Goal: Information Seeking & Learning: Learn about a topic

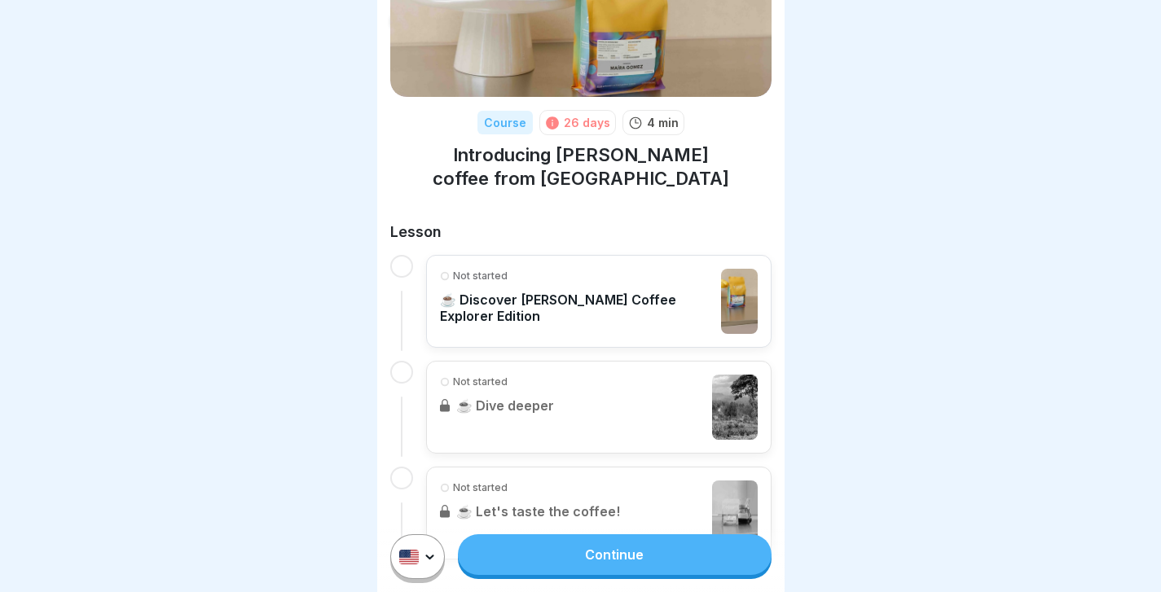
scroll to position [128, 0]
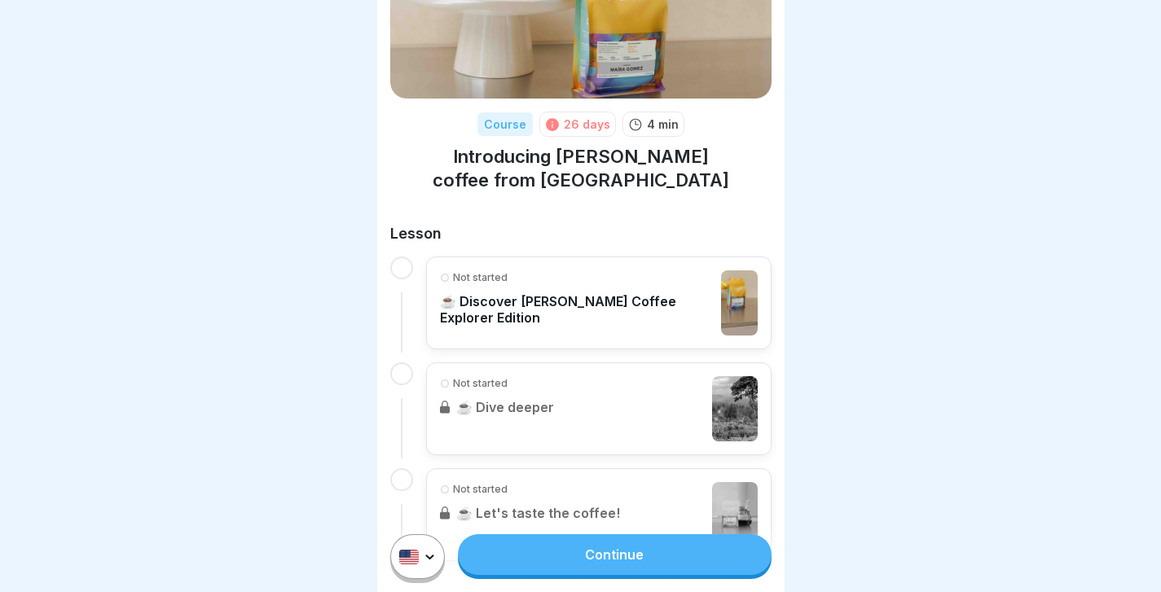
click at [614, 530] on div "Continue" at bounding box center [580, 557] width 407 height 71
click at [611, 568] on link "Continue" at bounding box center [614, 555] width 313 height 41
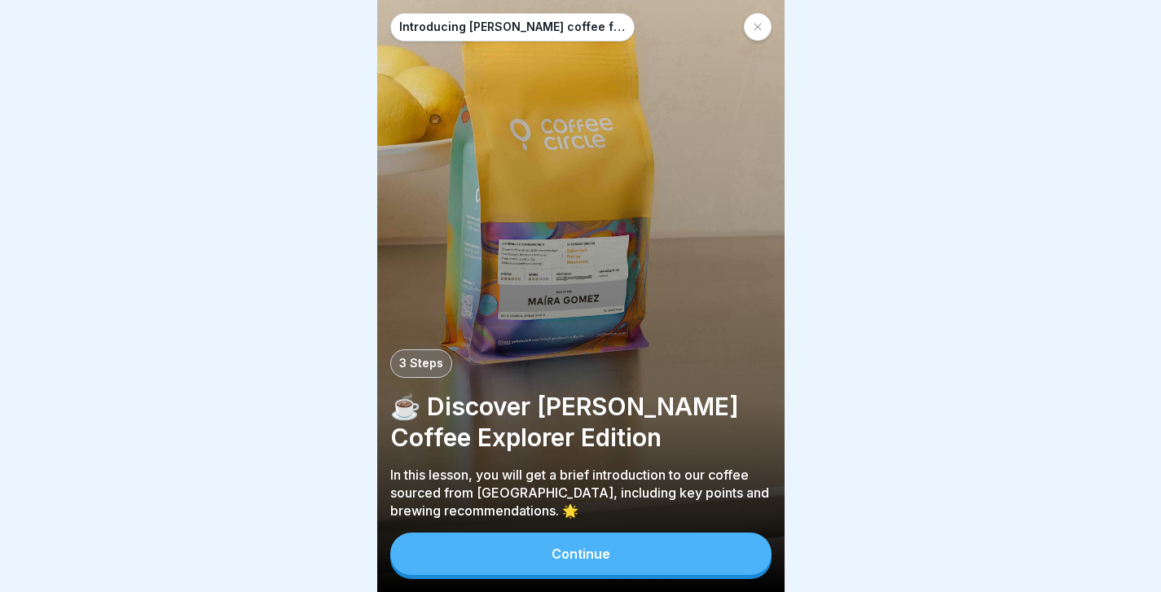
click at [601, 555] on div "Continue" at bounding box center [581, 554] width 59 height 15
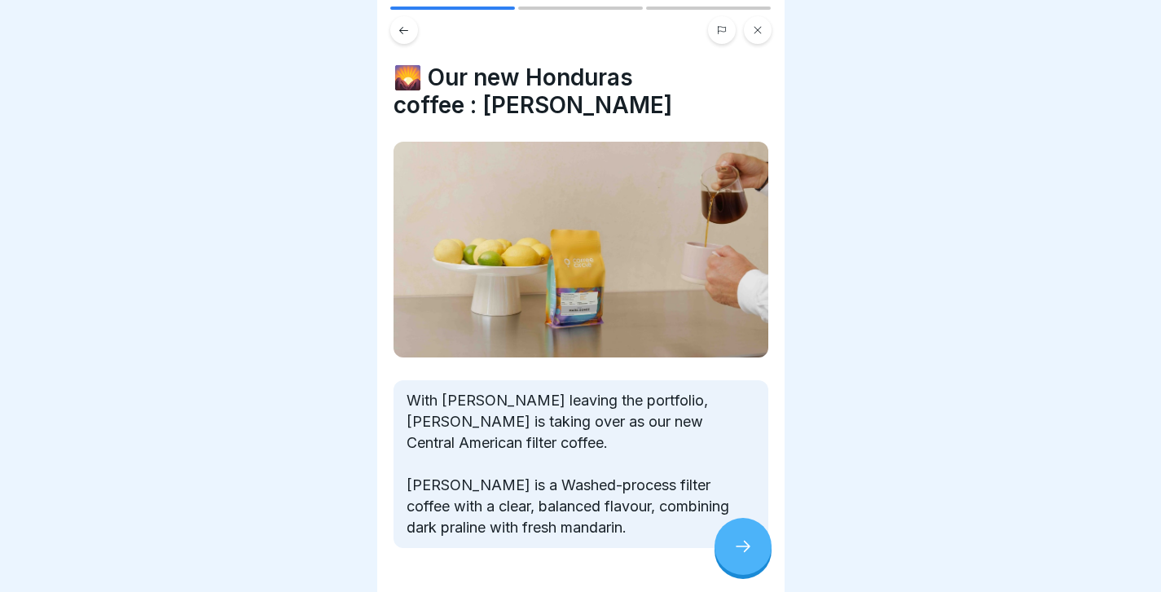
scroll to position [54, 0]
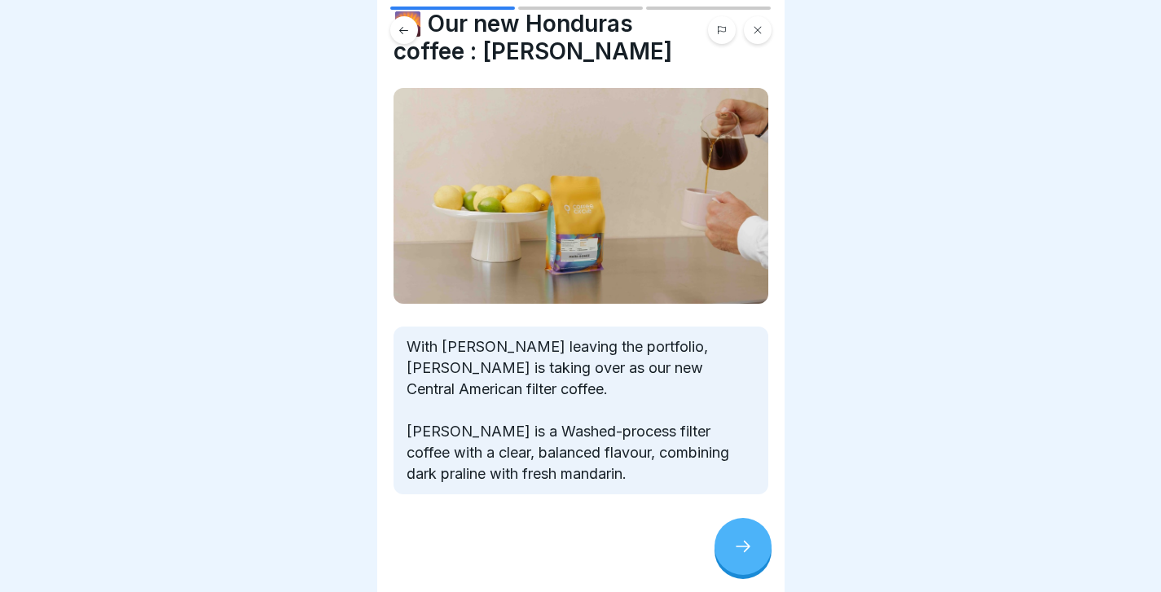
click at [733, 553] on icon at bounding box center [743, 547] width 20 height 20
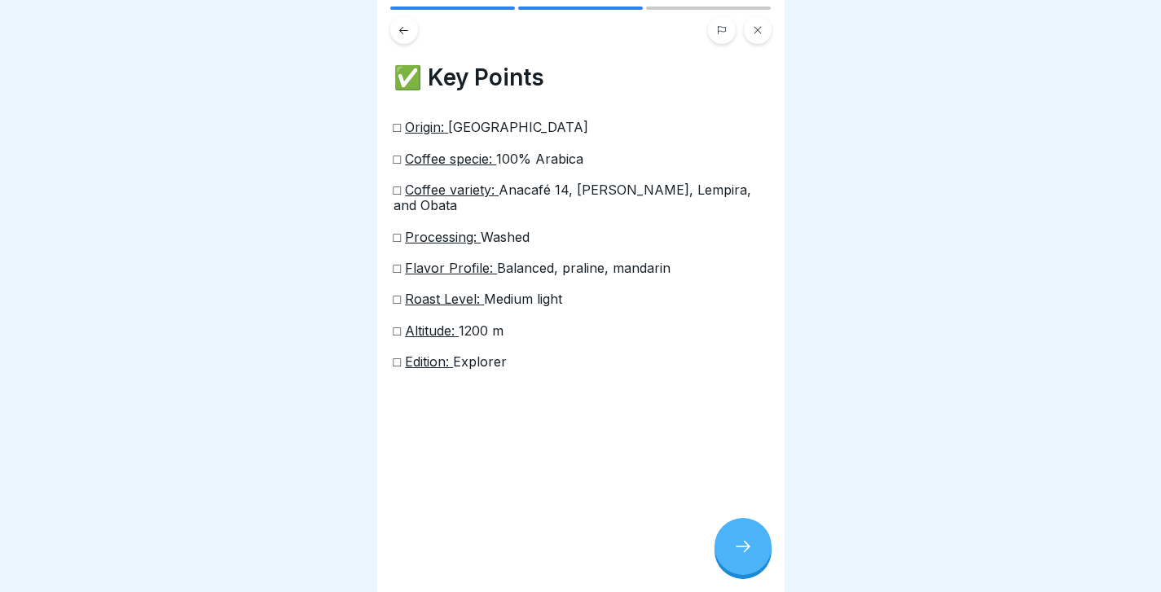
click at [733, 555] on icon at bounding box center [743, 547] width 20 height 20
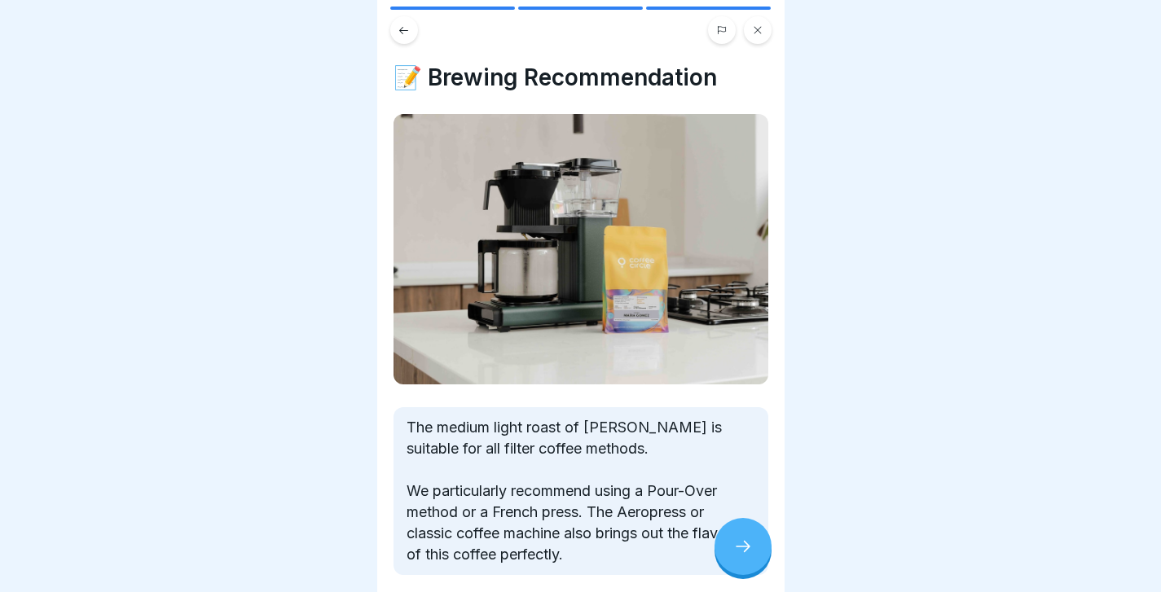
scroll to position [38, 0]
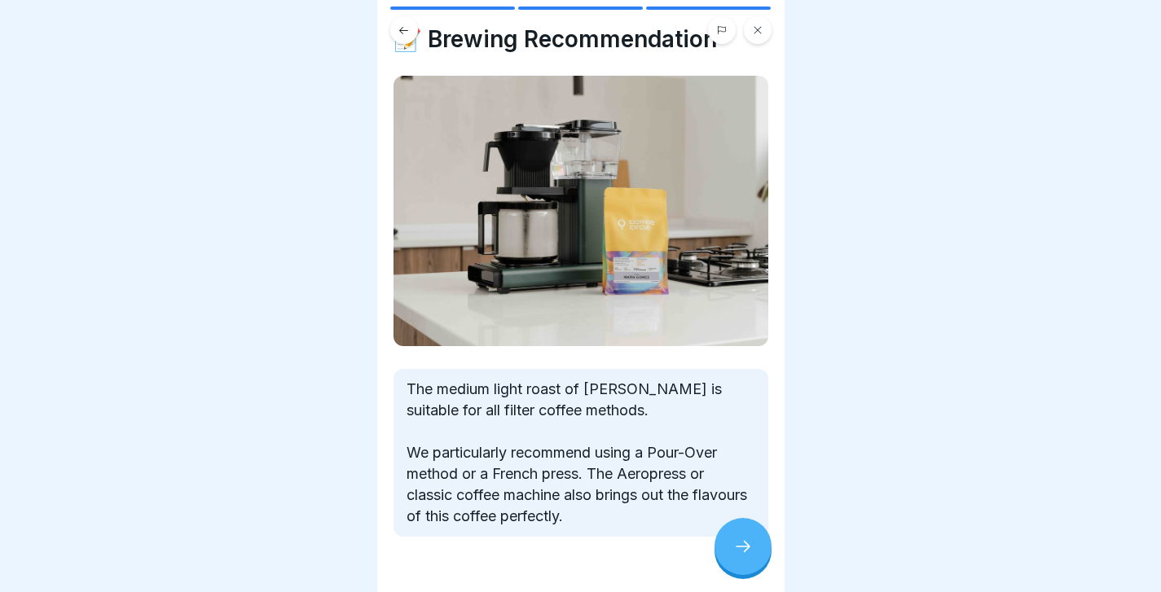
click at [729, 545] on div at bounding box center [743, 546] width 57 height 57
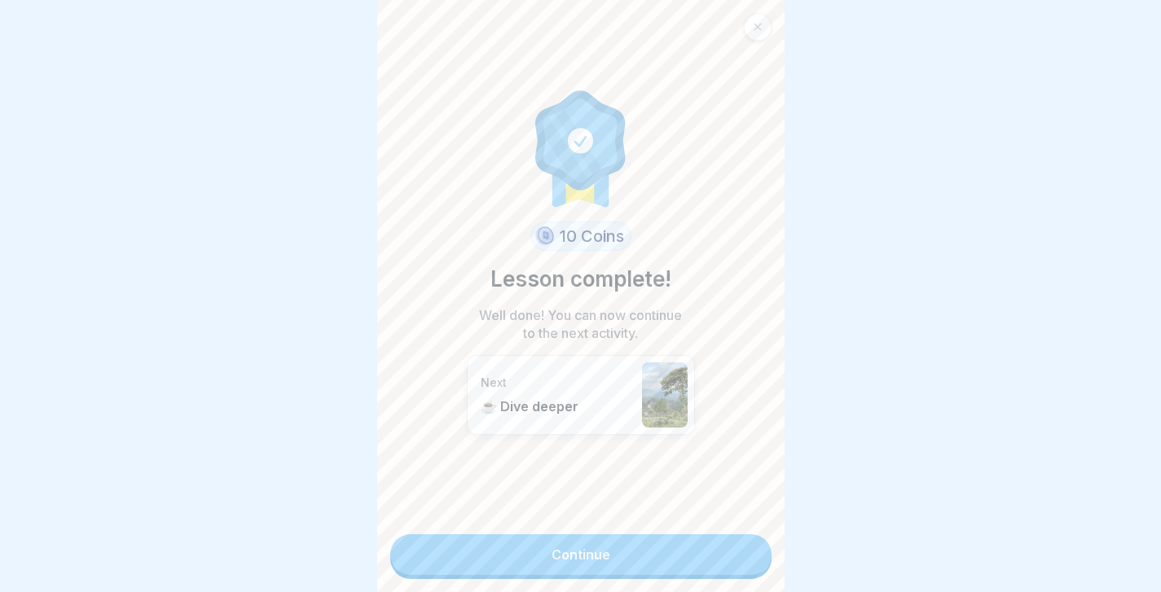
click at [709, 559] on link "Continue" at bounding box center [580, 555] width 381 height 41
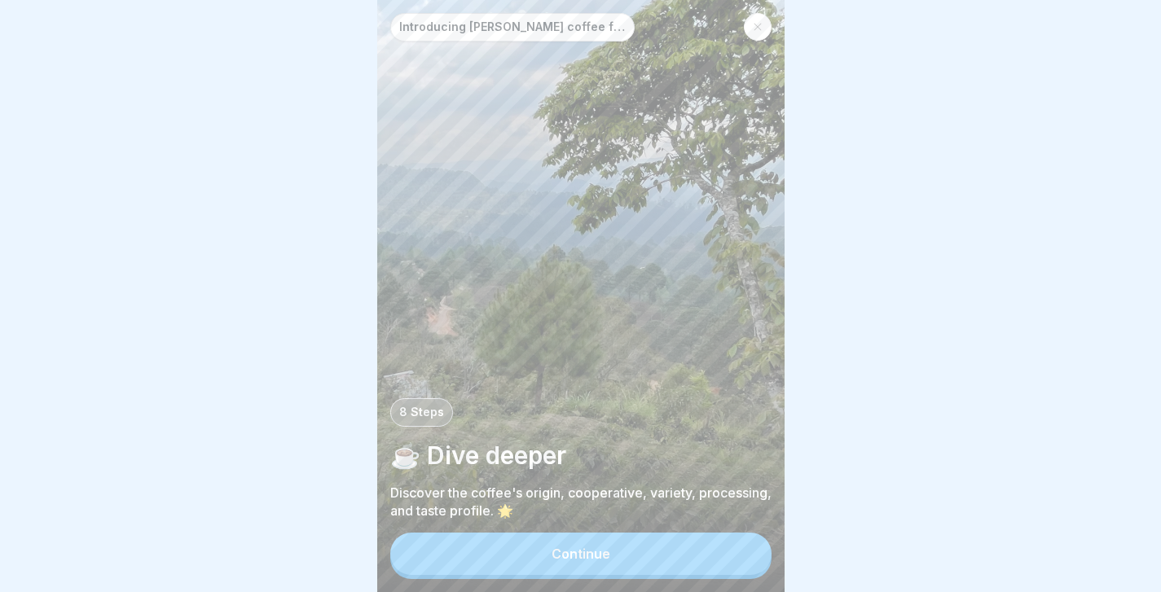
click at [673, 555] on button "Continue" at bounding box center [580, 554] width 381 height 42
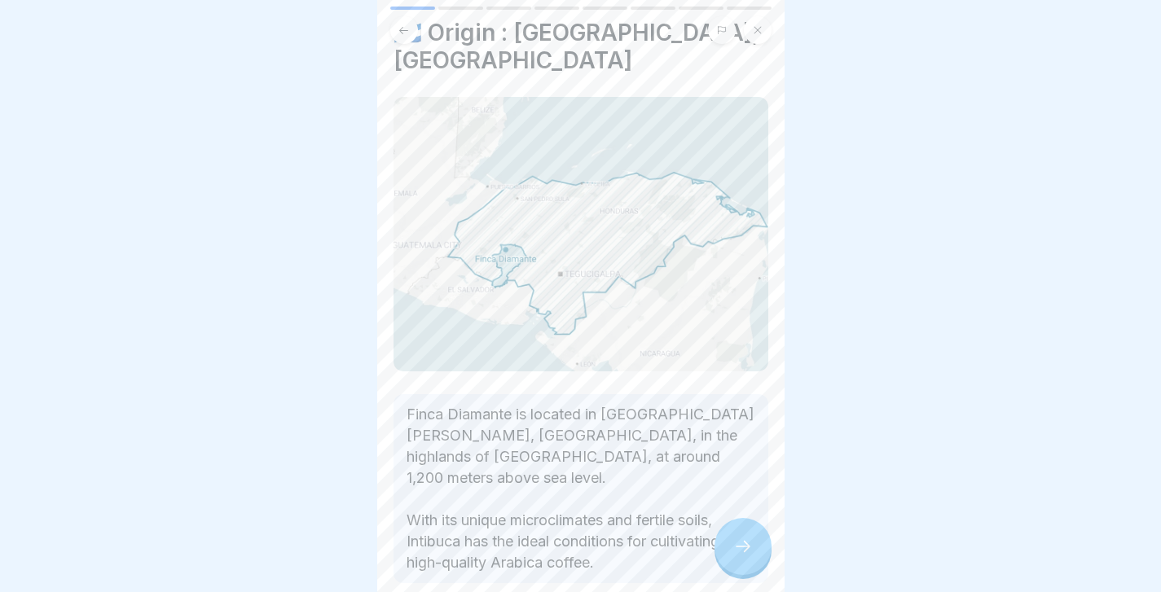
scroll to position [84, 0]
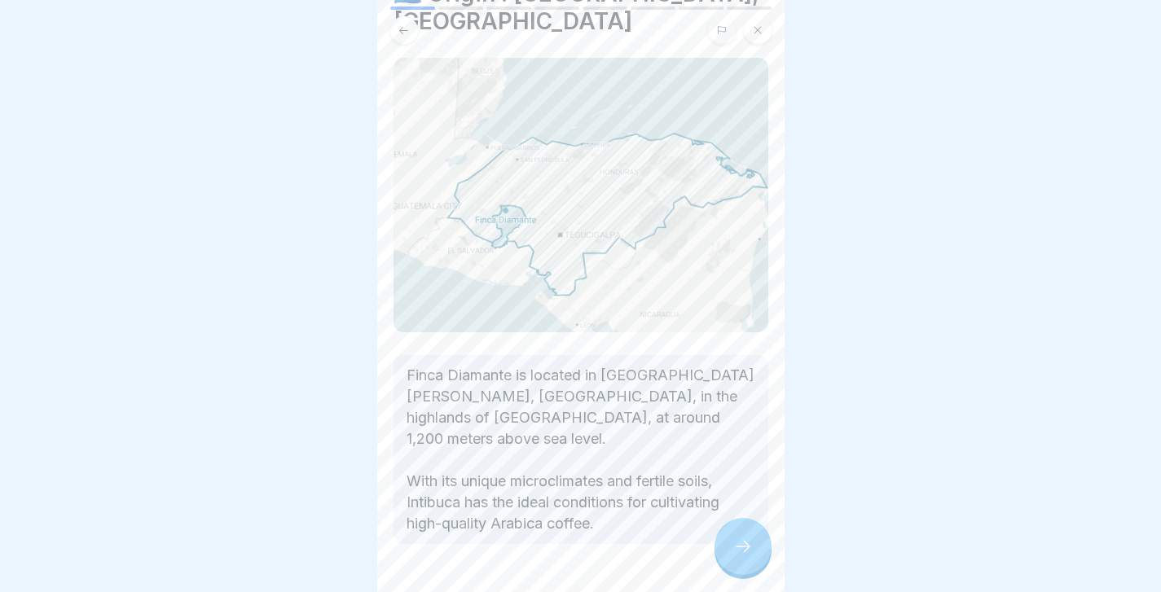
click at [754, 555] on div at bounding box center [743, 546] width 57 height 57
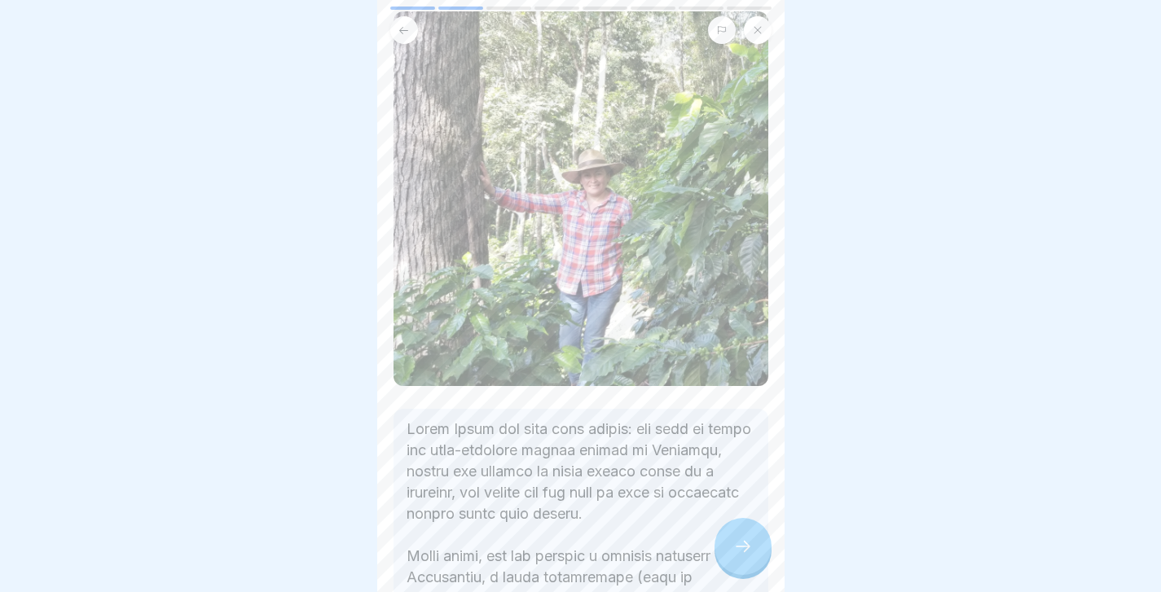
scroll to position [133, 0]
click at [746, 563] on div at bounding box center [743, 546] width 57 height 57
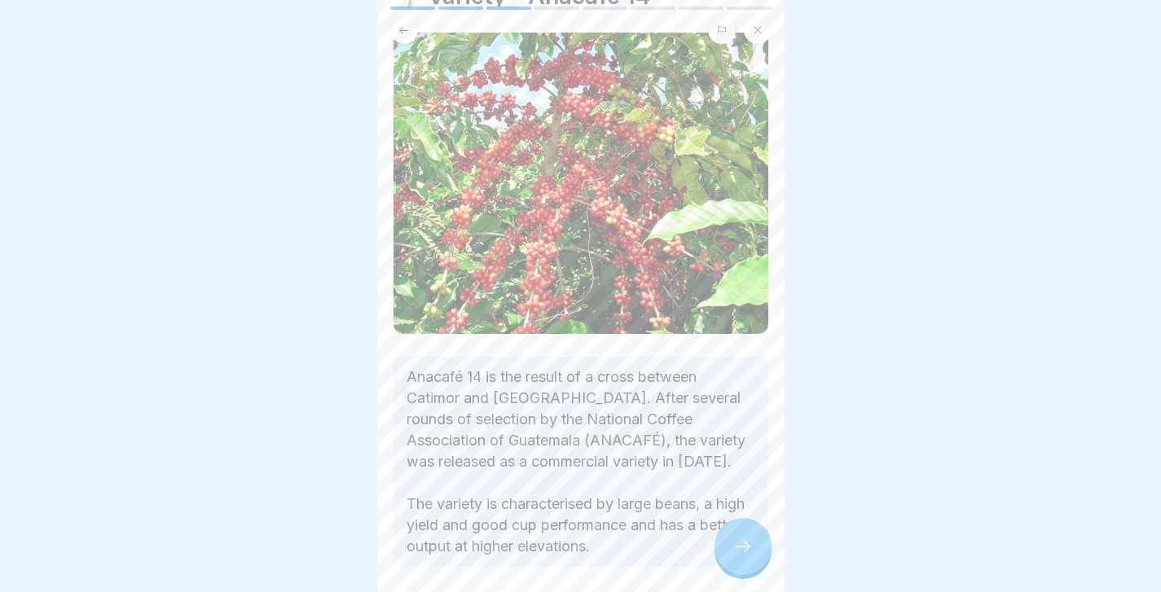
scroll to position [91, 0]
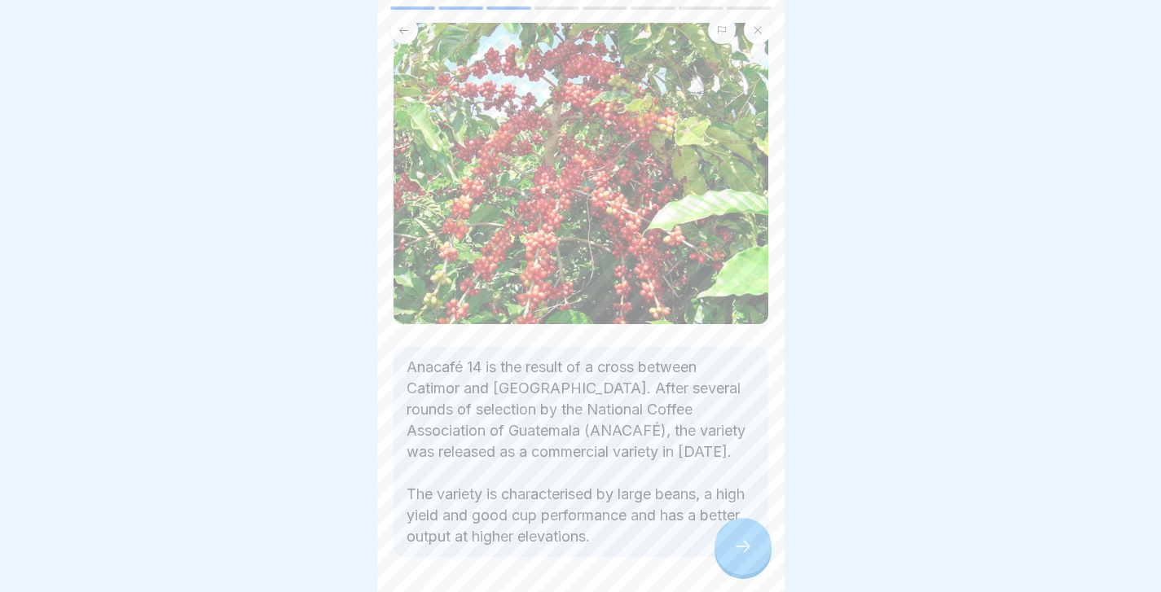
click at [752, 559] on div at bounding box center [743, 546] width 57 height 57
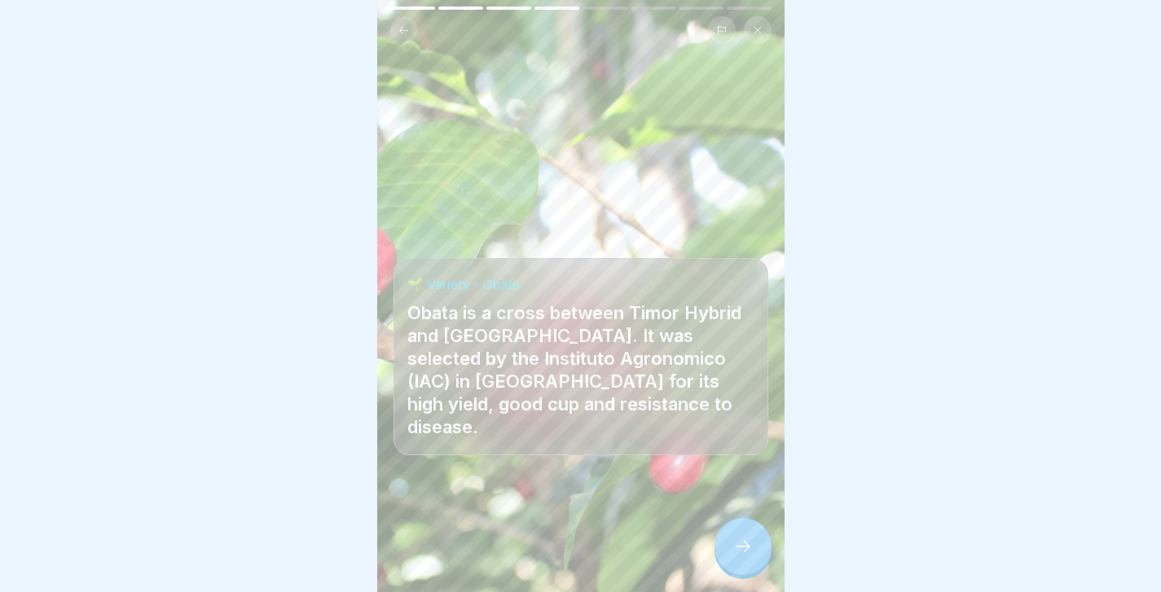
click at [752, 559] on div at bounding box center [743, 546] width 57 height 57
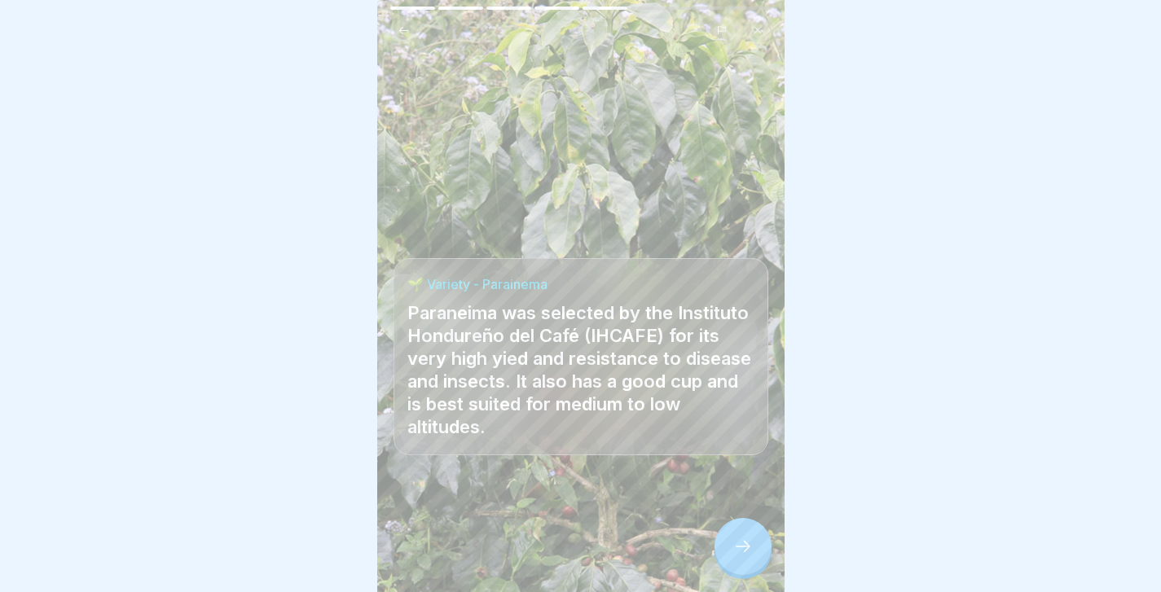
click at [752, 559] on div at bounding box center [743, 546] width 57 height 57
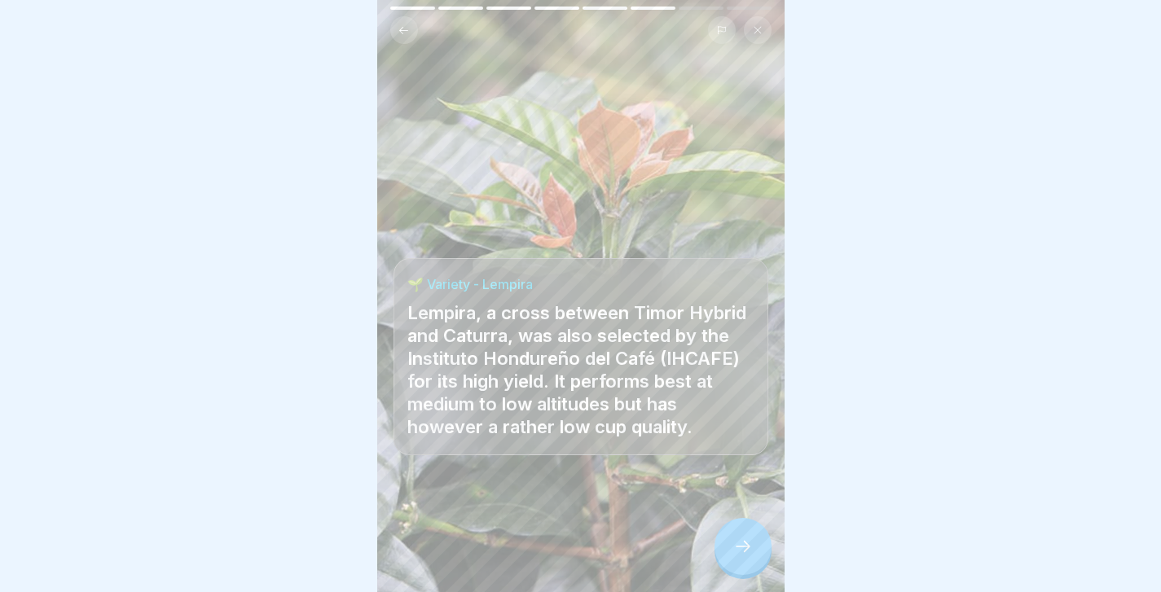
click at [752, 559] on div at bounding box center [743, 546] width 57 height 57
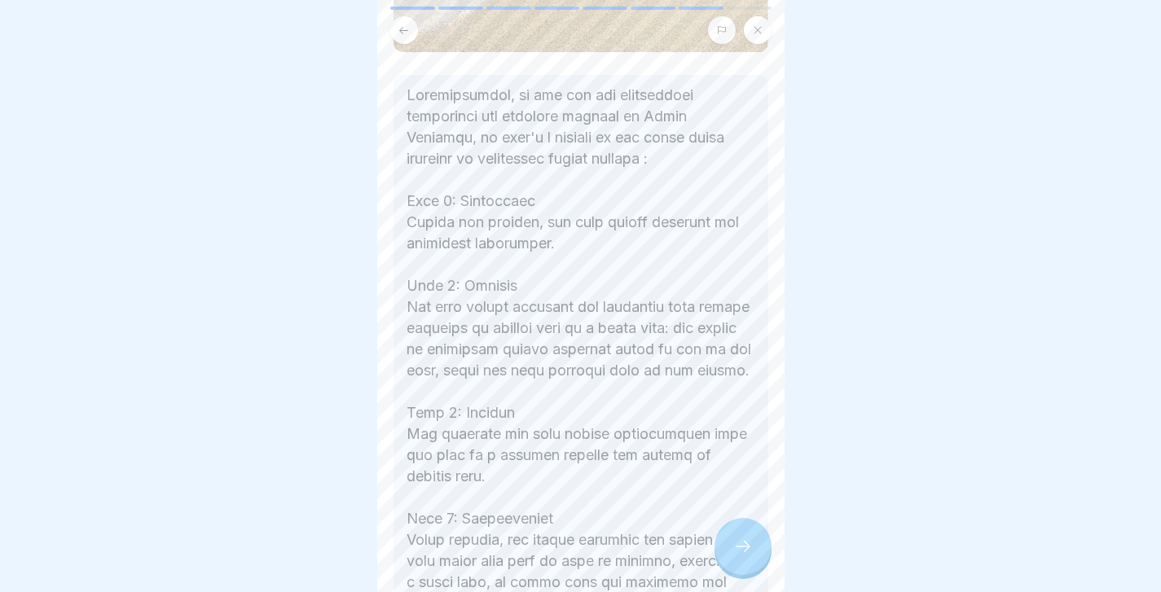
scroll to position [370, 0]
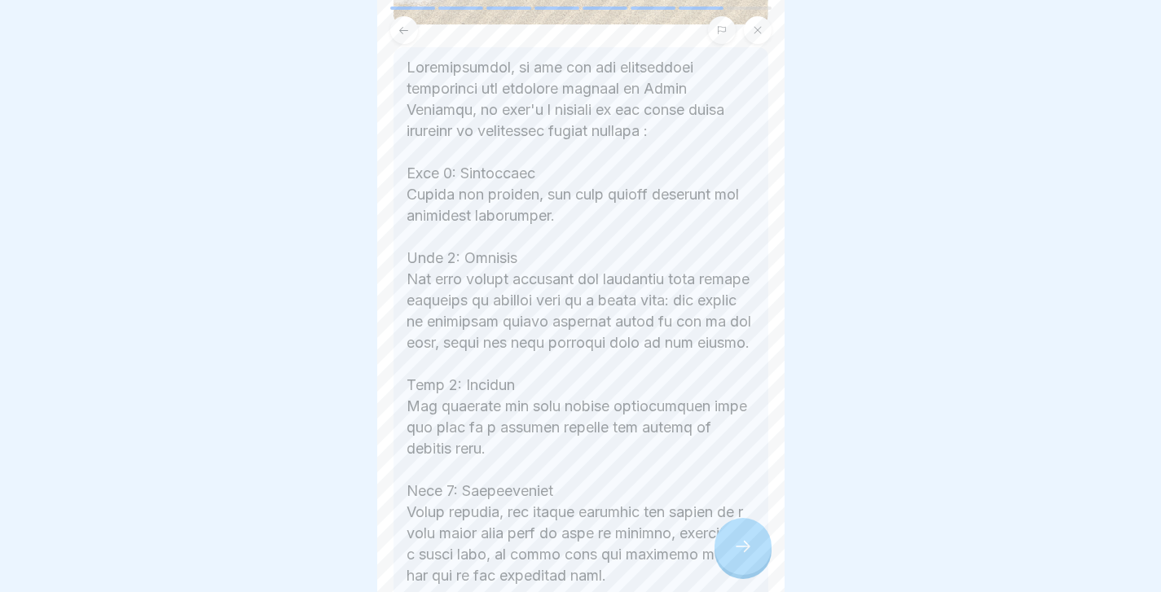
click at [753, 546] on div at bounding box center [743, 546] width 57 height 57
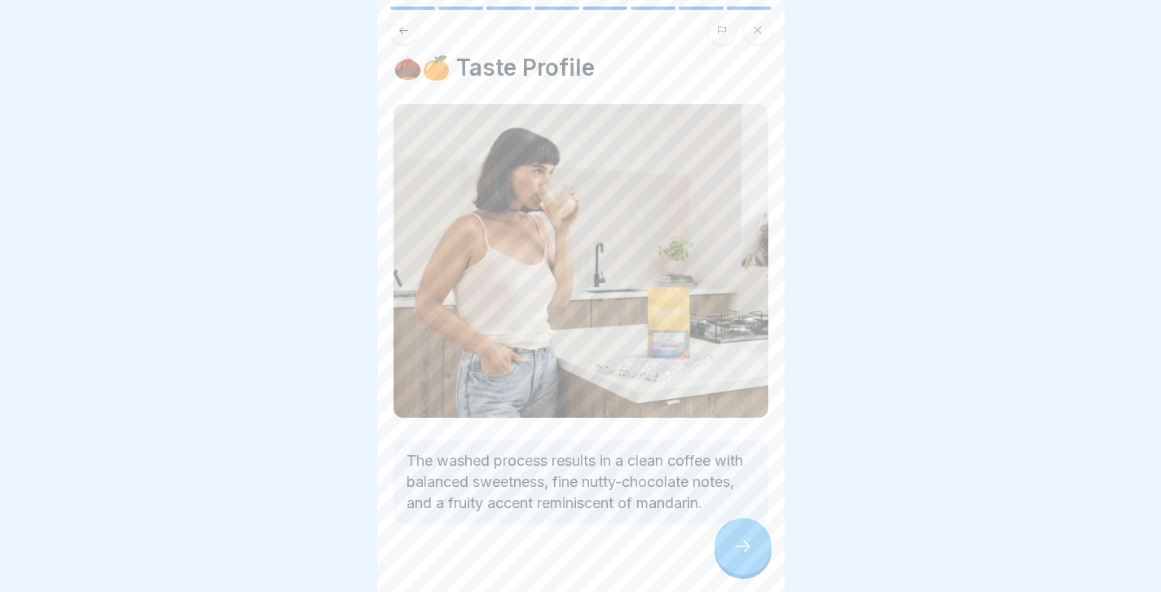
scroll to position [11, 0]
click at [738, 544] on icon at bounding box center [743, 547] width 20 height 20
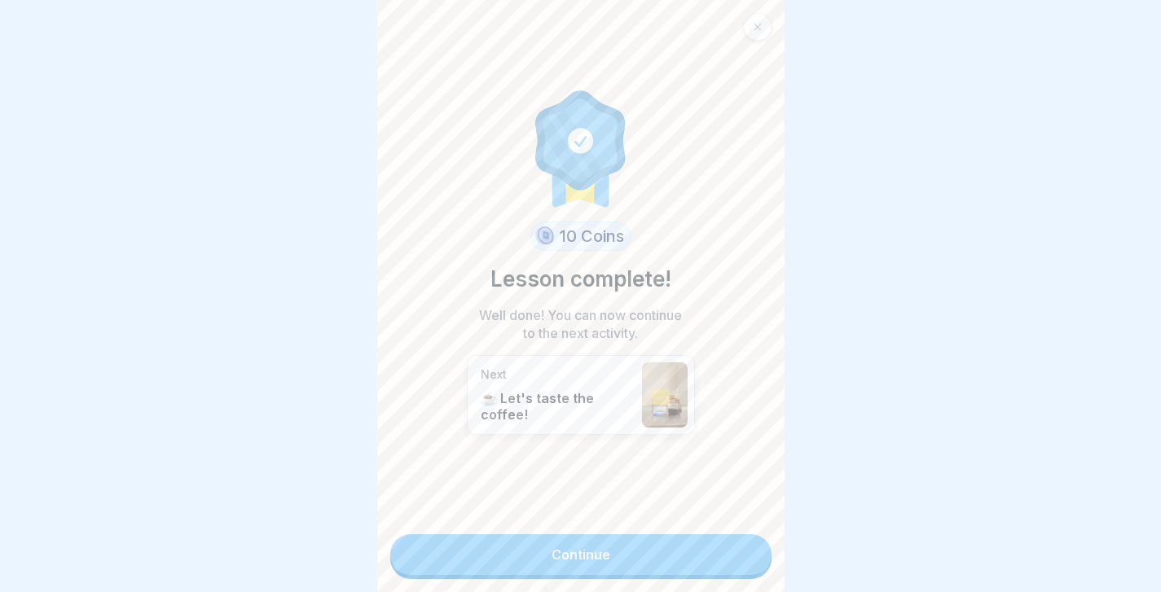
click at [738, 544] on link "Continue" at bounding box center [580, 555] width 381 height 41
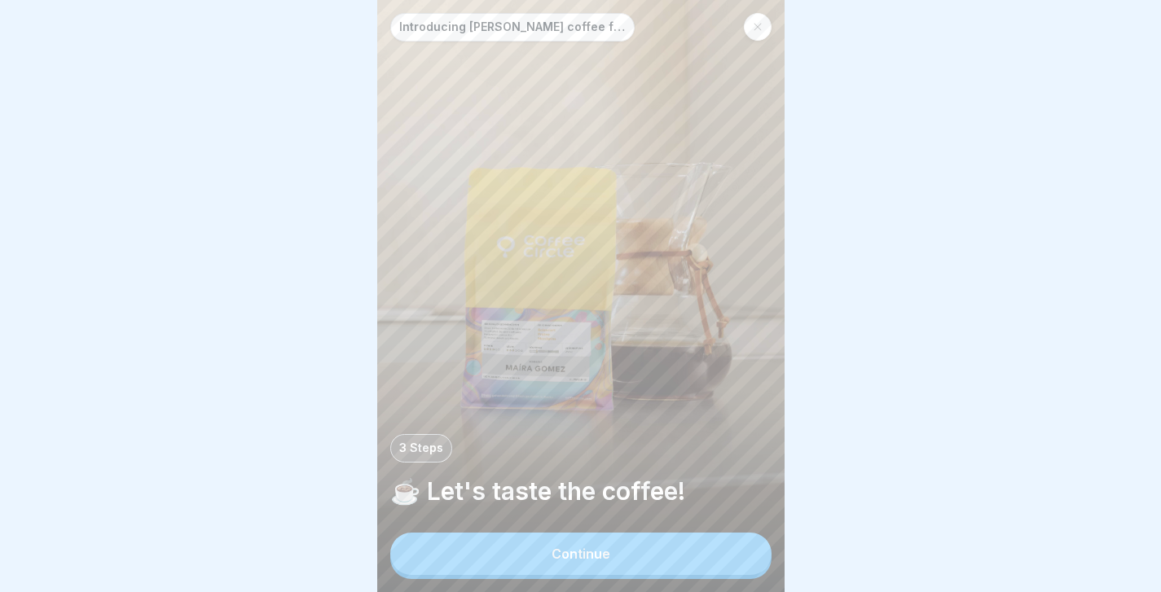
click at [702, 549] on button "Continue" at bounding box center [580, 554] width 381 height 42
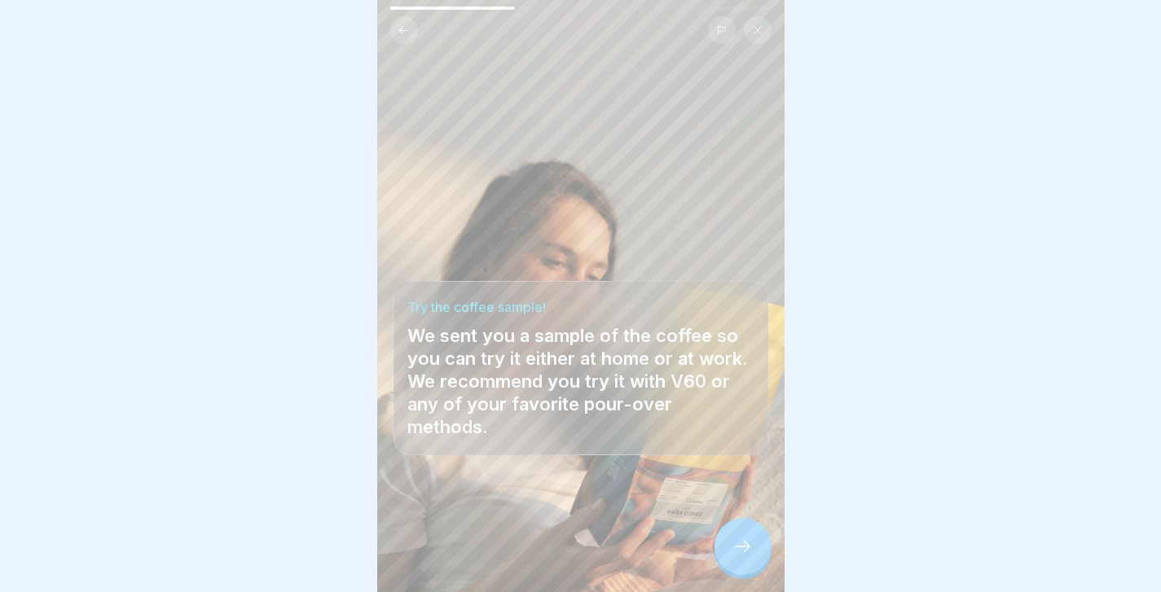
click at [745, 571] on div at bounding box center [743, 546] width 57 height 57
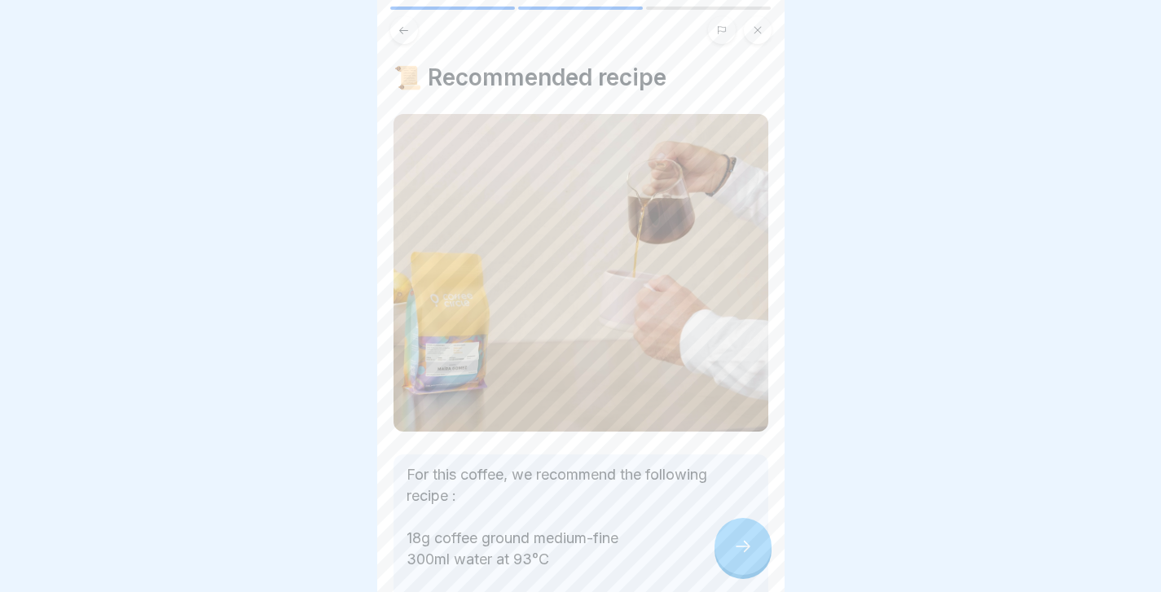
scroll to position [76, 0]
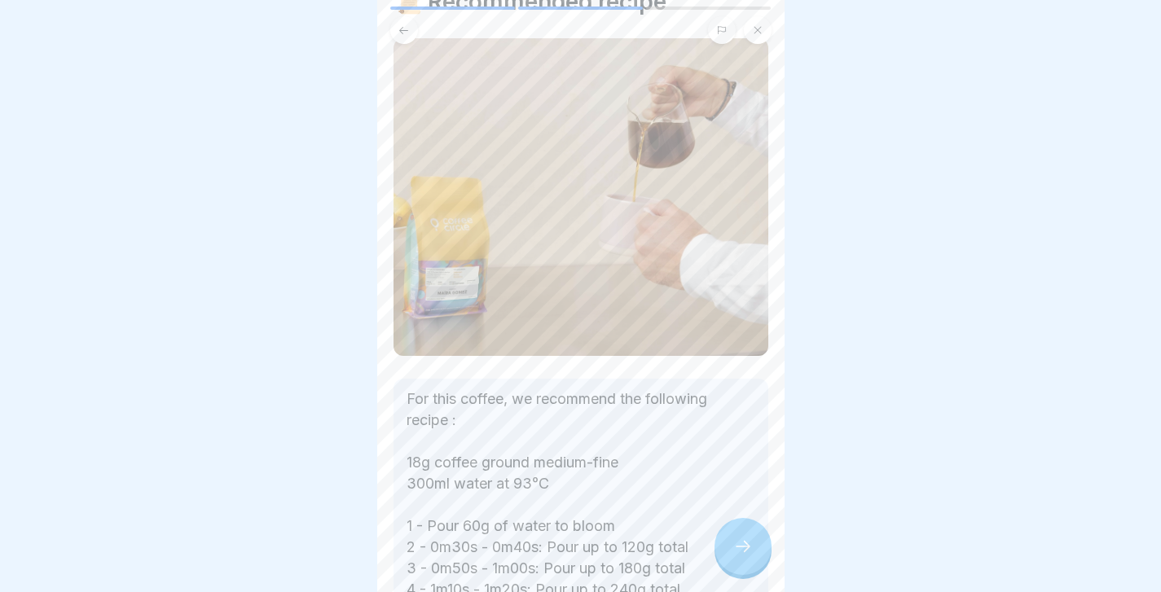
click at [729, 560] on div at bounding box center [743, 546] width 57 height 57
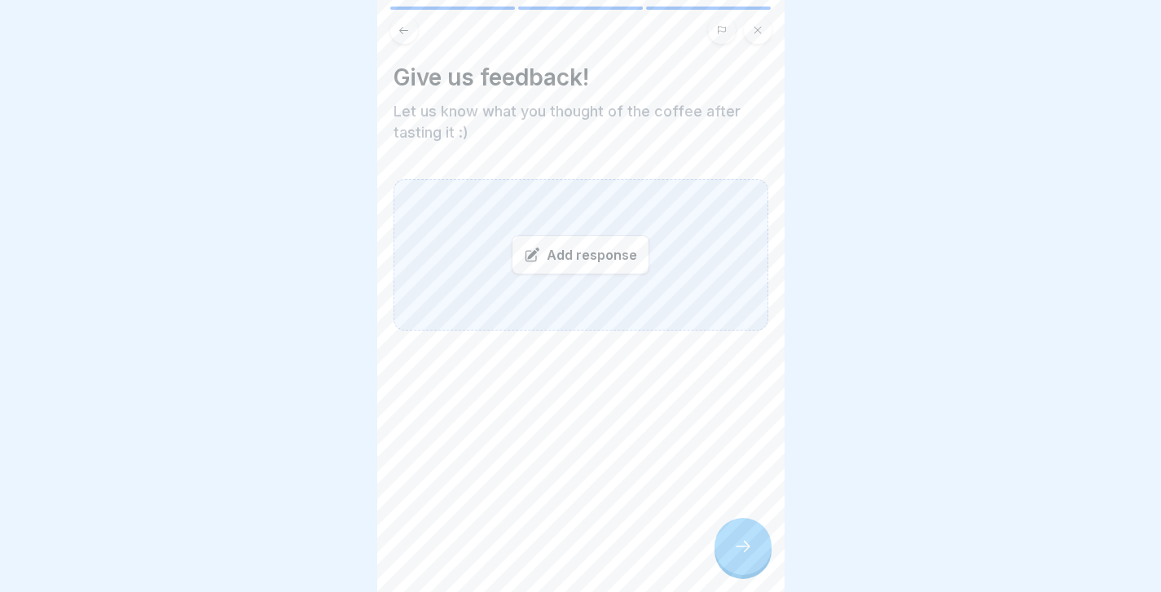
click at [729, 560] on div at bounding box center [743, 546] width 57 height 57
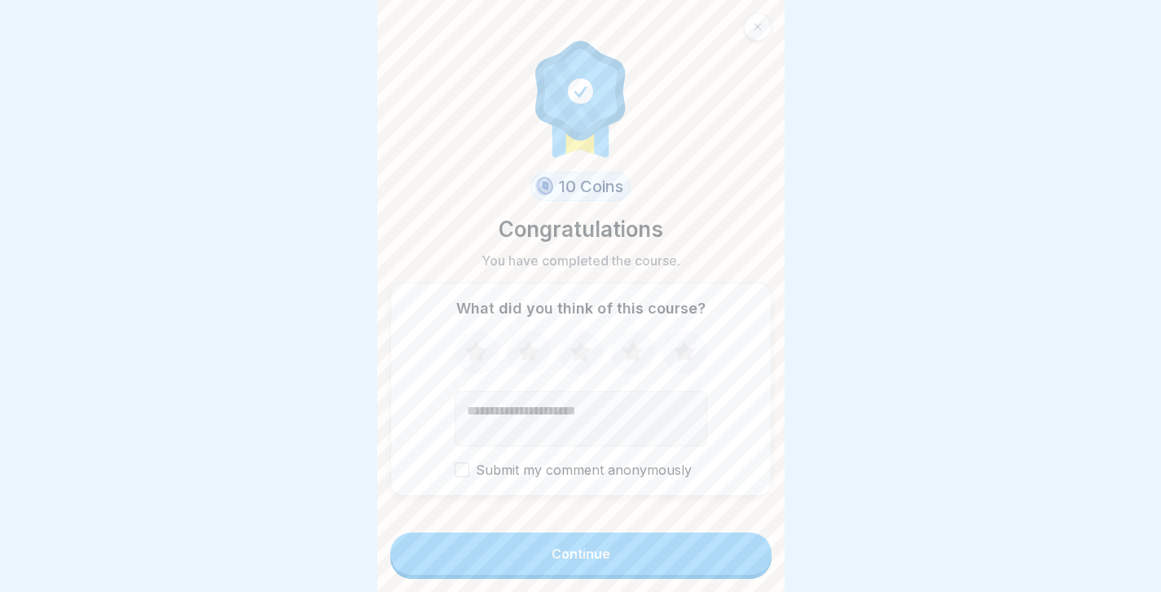
click at [682, 364] on icon at bounding box center [684, 353] width 43 height 42
click at [657, 539] on button "Continue" at bounding box center [580, 554] width 381 height 42
click at [607, 547] on div "Continue" at bounding box center [581, 554] width 59 height 15
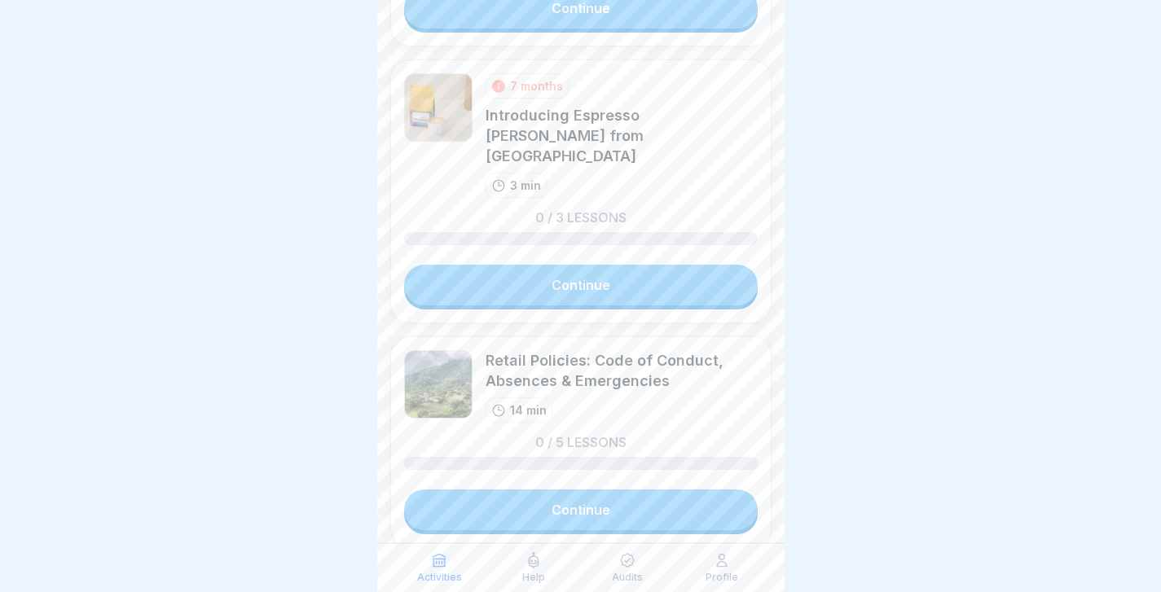
scroll to position [521, 0]
click at [560, 493] on link "Continue" at bounding box center [581, 508] width 354 height 41
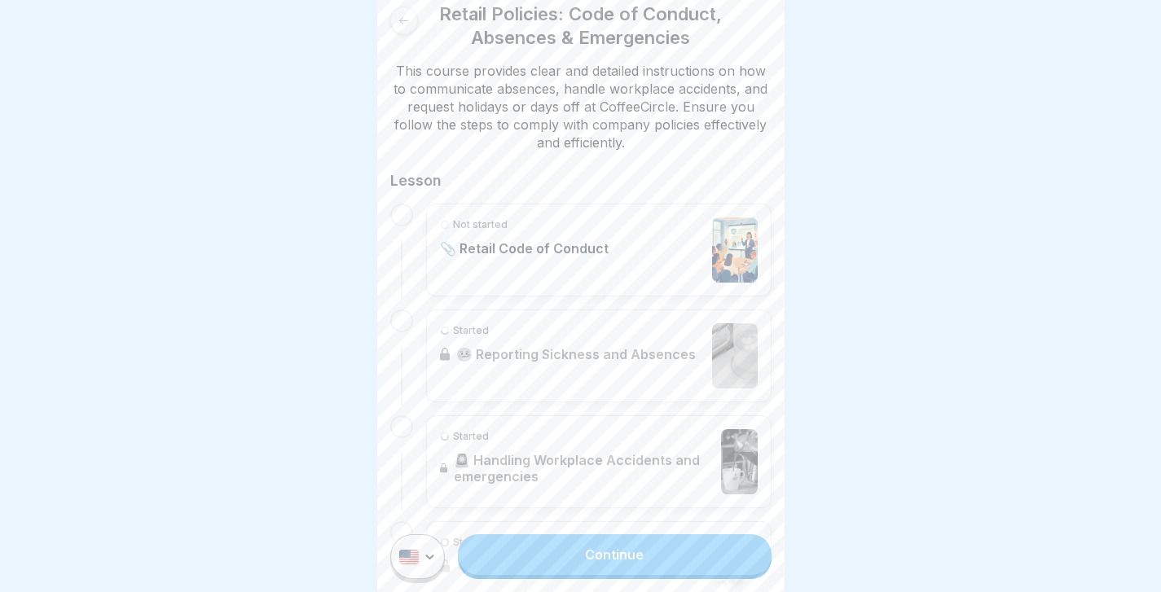
scroll to position [271, 0]
click at [569, 556] on link "Continue" at bounding box center [614, 555] width 313 height 41
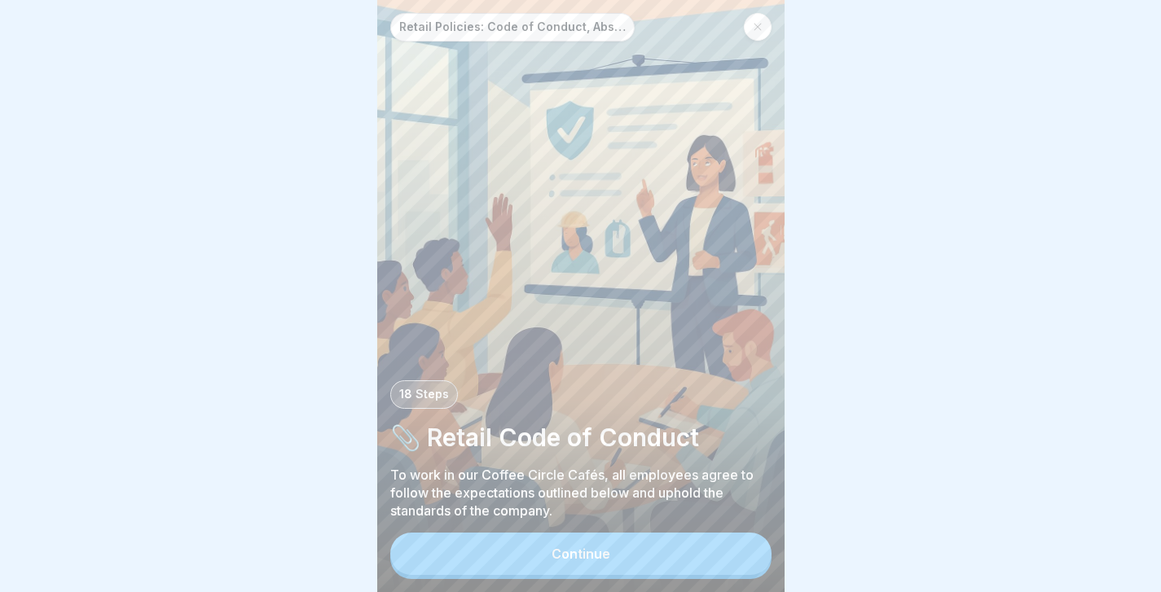
click at [569, 556] on div "Continue" at bounding box center [581, 554] width 59 height 15
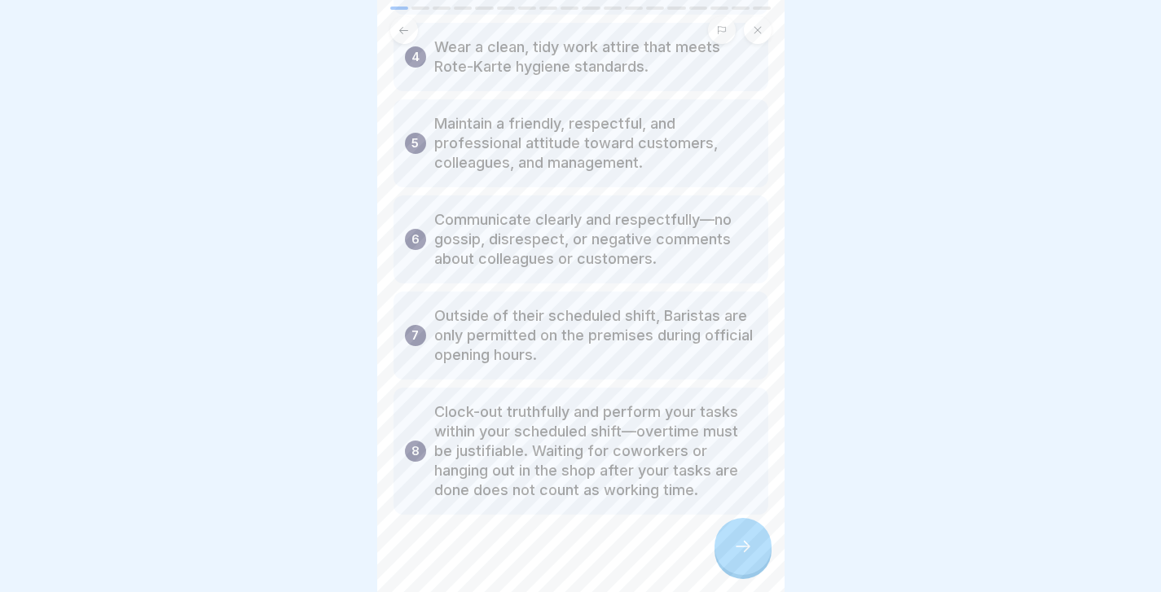
scroll to position [381, 0]
click at [740, 538] on icon at bounding box center [743, 547] width 20 height 20
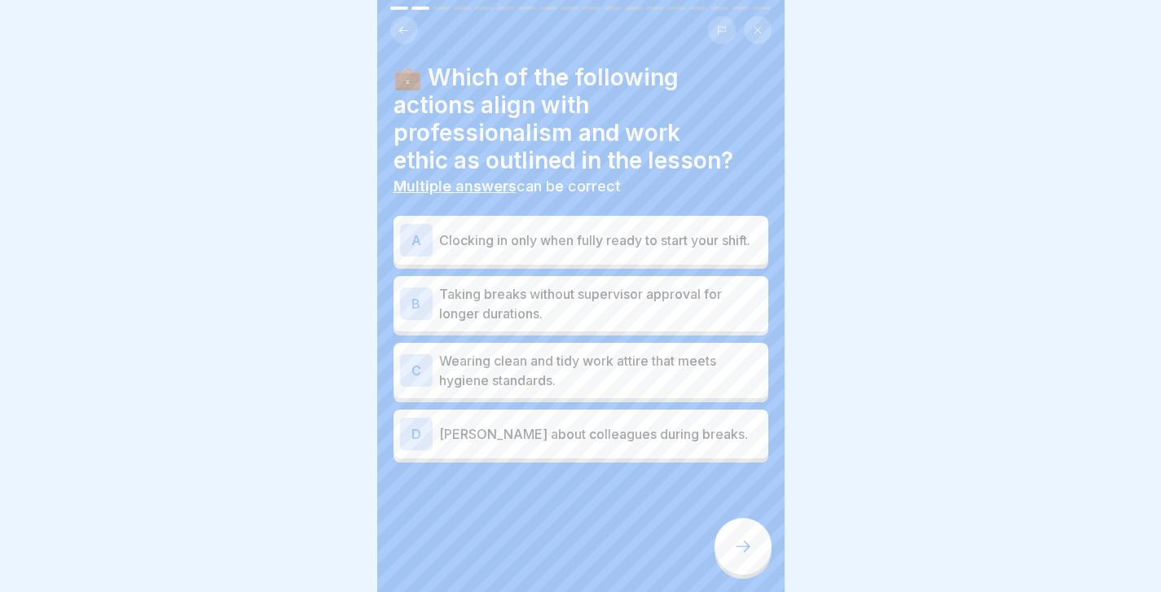
click at [570, 247] on p "Clocking in only when fully ready to start your shift." at bounding box center [600, 241] width 323 height 20
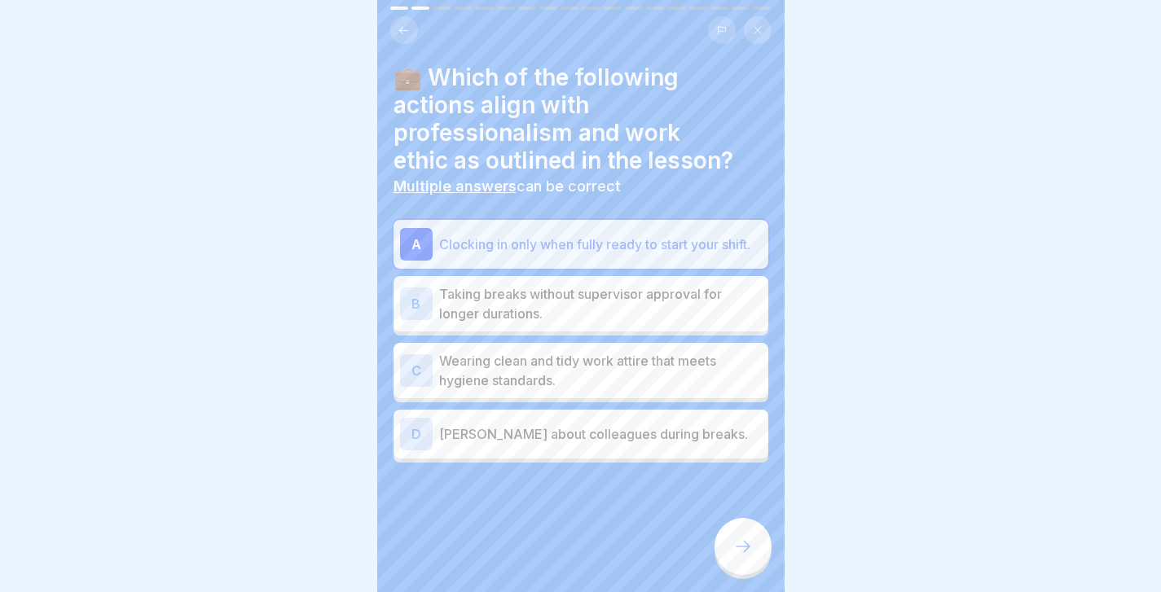
click at [592, 376] on p "Wearing clean and tidy work attire that meets hygiene standards." at bounding box center [600, 370] width 323 height 39
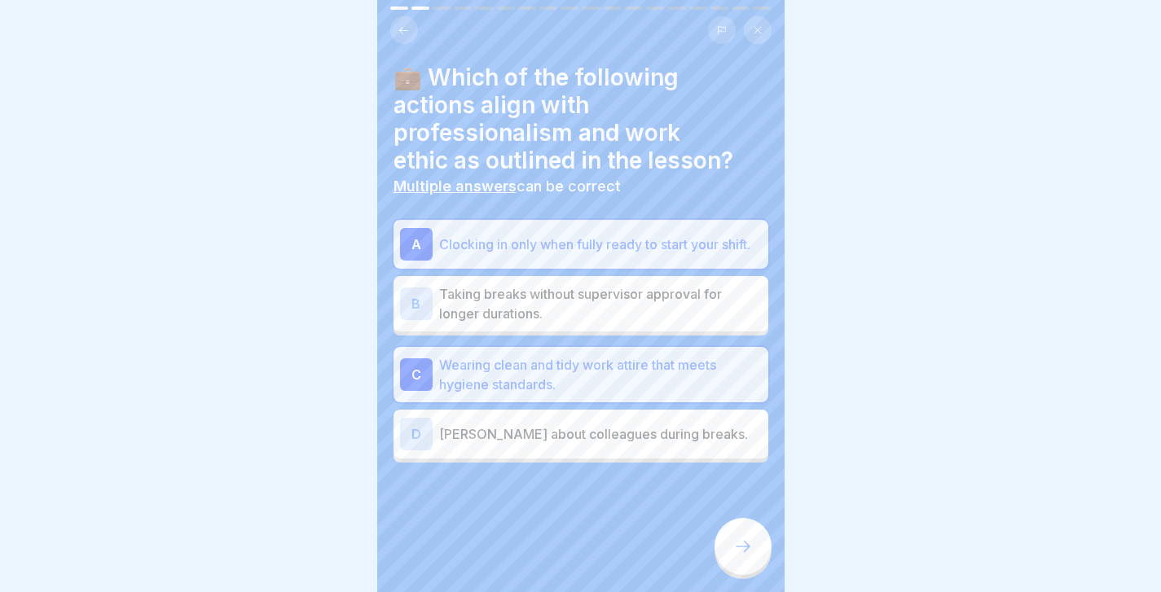
click at [746, 544] on icon at bounding box center [743, 546] width 15 height 11
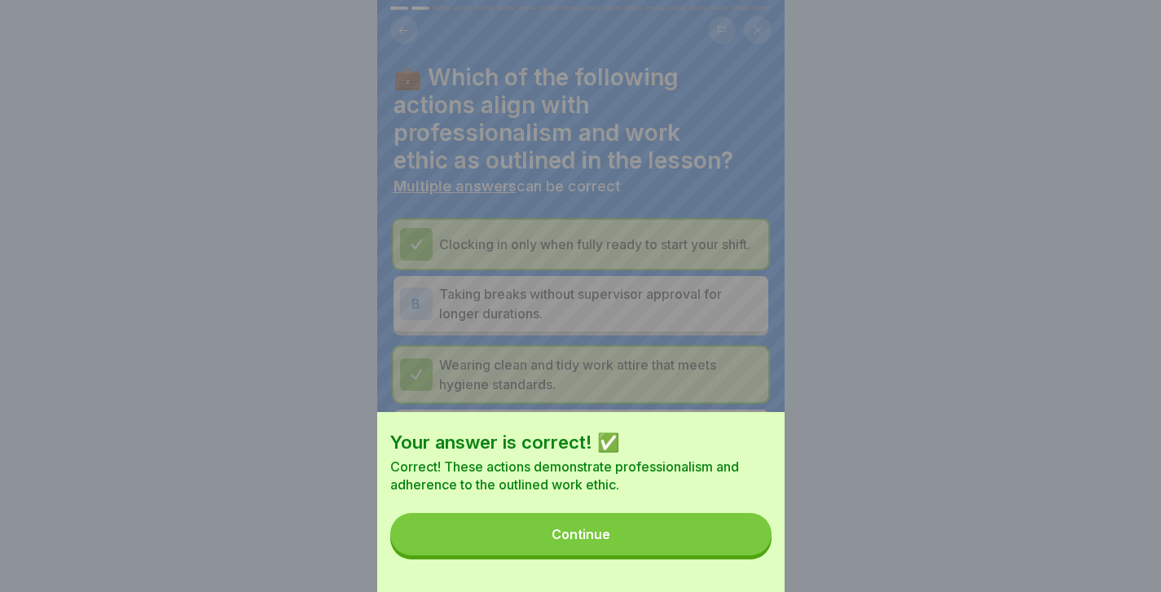
click at [714, 537] on button "Continue" at bounding box center [580, 534] width 381 height 42
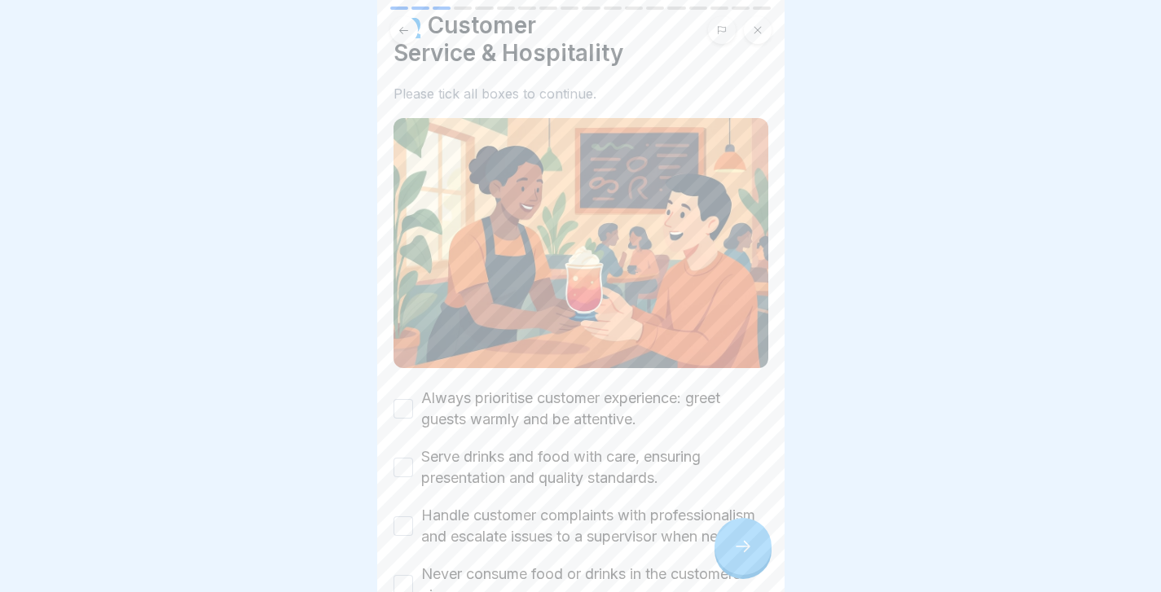
scroll to position [58, 0]
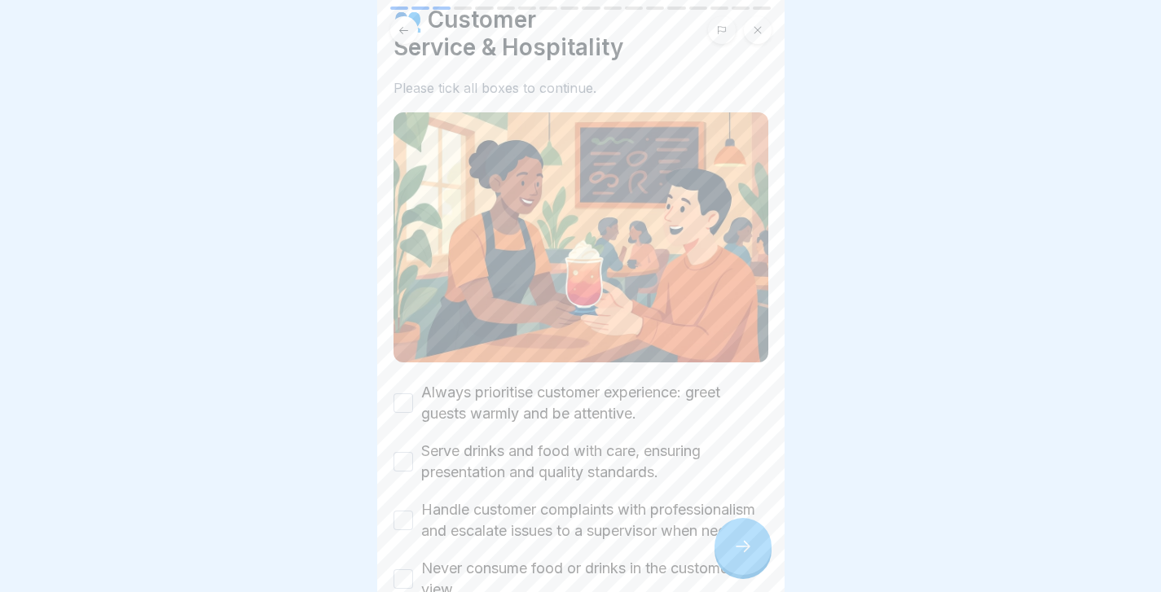
click at [412, 394] on button "Always prioritise customer experience: greet guests warmly and be attentive." at bounding box center [404, 404] width 20 height 20
click at [405, 452] on button "Serve drinks and food with care, ensuring presentation and quality standards." at bounding box center [404, 462] width 20 height 20
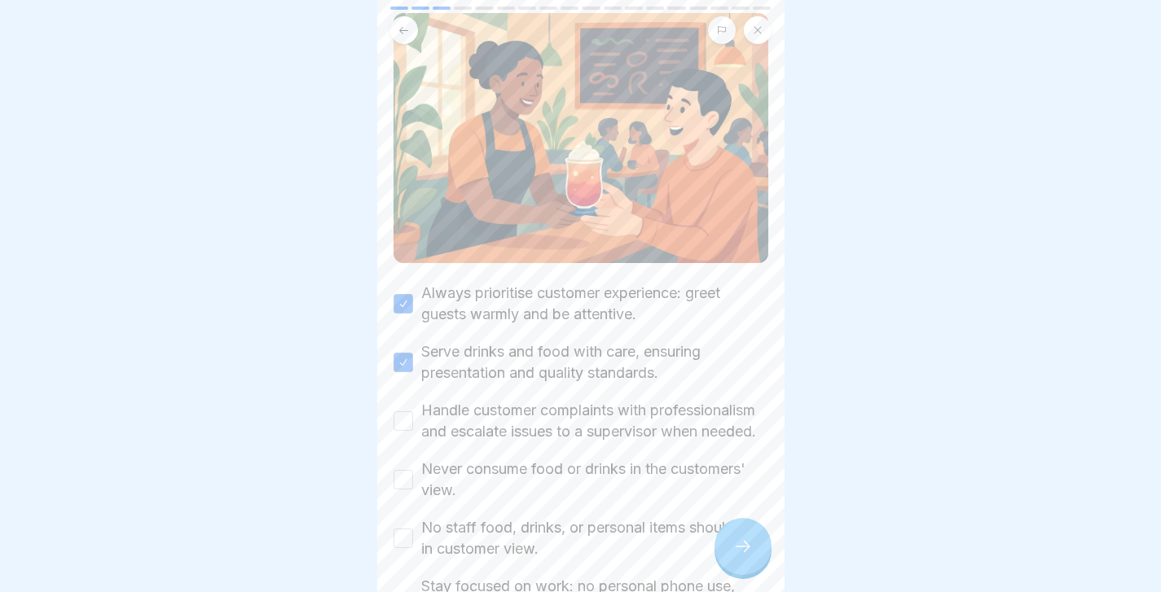
scroll to position [161, 0]
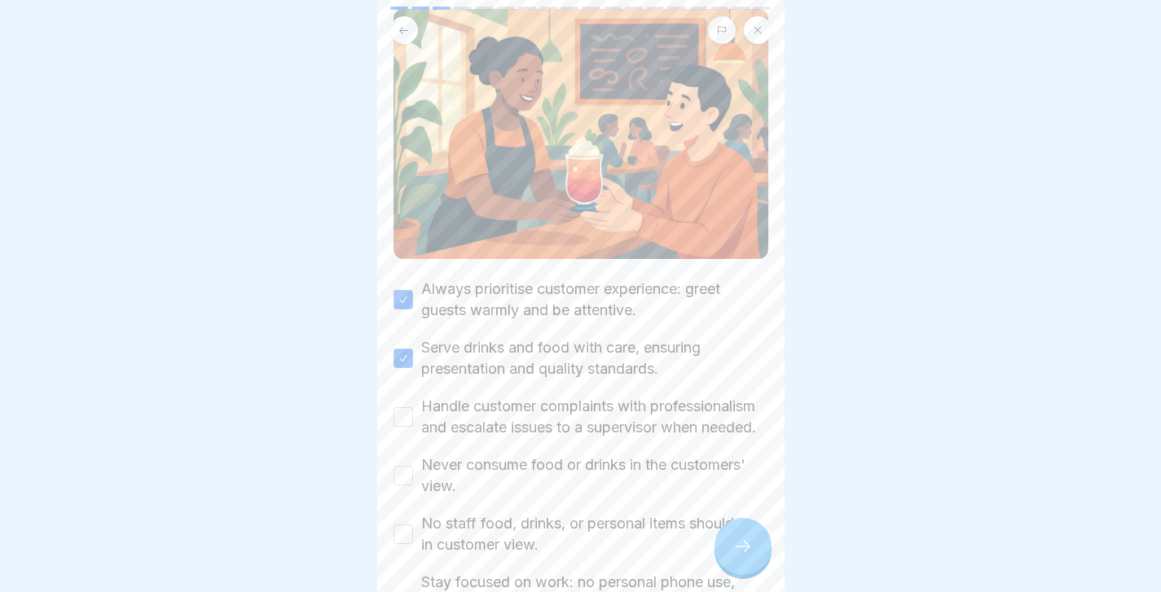
click at [403, 407] on button "Handle customer complaints with professionalism and escalate issues to a superv…" at bounding box center [404, 417] width 20 height 20
click at [403, 459] on div "Never consume food or drinks in the customers' view." at bounding box center [581, 476] width 375 height 42
click at [406, 466] on button "Never consume food or drinks in the customers' view." at bounding box center [404, 476] width 20 height 20
click at [400, 525] on button "No staff food, drinks, or personal items should be in customer view." at bounding box center [404, 535] width 20 height 20
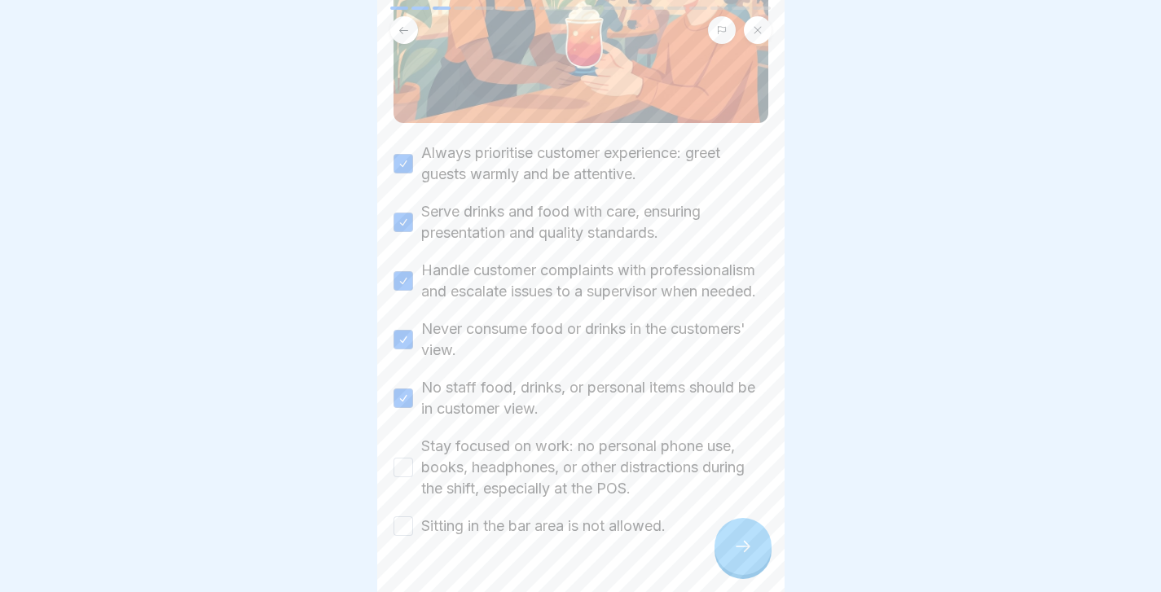
click at [400, 436] on div "Stay focused on work: no personal phone use, books, headphones, or other distra…" at bounding box center [581, 468] width 375 height 64
click at [400, 458] on button "Stay focused on work: no personal phone use, books, headphones, or other distra…" at bounding box center [404, 468] width 20 height 20
click at [400, 517] on button "Sitting in the bar area is not allowed." at bounding box center [404, 527] width 20 height 20
click at [741, 540] on icon at bounding box center [743, 547] width 20 height 20
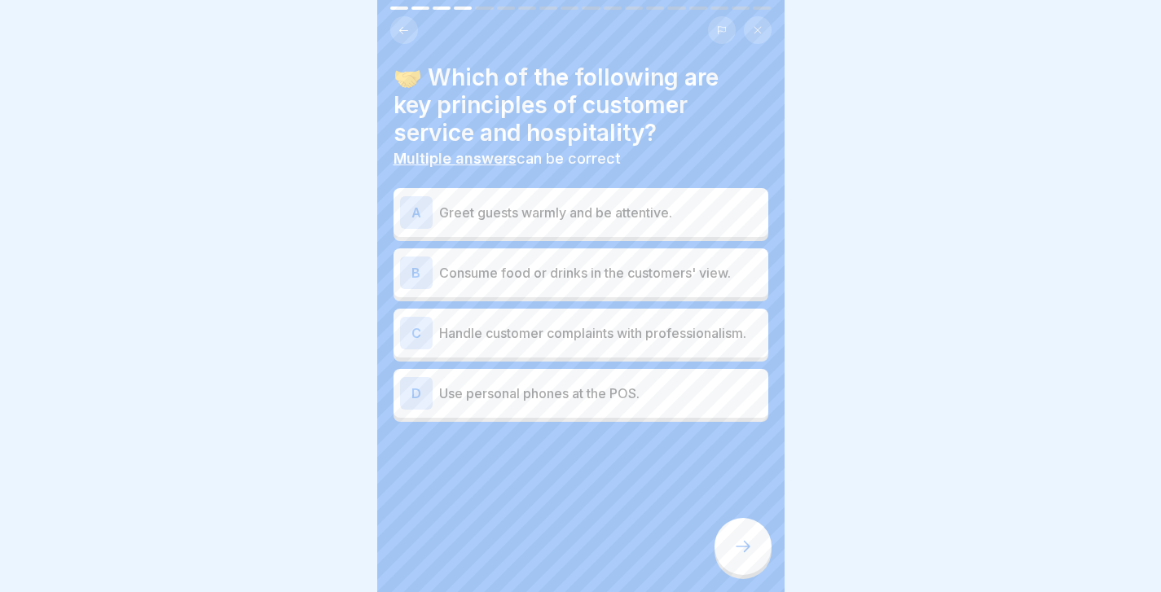
click at [563, 225] on div "A Greet guests warmly and be attentive." at bounding box center [581, 212] width 362 height 33
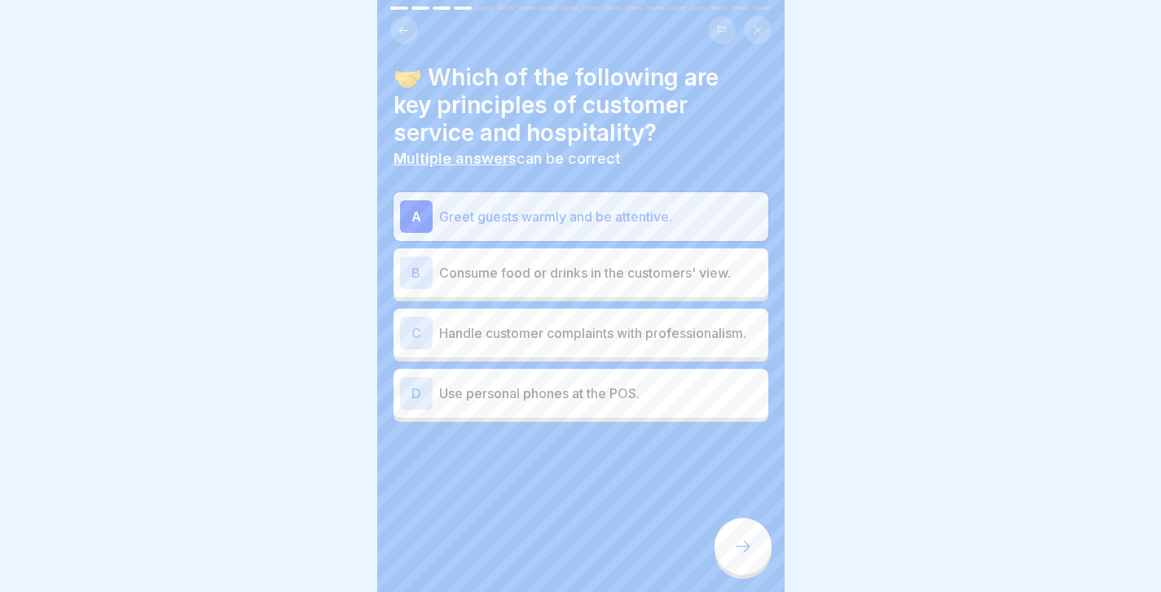
click at [552, 344] on div "C Handle customer complaints with professionalism." at bounding box center [581, 333] width 362 height 33
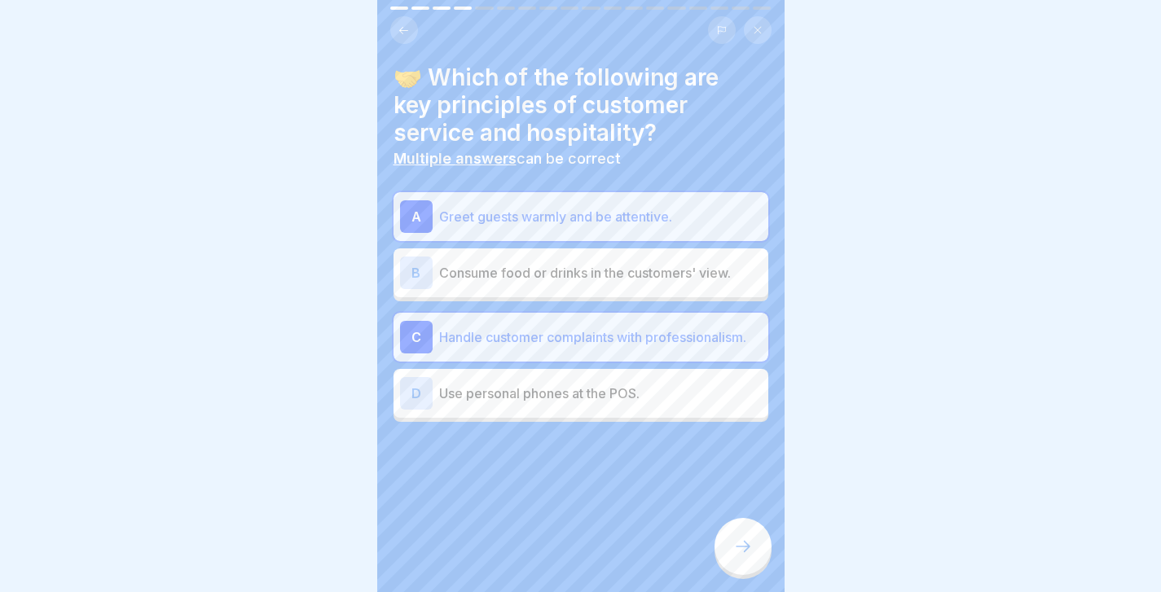
click at [737, 534] on div at bounding box center [743, 546] width 57 height 57
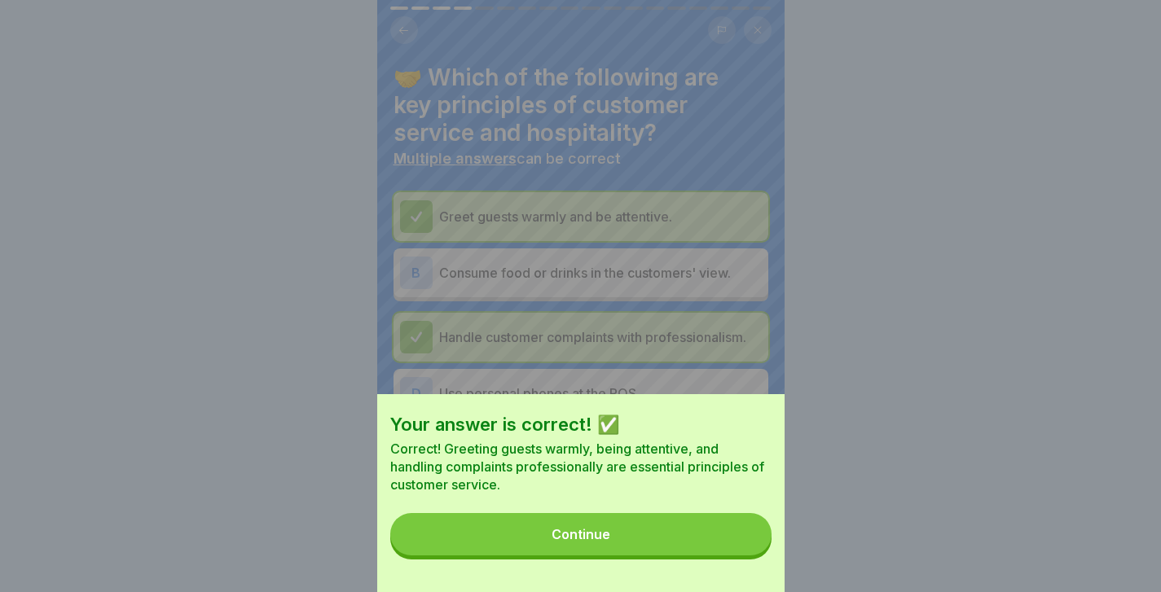
click at [737, 534] on button "Continue" at bounding box center [580, 534] width 381 height 42
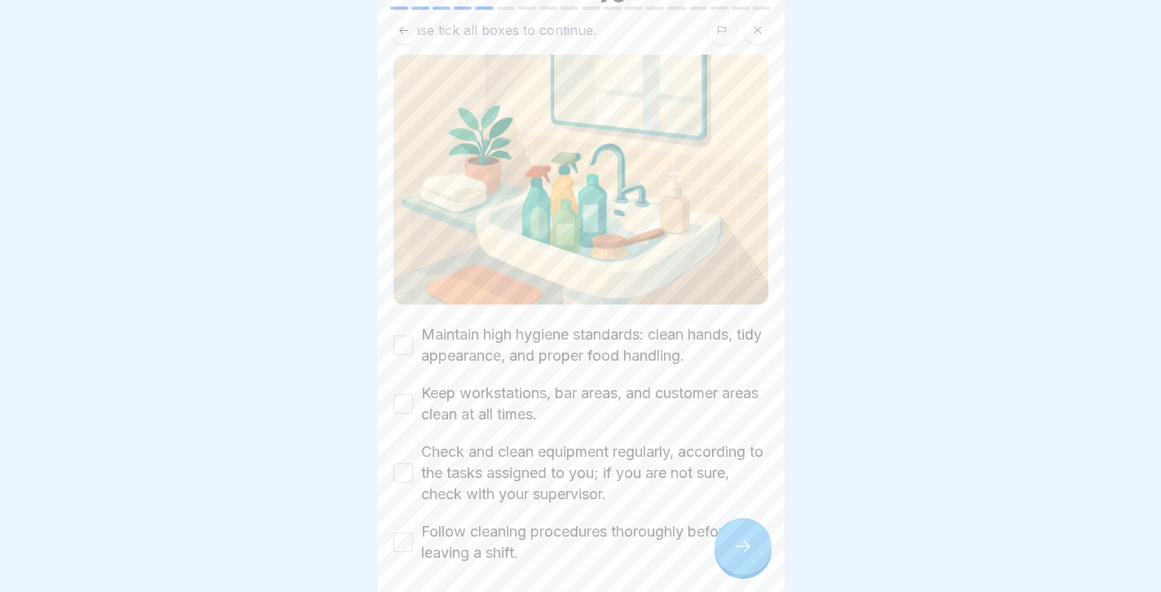
scroll to position [89, 0]
click at [416, 344] on div "Maintain high hygiene standards: clean hands, tidy appearance, and proper food …" at bounding box center [581, 345] width 375 height 42
click at [407, 345] on button "Maintain high hygiene standards: clean hands, tidy appearance, and proper food …" at bounding box center [404, 345] width 20 height 20
click at [403, 402] on button "Keep workstations, bar areas, and customer areas clean at all times." at bounding box center [404, 404] width 20 height 20
click at [407, 476] on button "Check and clean equipment regularly, according to the tasks assigned to you; if…" at bounding box center [404, 473] width 20 height 20
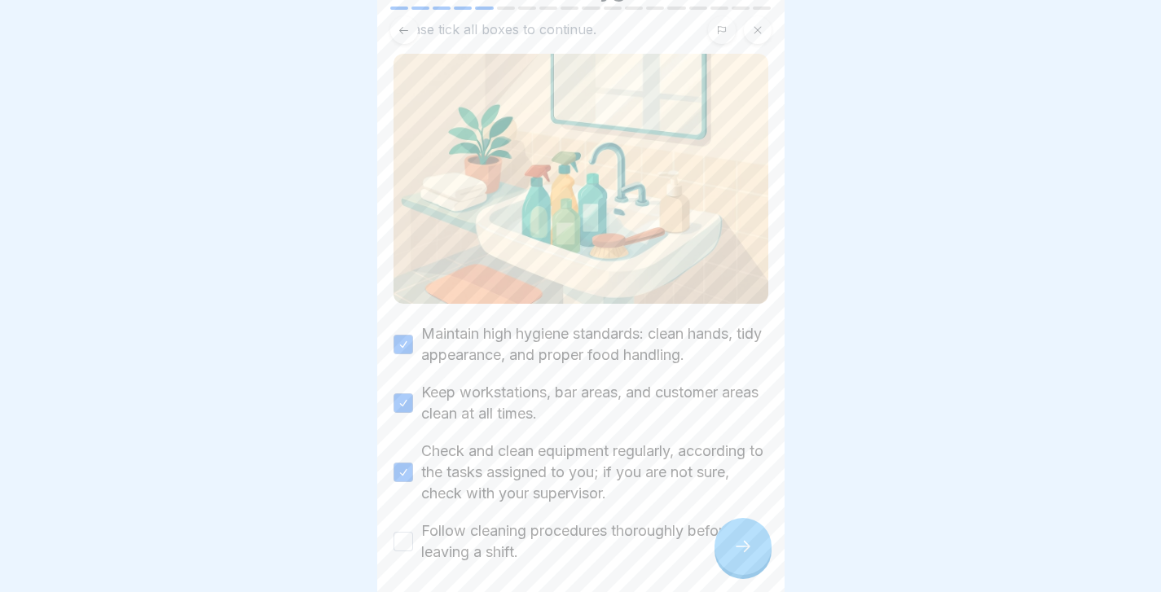
scroll to position [156, 0]
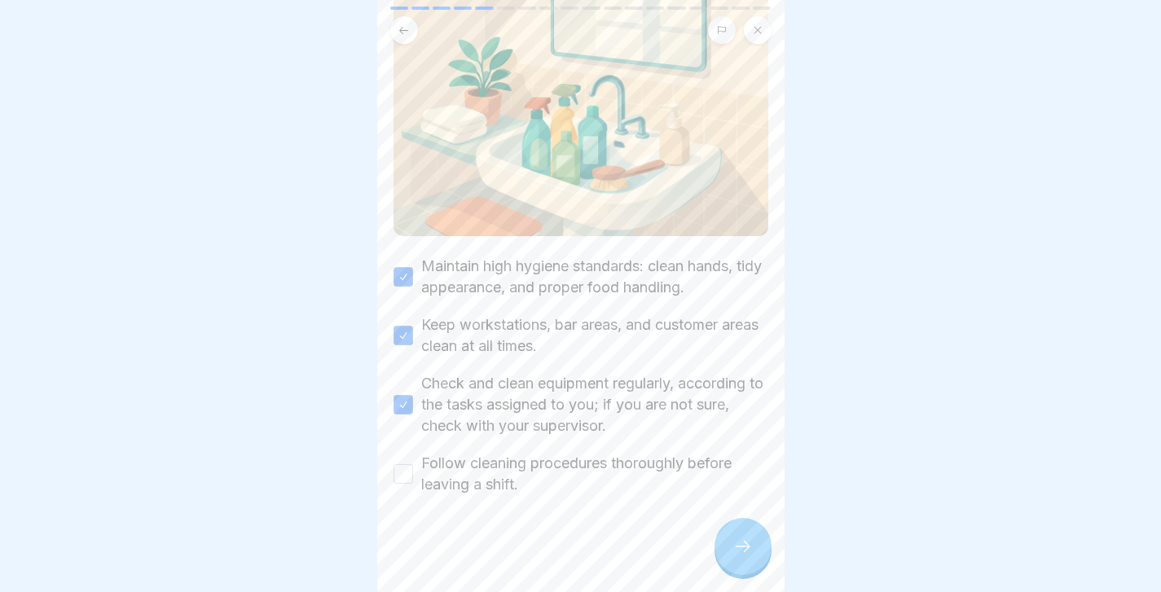
click at [407, 476] on button "Follow cleaning procedures thoroughly before leaving a shift." at bounding box center [404, 475] width 20 height 20
click at [759, 524] on div "Retail Policies: Code of Conduct, Absences & Emergencies 18 Steps 📎 Retail Code…" at bounding box center [580, 296] width 407 height 592
click at [759, 544] on div at bounding box center [743, 546] width 57 height 57
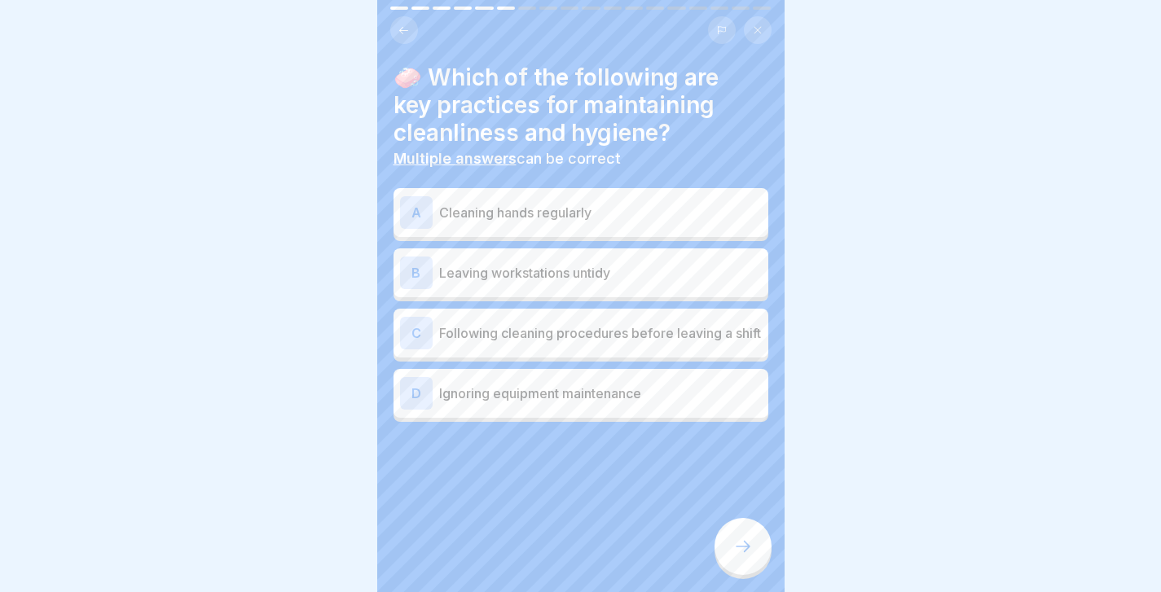
click at [539, 221] on p "Cleaning hands regularly" at bounding box center [600, 213] width 323 height 20
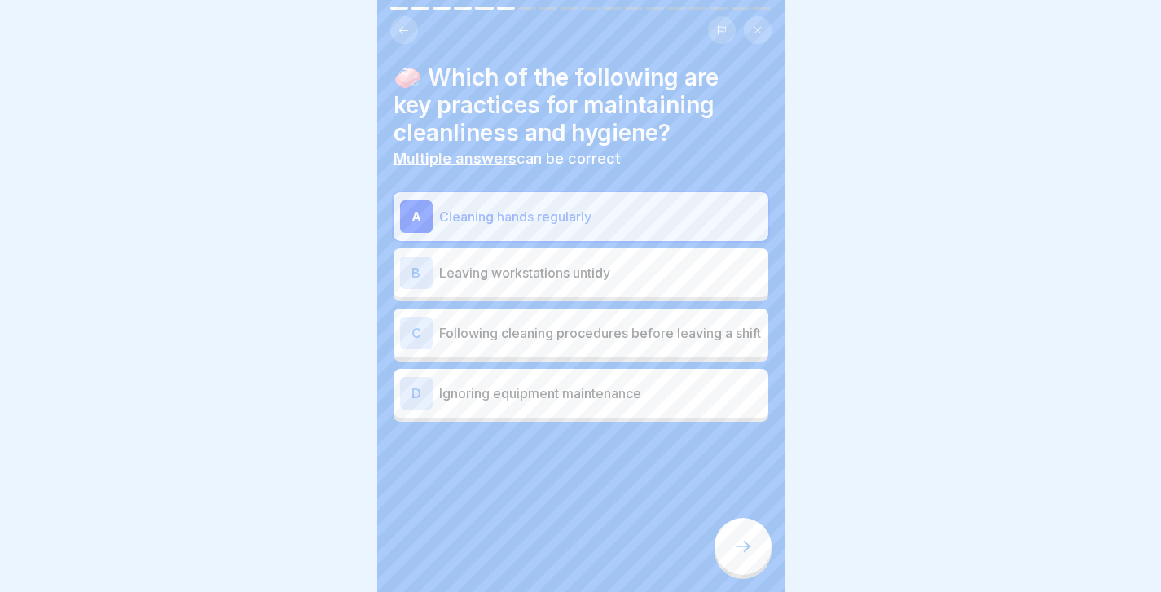
click at [550, 343] on p "Following cleaning procedures before leaving a shift" at bounding box center [600, 334] width 323 height 20
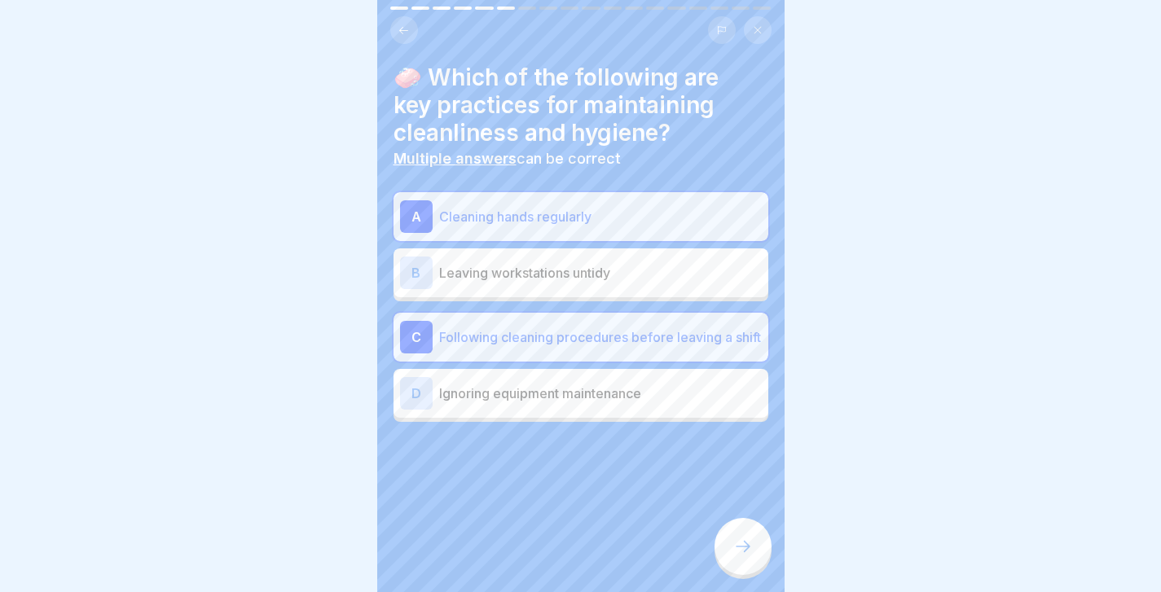
click at [724, 537] on div at bounding box center [743, 546] width 57 height 57
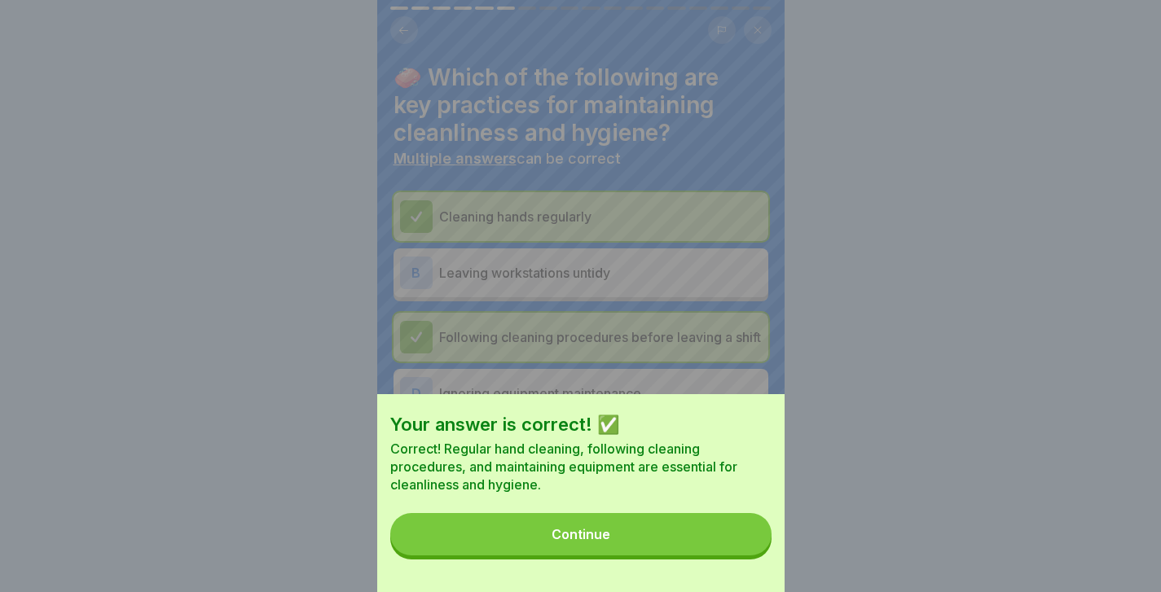
click at [724, 537] on button "Continue" at bounding box center [580, 534] width 381 height 42
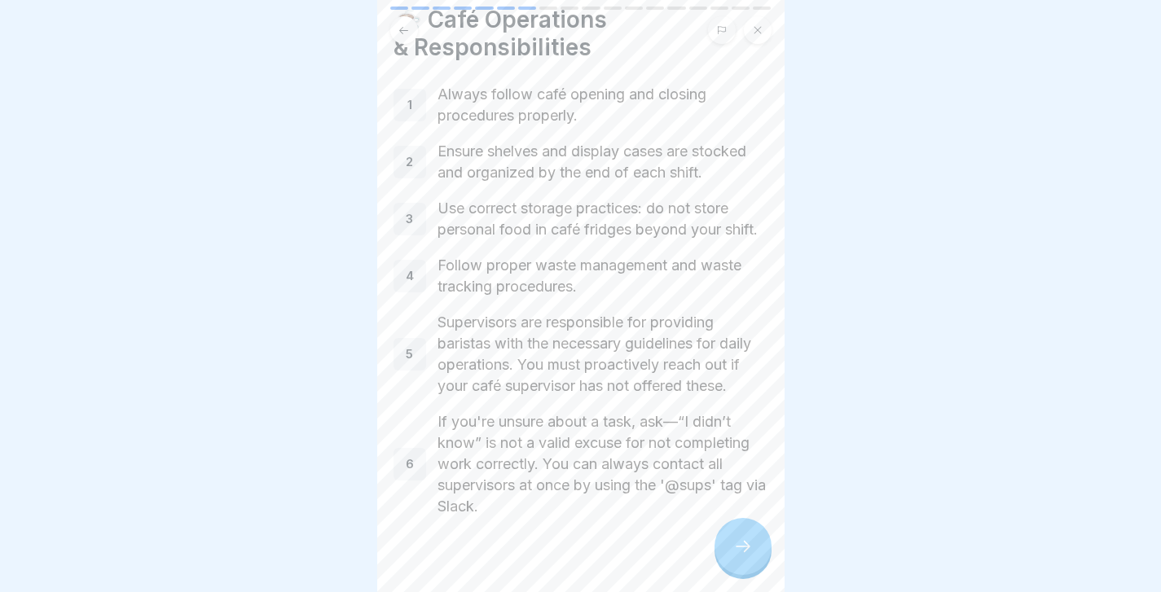
scroll to position [73, 0]
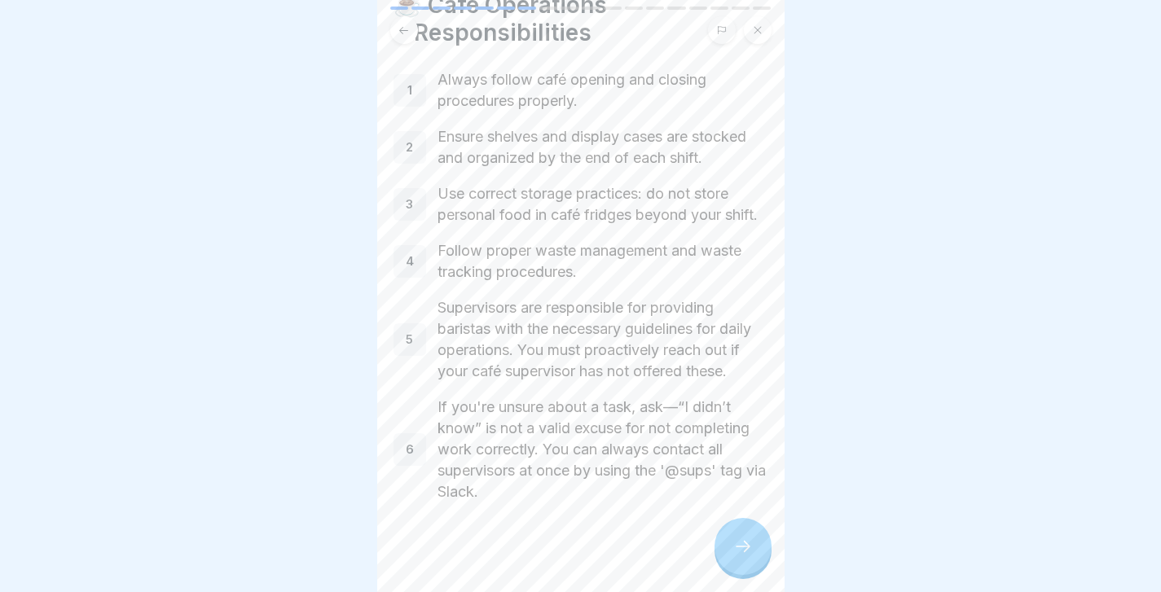
click at [719, 506] on div at bounding box center [581, 552] width 375 height 98
click at [733, 529] on div at bounding box center [743, 546] width 57 height 57
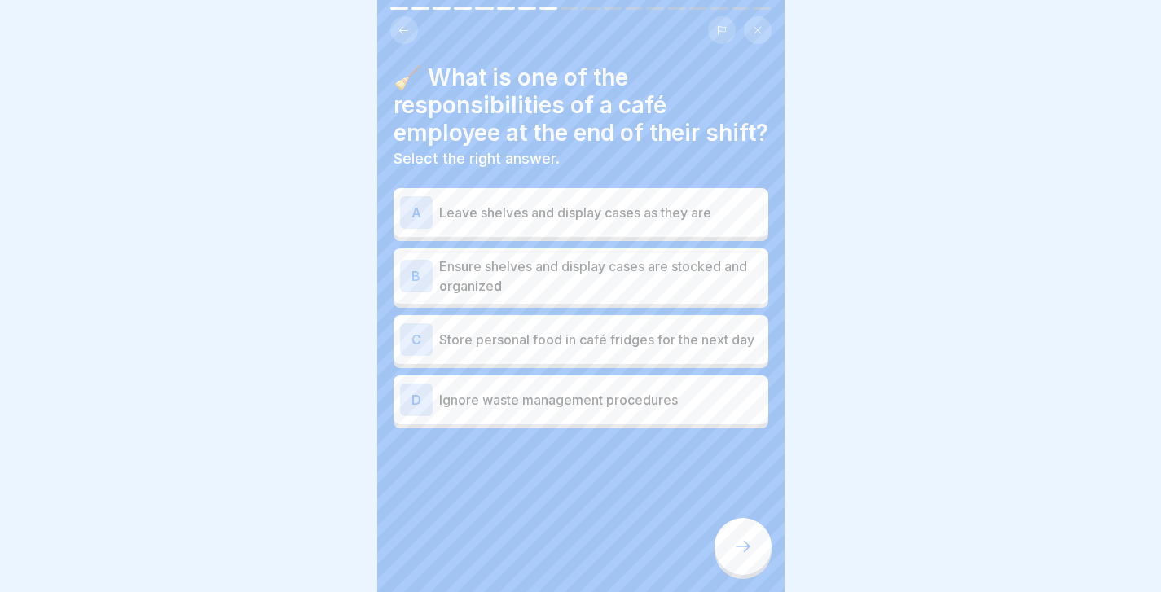
click at [589, 296] on p "Ensure shelves and display cases are stocked and organized" at bounding box center [600, 276] width 323 height 39
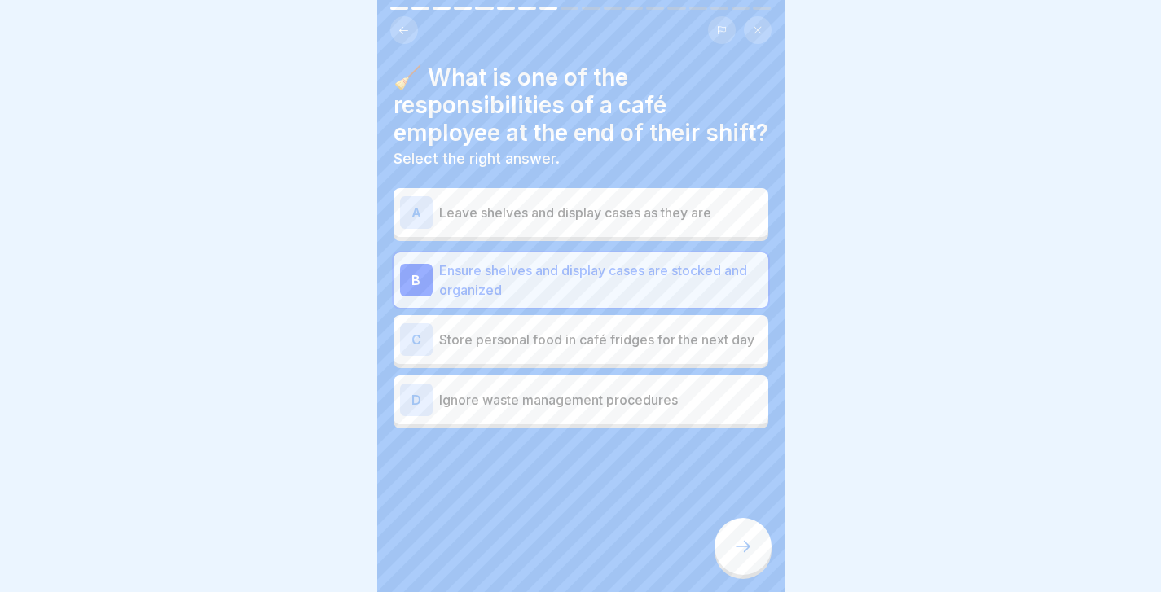
click at [733, 559] on div at bounding box center [743, 546] width 57 height 57
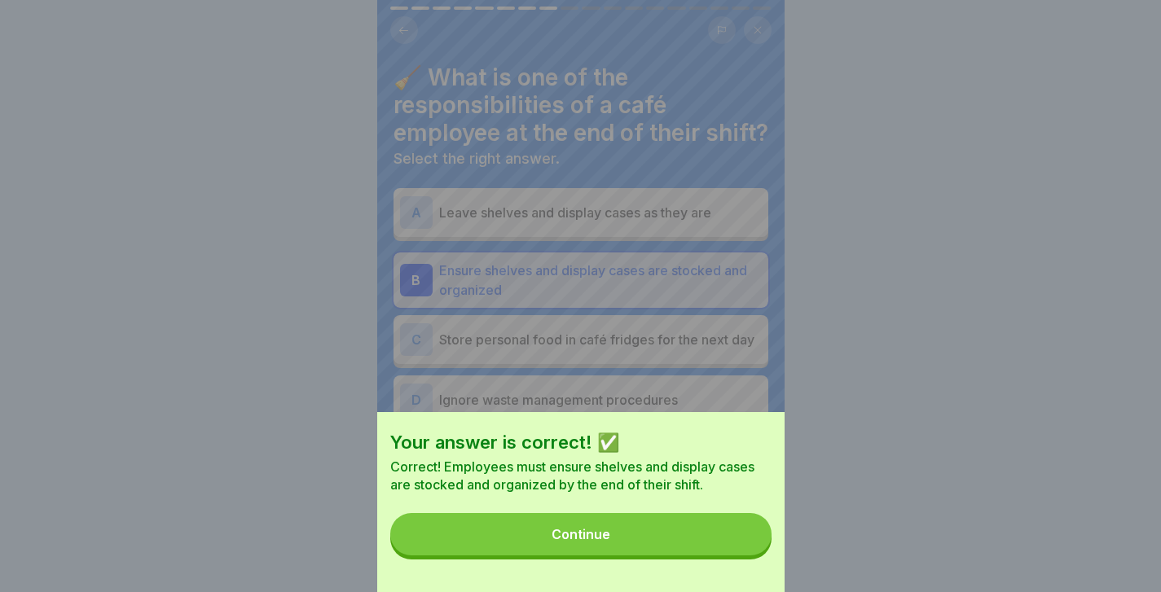
click at [711, 544] on button "Continue" at bounding box center [580, 534] width 381 height 42
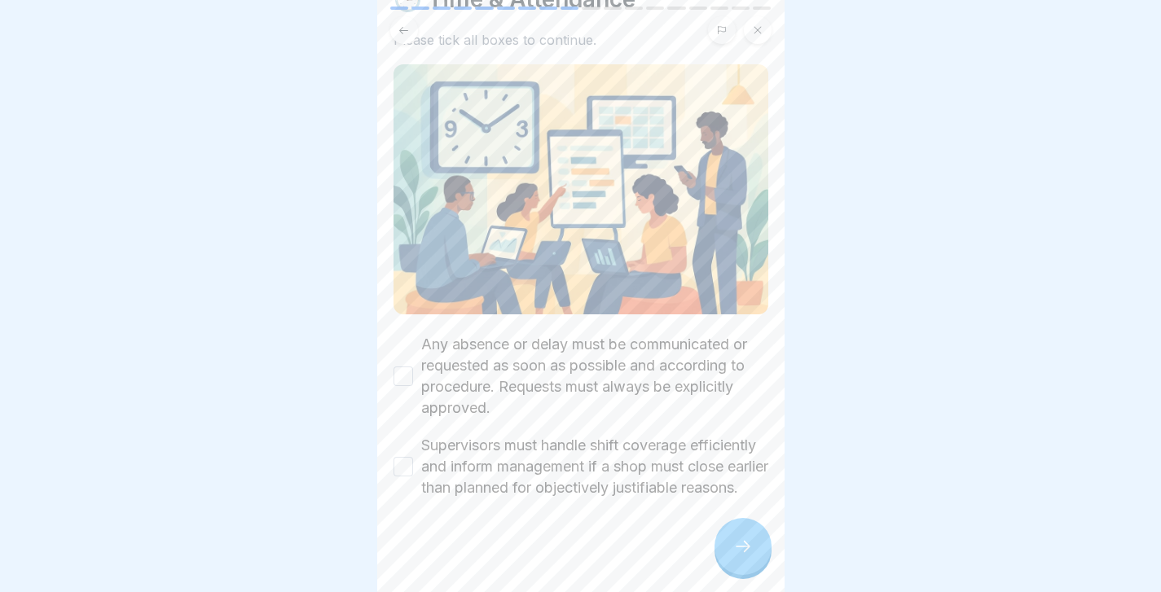
scroll to position [97, 0]
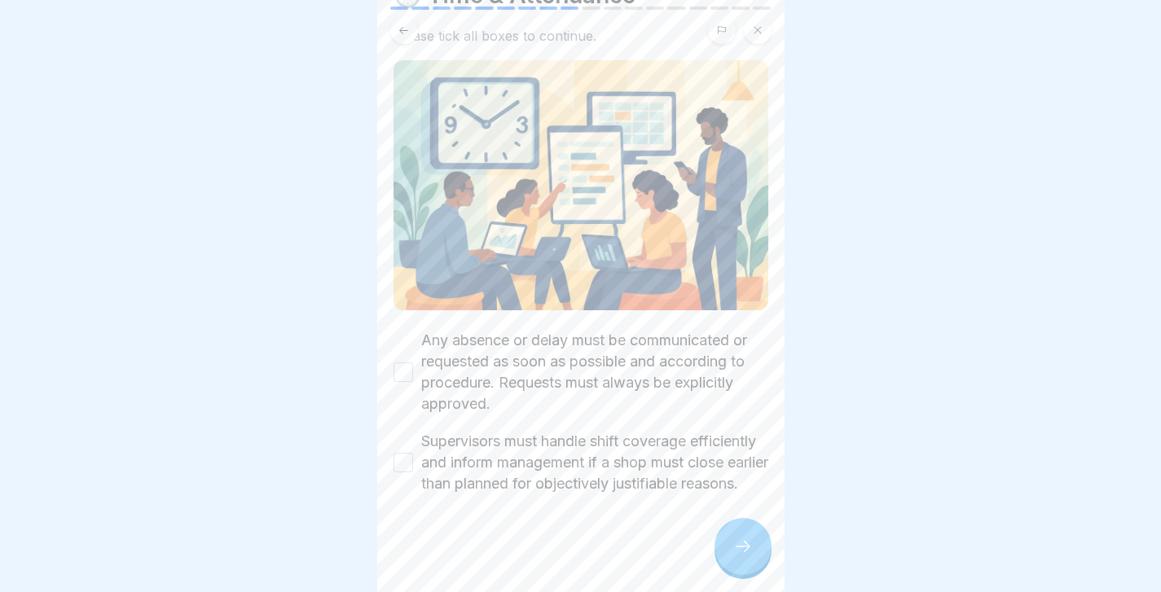
click at [402, 363] on button "Any absence or delay must be communicated or requested as soon as possible and …" at bounding box center [404, 373] width 20 height 20
click at [402, 458] on button "Supervisors must handle shift coverage efficiently and inform management if a s…" at bounding box center [404, 463] width 20 height 20
click at [745, 539] on icon at bounding box center [743, 547] width 20 height 20
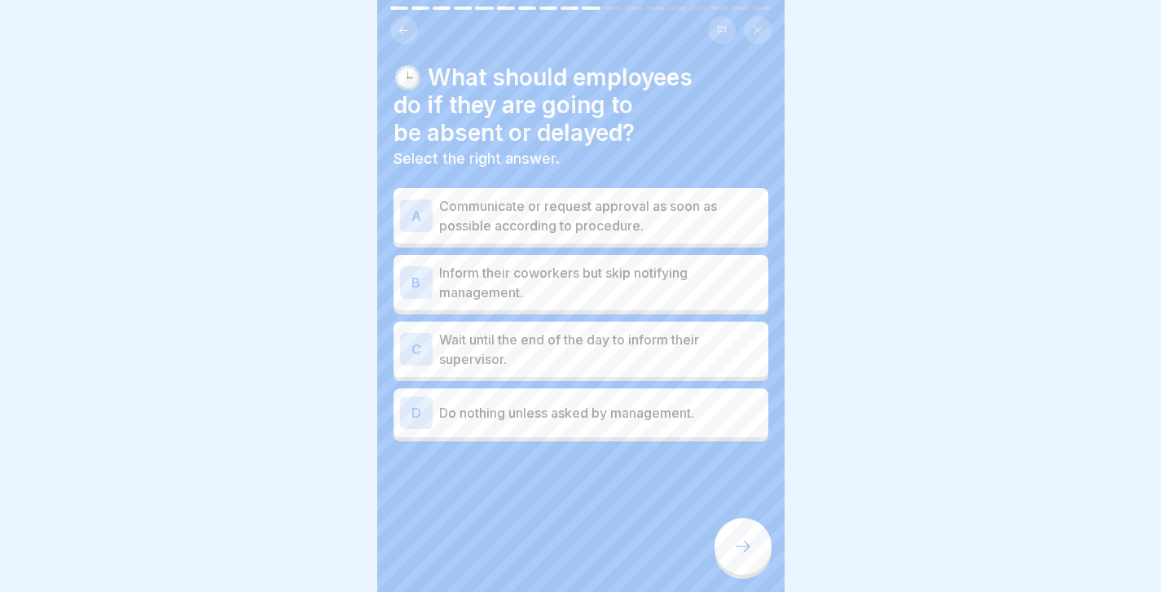
click at [495, 233] on p "Communicate or request approval as soon as possible according to procedure." at bounding box center [600, 215] width 323 height 39
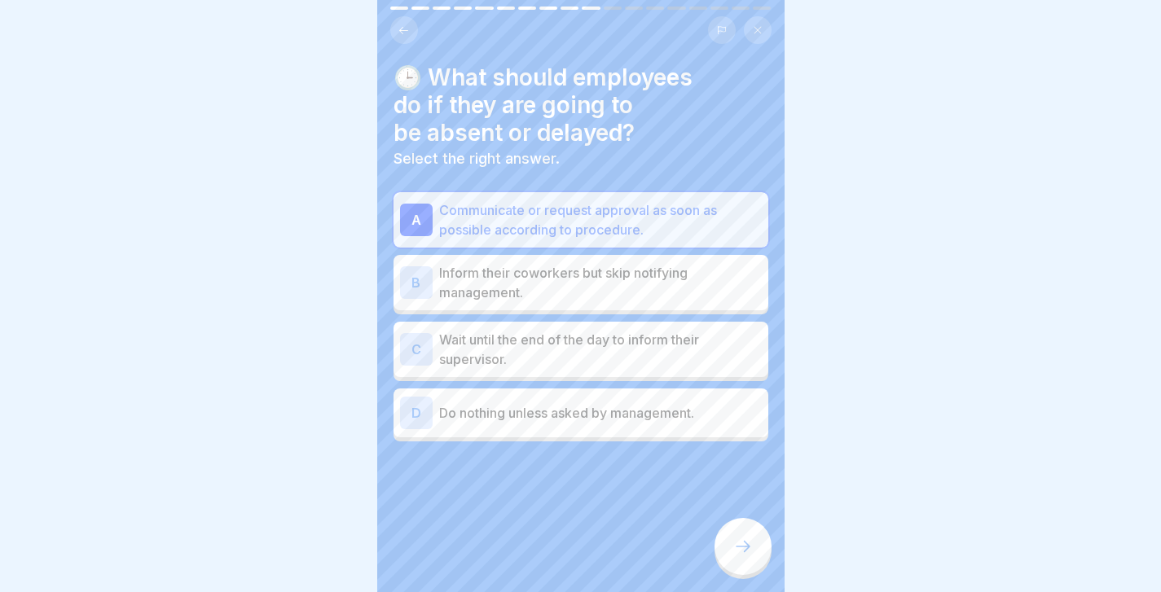
click at [750, 536] on div at bounding box center [743, 546] width 57 height 57
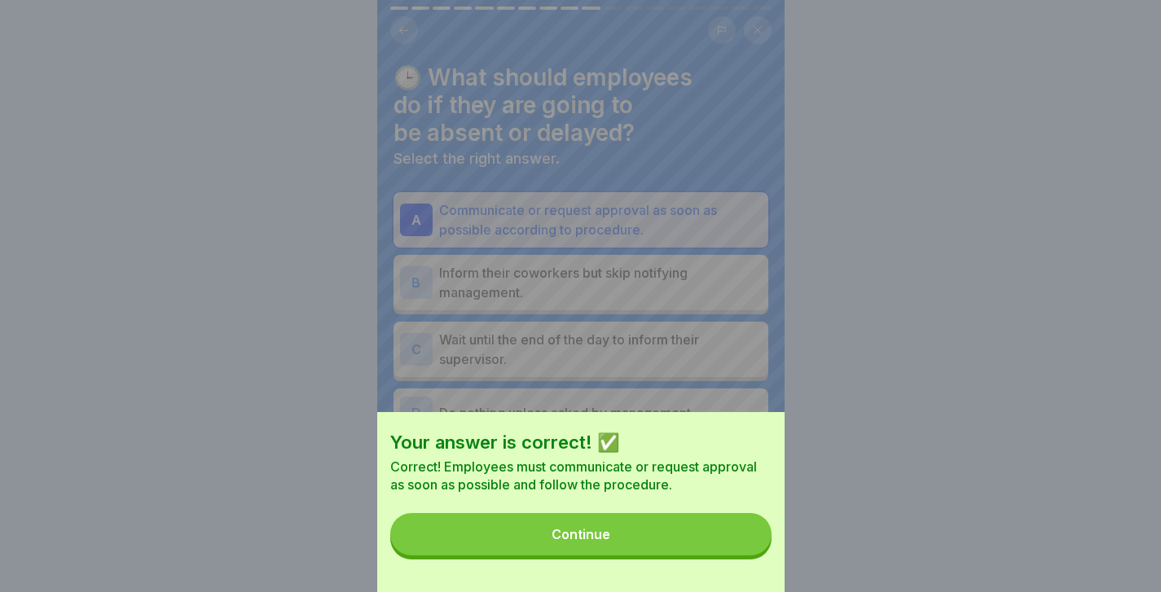
click at [750, 537] on button "Continue" at bounding box center [580, 534] width 381 height 42
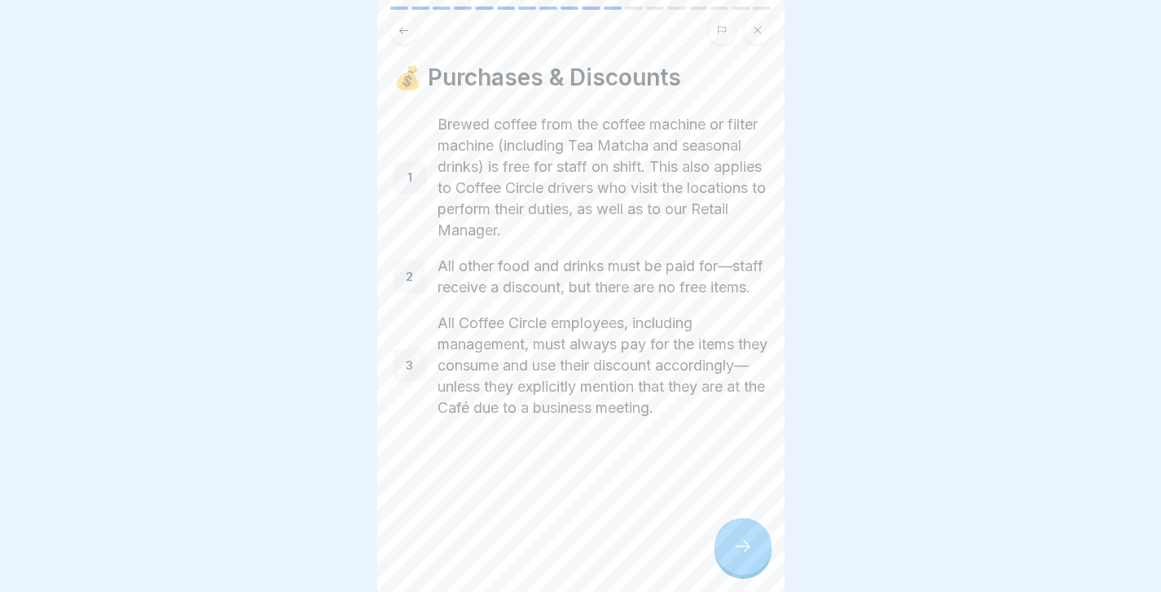
click at [750, 541] on icon at bounding box center [743, 547] width 20 height 20
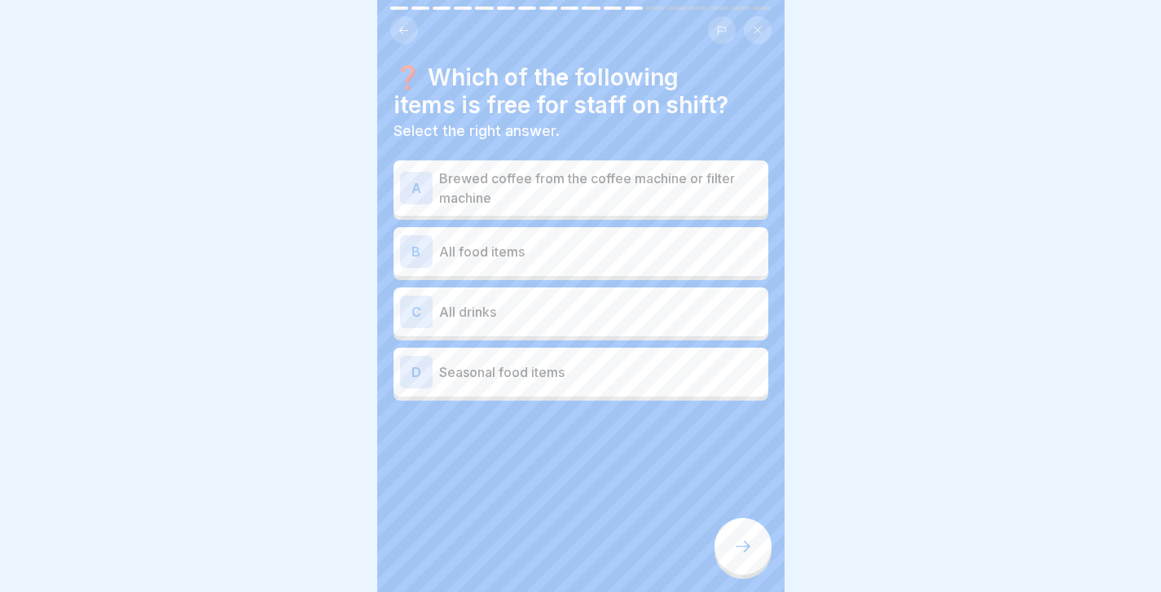
click at [586, 193] on p "Brewed coffee from the coffee machine or filter machine" at bounding box center [600, 188] width 323 height 39
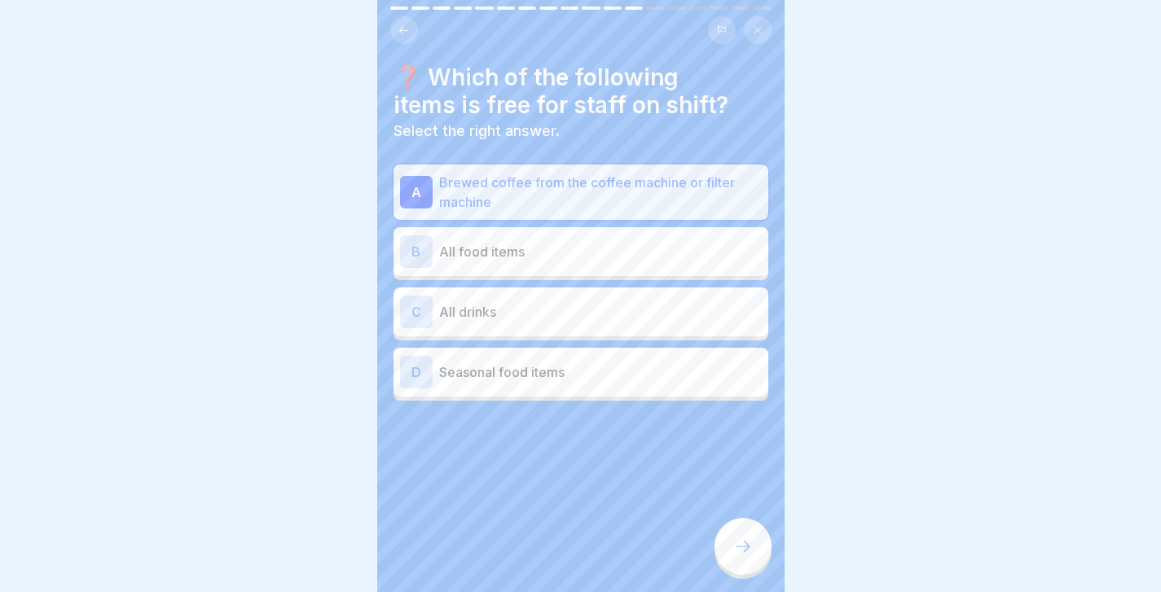
click at [738, 549] on icon at bounding box center [743, 547] width 20 height 20
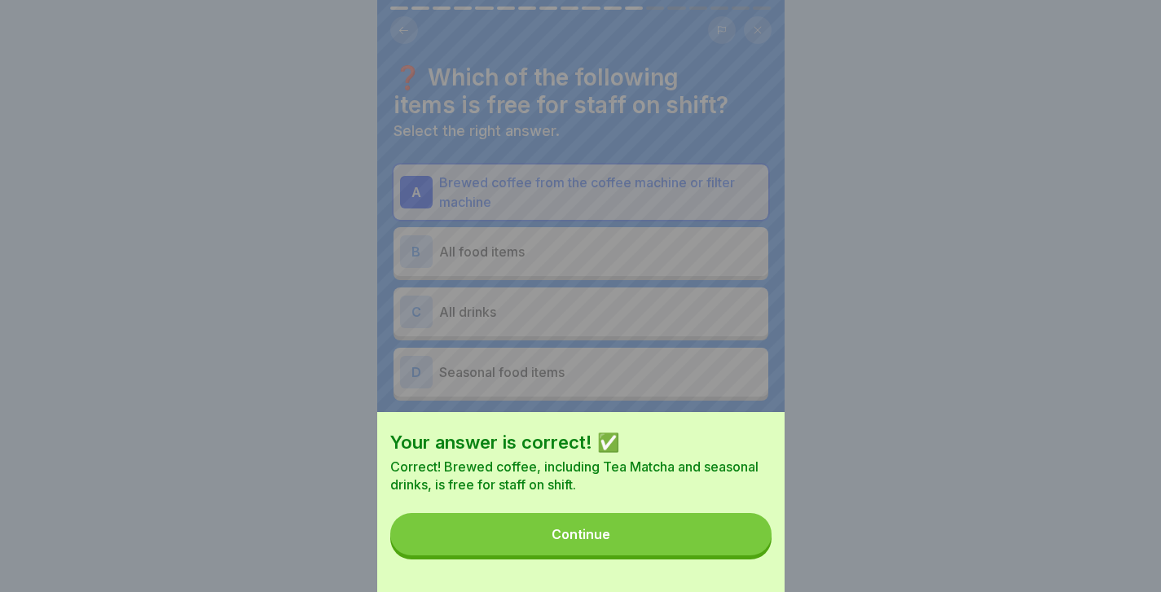
click at [738, 549] on button "Continue" at bounding box center [580, 534] width 381 height 42
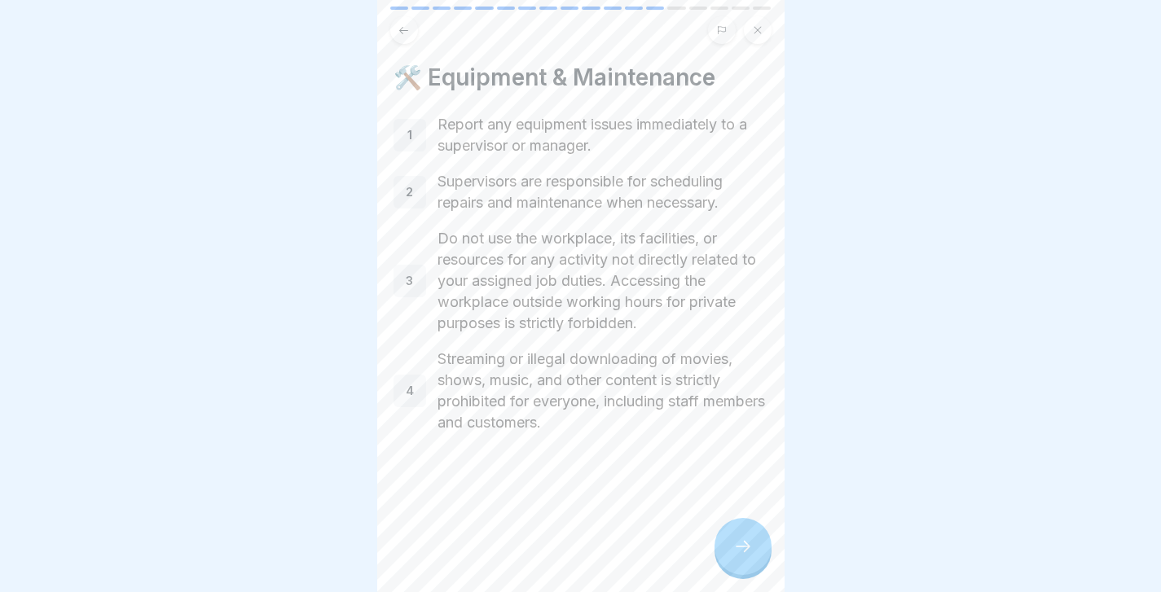
click at [738, 549] on icon at bounding box center [743, 547] width 20 height 20
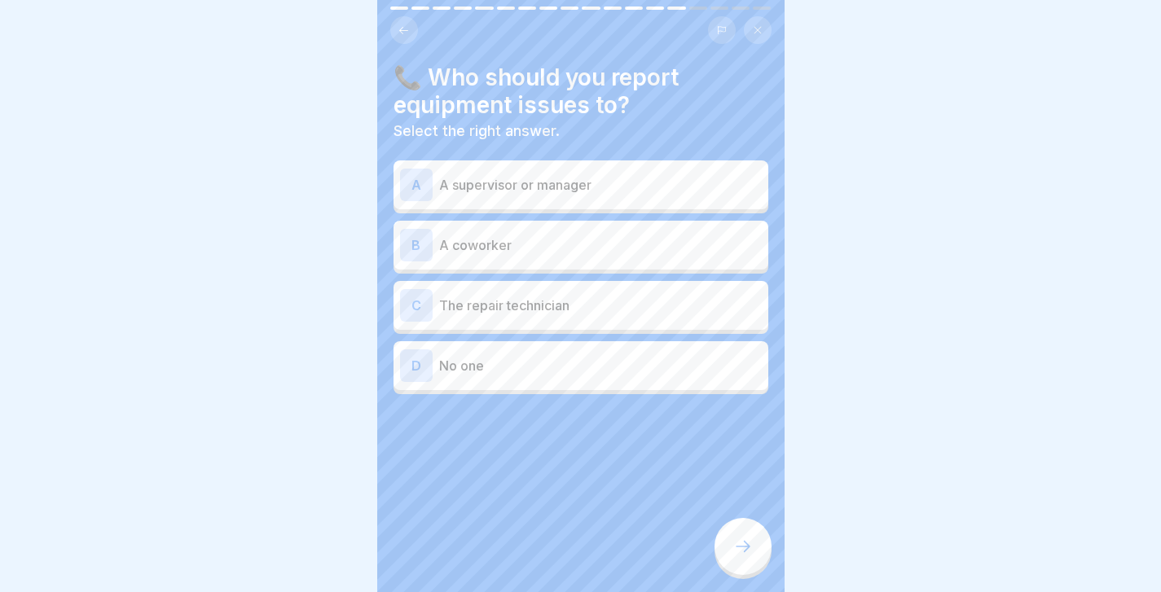
click at [566, 194] on div "A A supervisor or manager" at bounding box center [581, 185] width 362 height 33
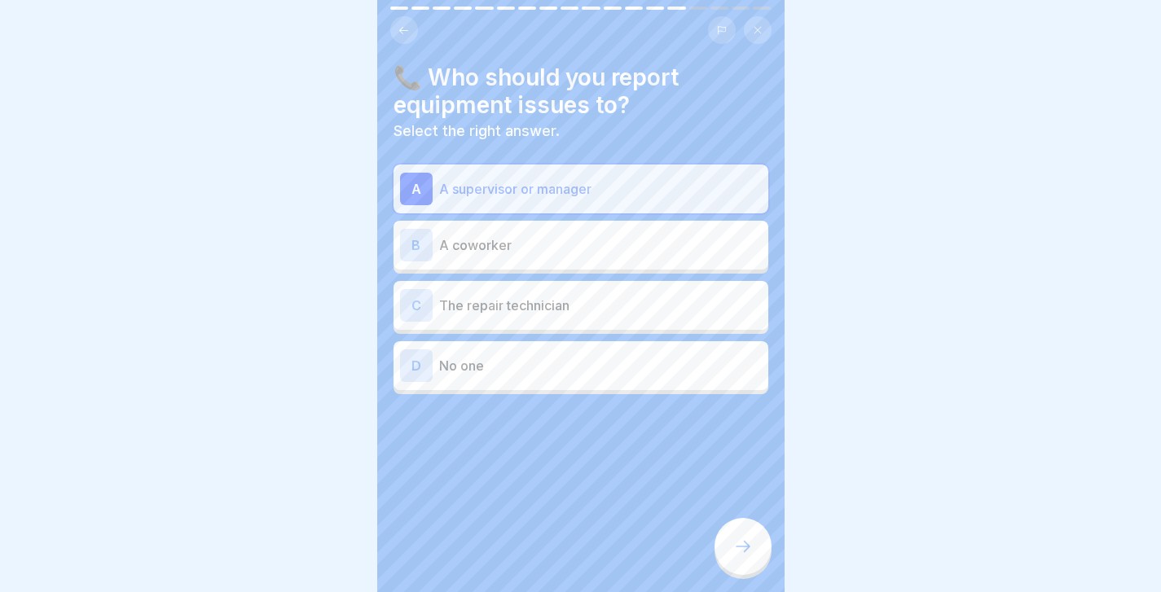
click at [733, 537] on div at bounding box center [743, 546] width 57 height 57
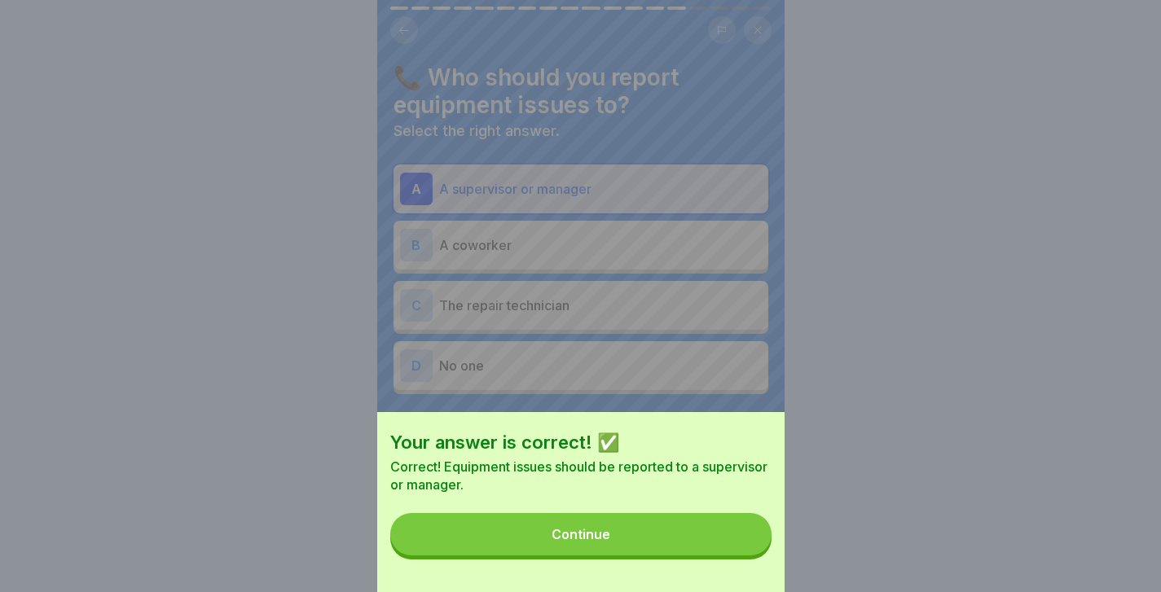
click at [733, 537] on button "Continue" at bounding box center [580, 534] width 381 height 42
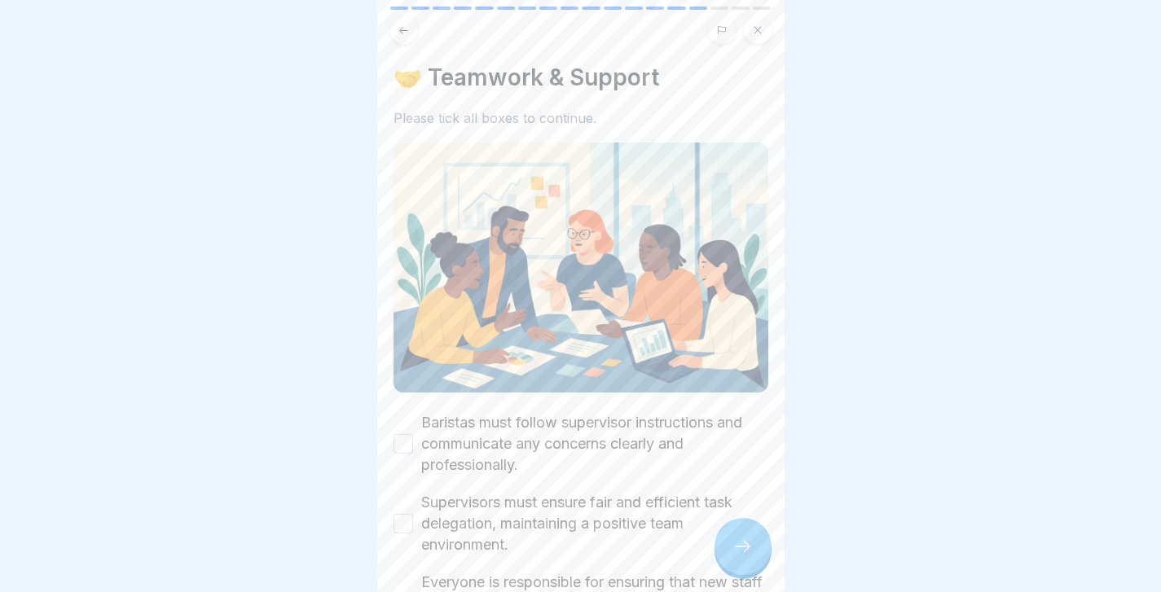
scroll to position [140, 0]
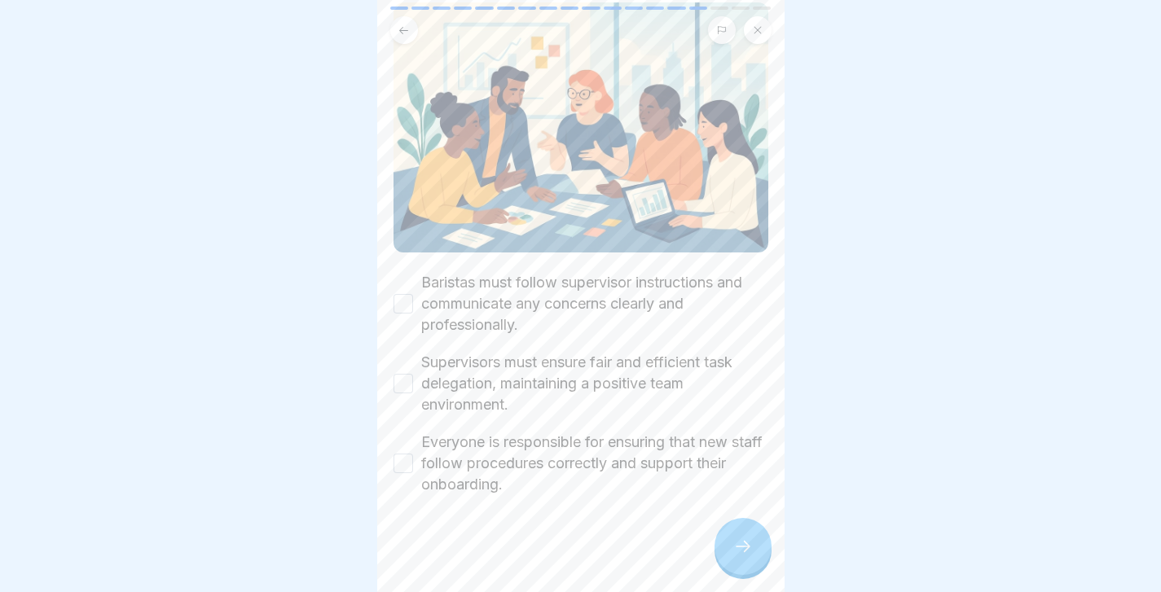
click at [401, 302] on button "Baristas must follow supervisor instructions and communicate any concerns clear…" at bounding box center [404, 304] width 20 height 20
click at [404, 378] on button "Supervisors must ensure fair and efficient task delegation, maintaining a posit…" at bounding box center [404, 384] width 20 height 20
click at [411, 467] on button "Everyone is responsible for ensuring that new staff follow procedures correctly…" at bounding box center [404, 464] width 20 height 20
click at [700, 535] on div at bounding box center [581, 544] width 375 height 98
click at [737, 539] on icon at bounding box center [743, 547] width 20 height 20
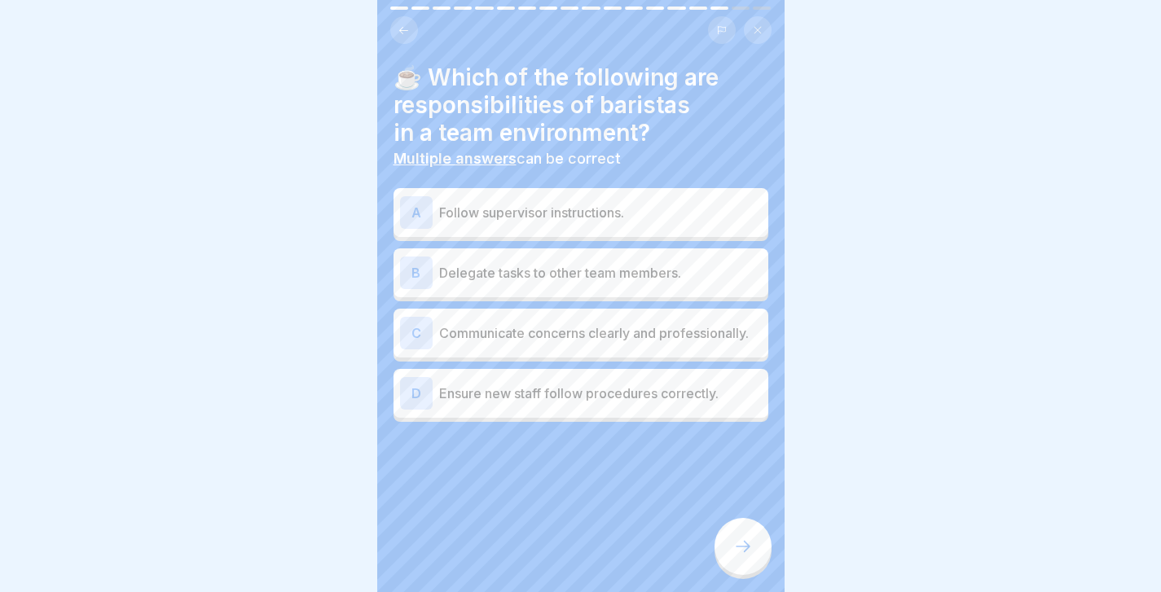
click at [515, 221] on p "Follow supervisor instructions." at bounding box center [600, 213] width 323 height 20
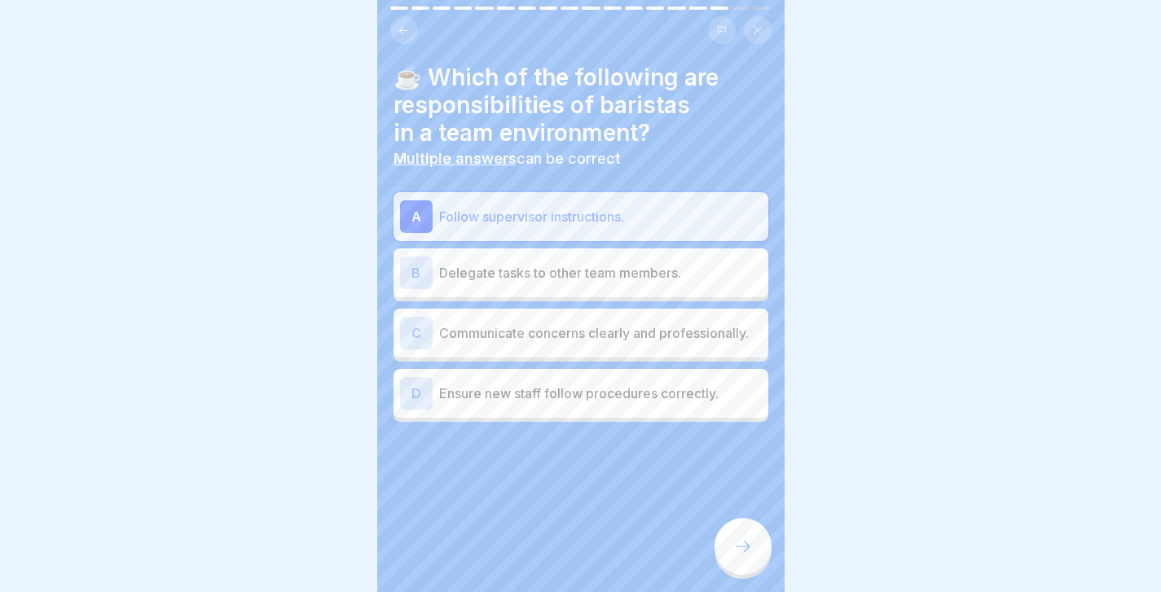
click at [562, 346] on div "C Communicate concerns clearly and professionally." at bounding box center [581, 333] width 362 height 33
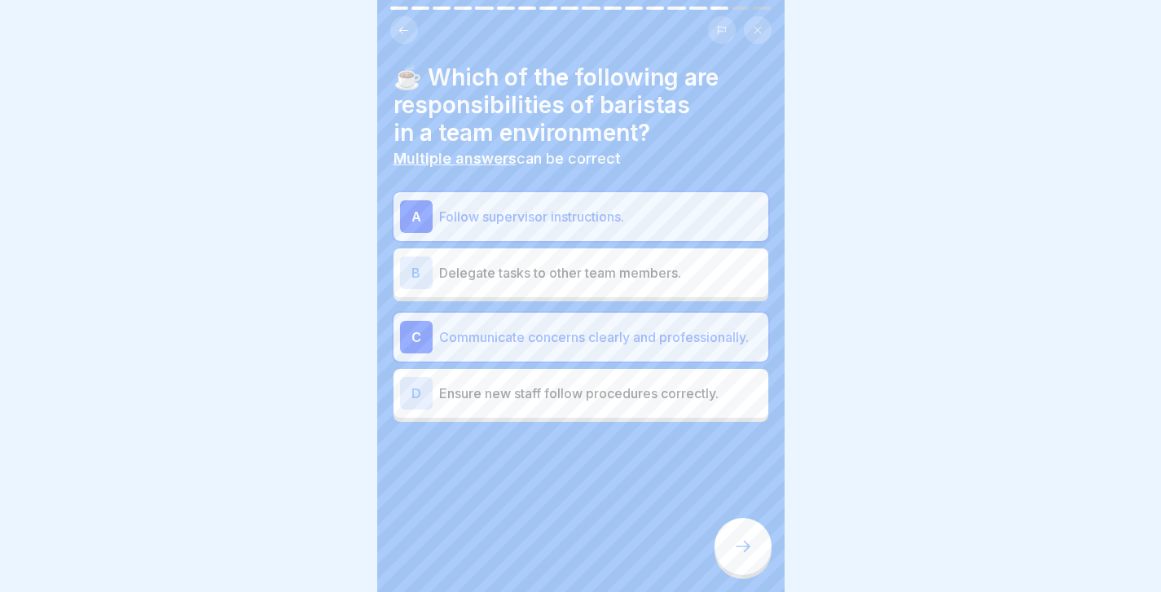
click at [748, 557] on div at bounding box center [743, 546] width 57 height 57
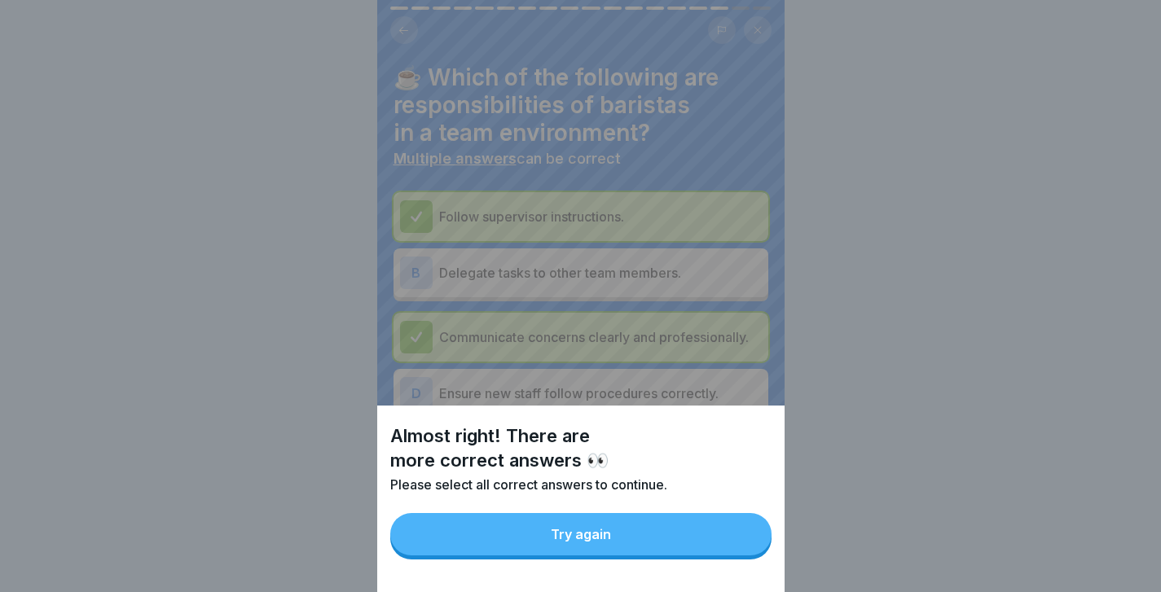
click at [733, 530] on button "Try again" at bounding box center [580, 534] width 381 height 42
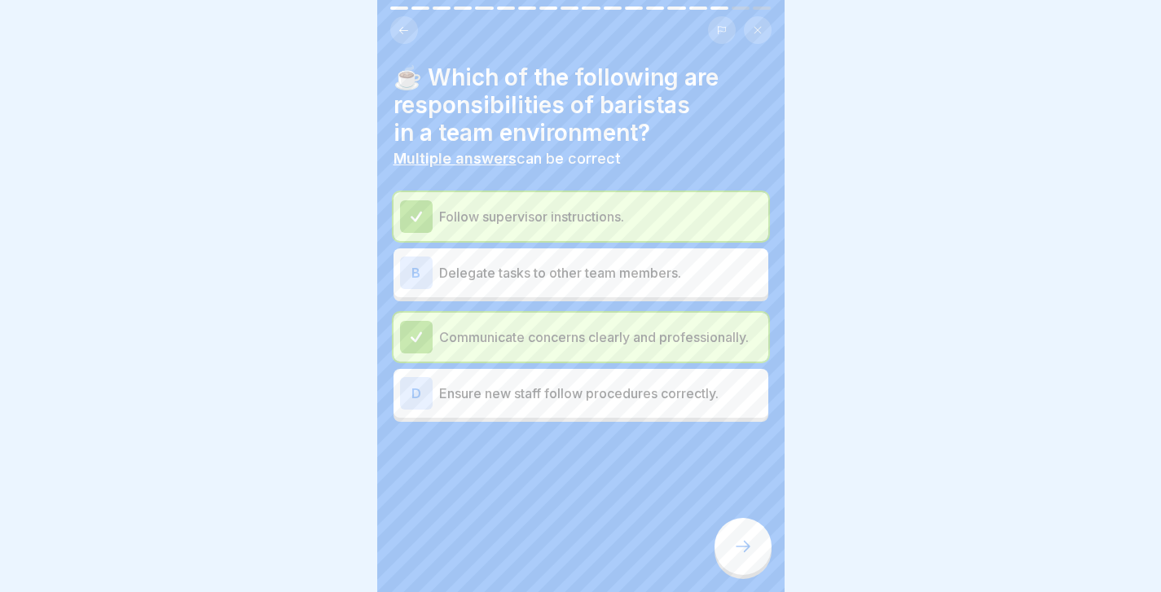
click at [733, 530] on div at bounding box center [743, 546] width 57 height 57
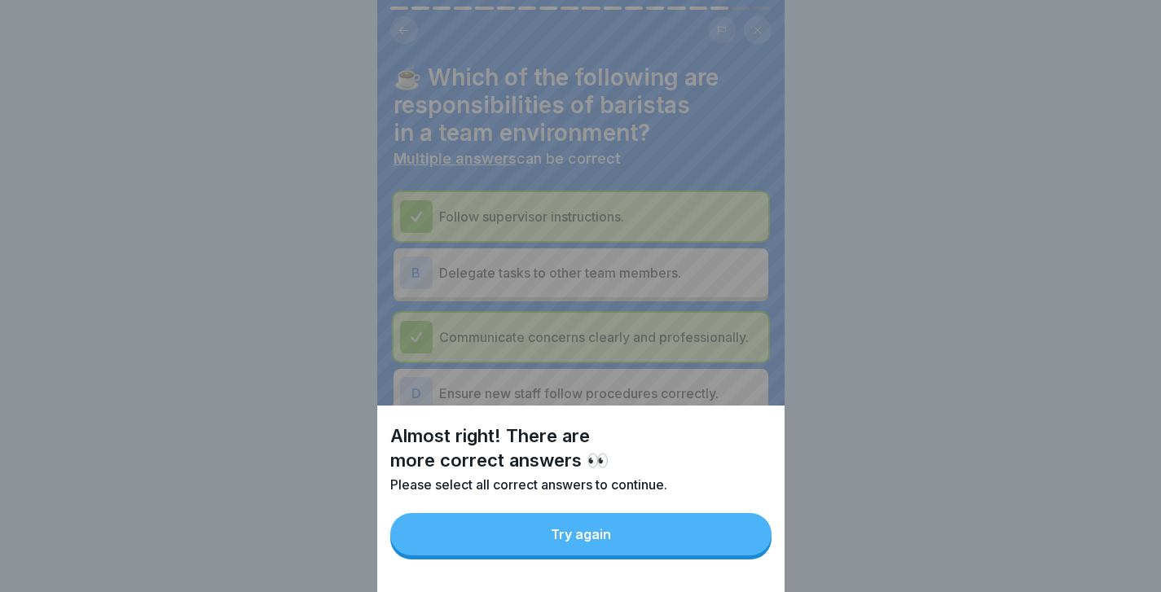
click at [725, 542] on button "Try again" at bounding box center [580, 534] width 381 height 42
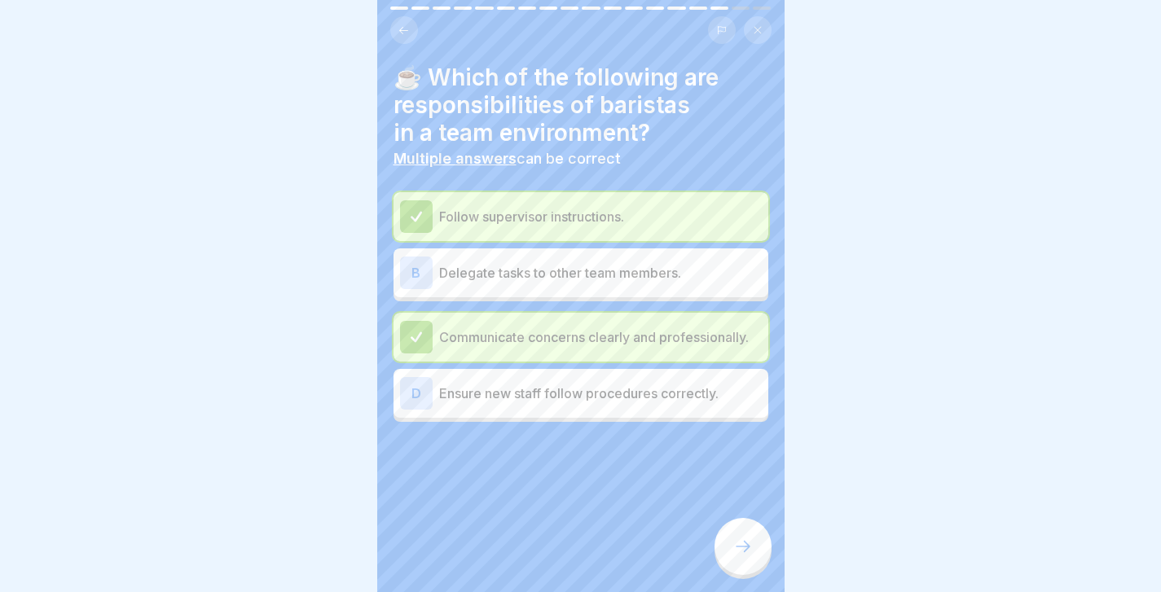
click at [573, 282] on div "B Delegate tasks to other team members." at bounding box center [581, 273] width 362 height 33
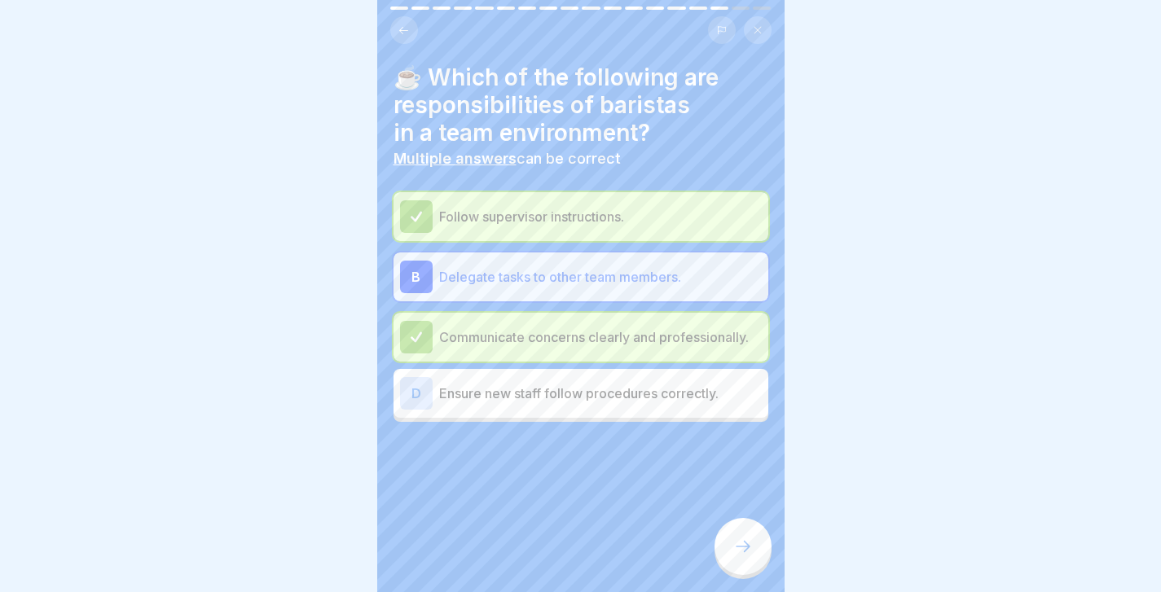
click at [733, 532] on div at bounding box center [743, 546] width 57 height 57
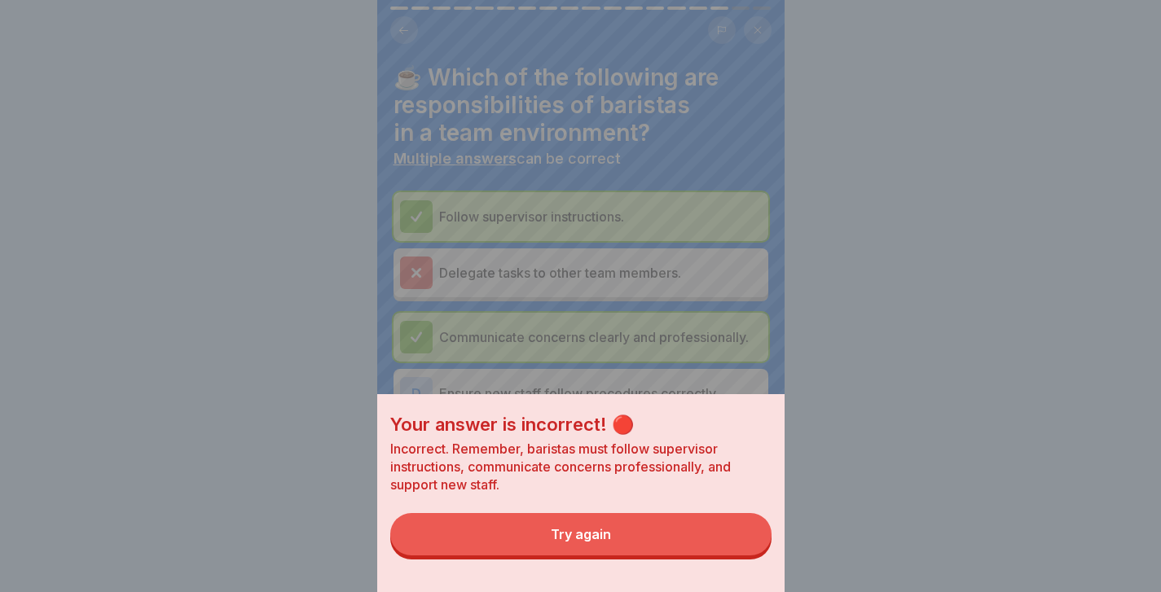
click at [730, 533] on button "Try again" at bounding box center [580, 534] width 381 height 42
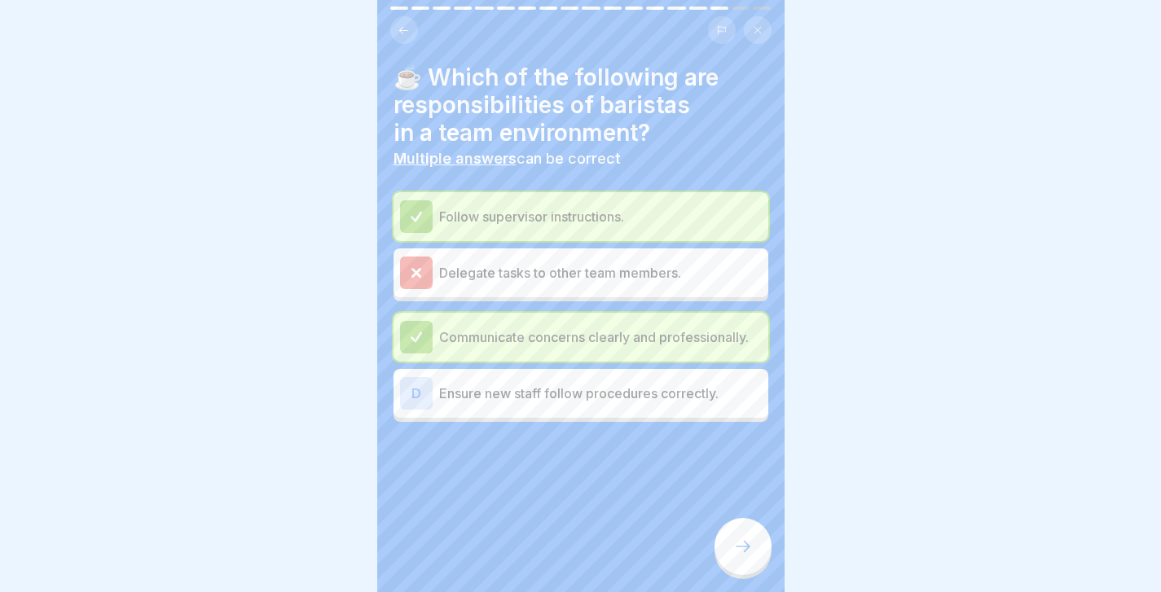
click at [561, 280] on p "Delegate tasks to other team members." at bounding box center [600, 273] width 323 height 20
click at [579, 386] on p "Ensure new staff follow procedures correctly." at bounding box center [600, 394] width 323 height 20
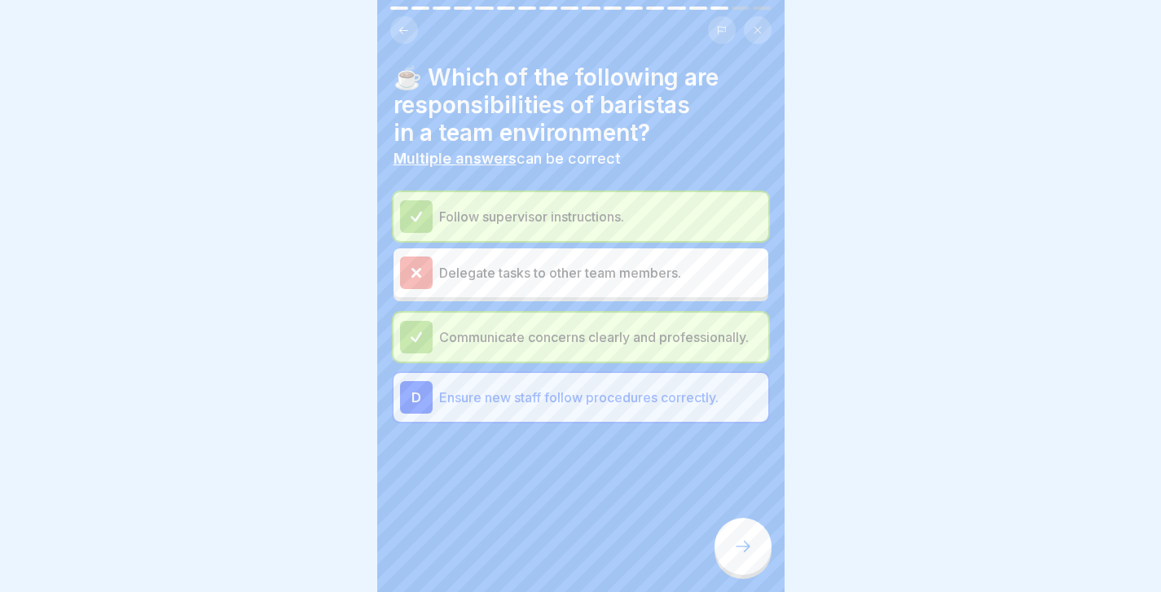
click at [746, 546] on icon at bounding box center [743, 546] width 15 height 11
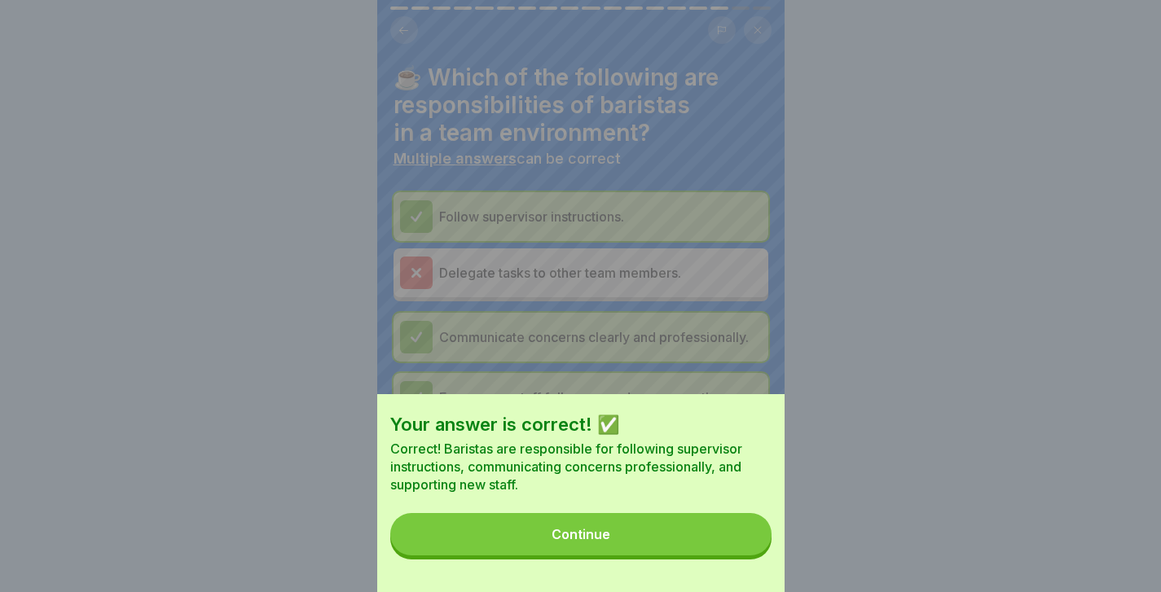
click at [746, 546] on button "Continue" at bounding box center [580, 534] width 381 height 42
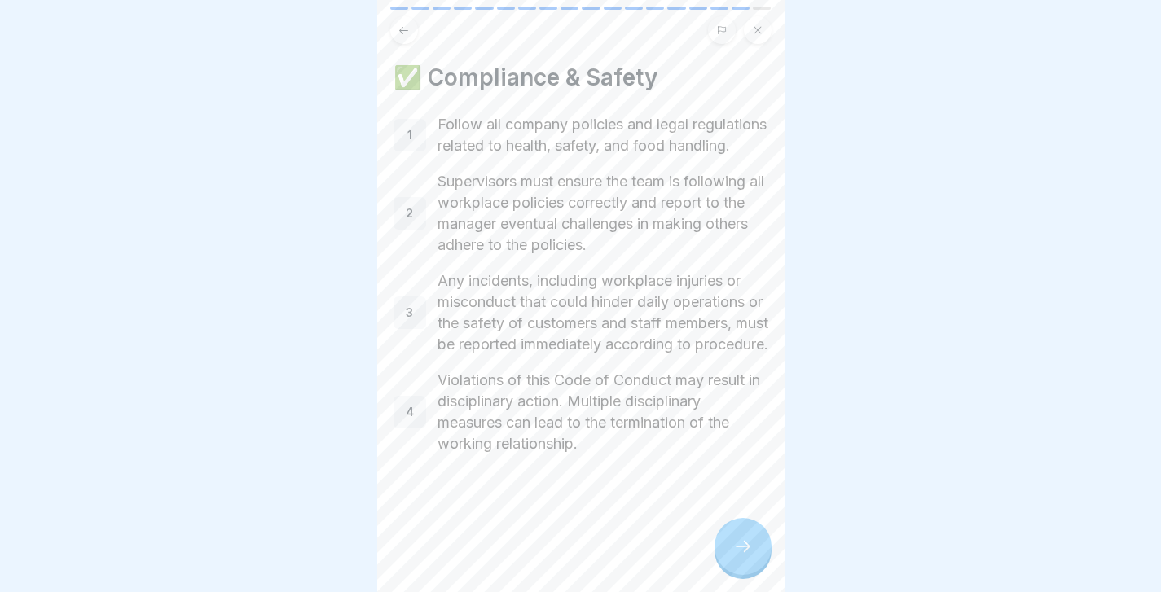
click at [738, 539] on icon at bounding box center [743, 547] width 20 height 20
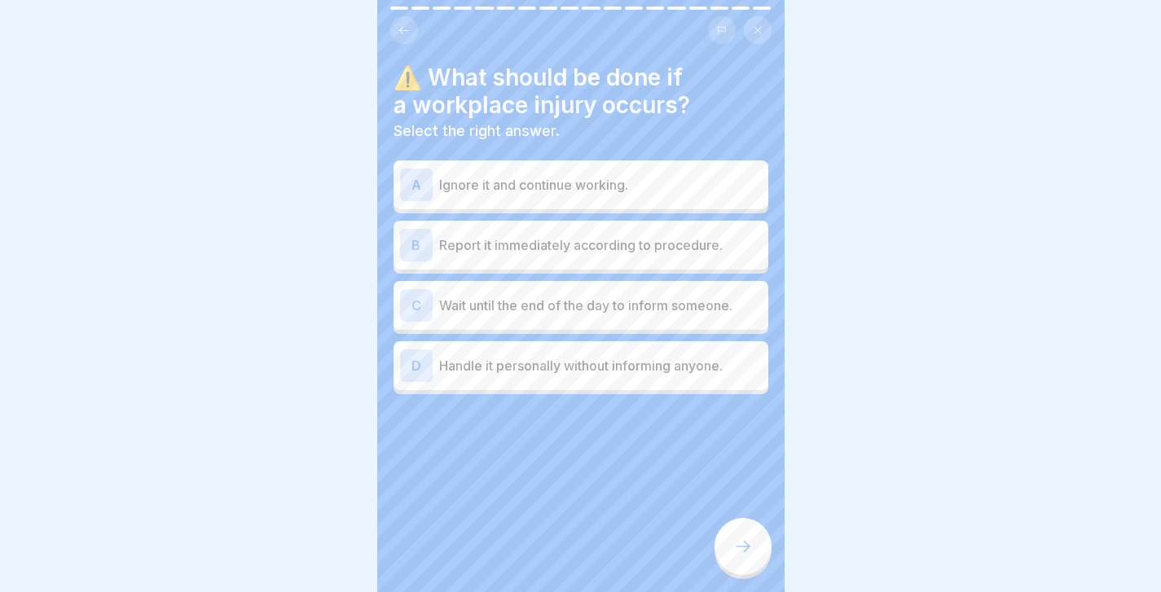
click at [518, 255] on div "B Report it immediately according to procedure." at bounding box center [581, 245] width 362 height 33
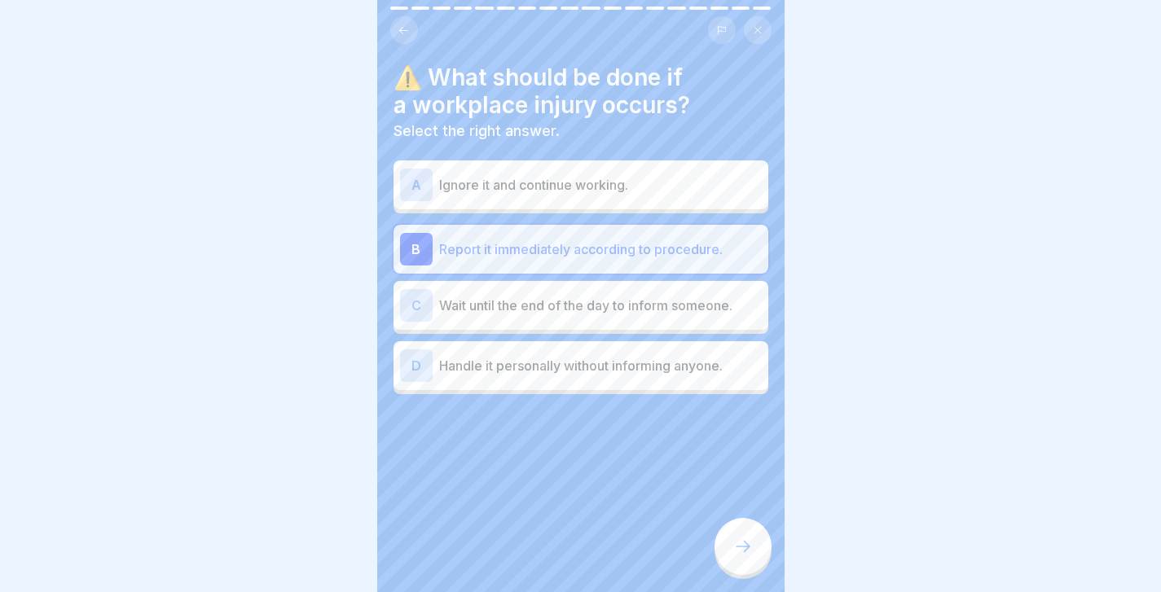
click at [753, 555] on div at bounding box center [743, 546] width 57 height 57
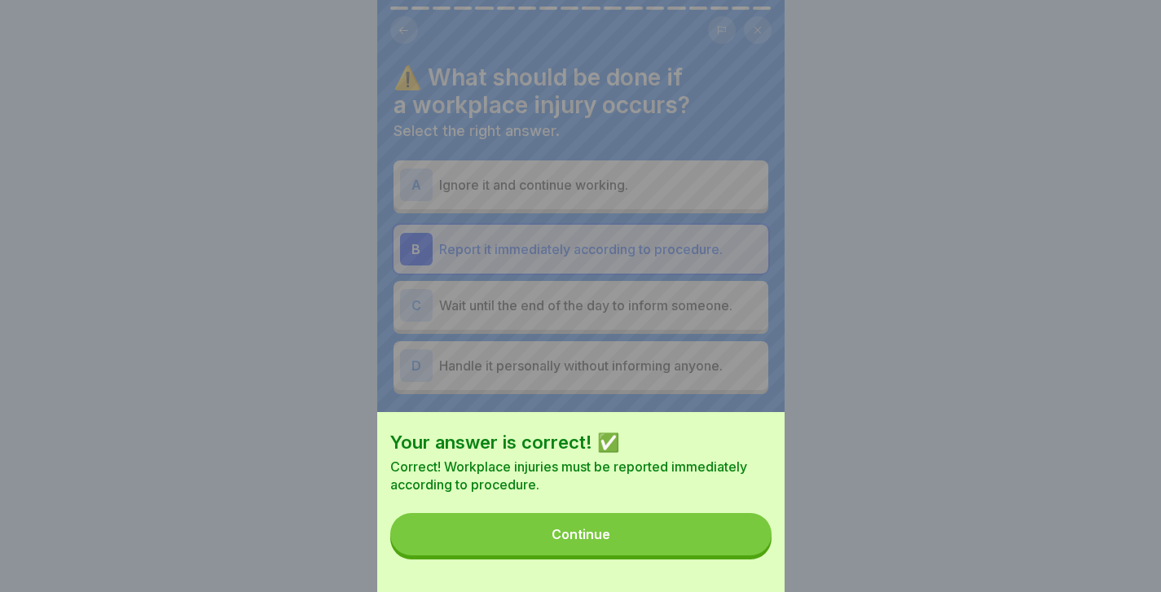
click at [753, 555] on button "Continue" at bounding box center [580, 534] width 381 height 42
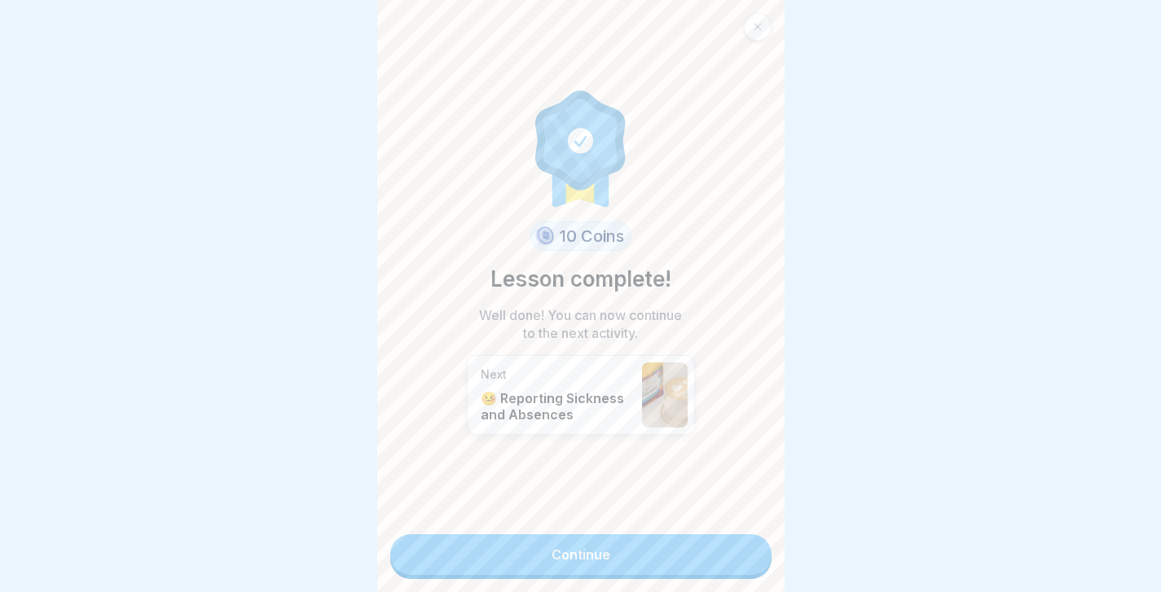
click at [724, 546] on link "Continue" at bounding box center [580, 555] width 381 height 41
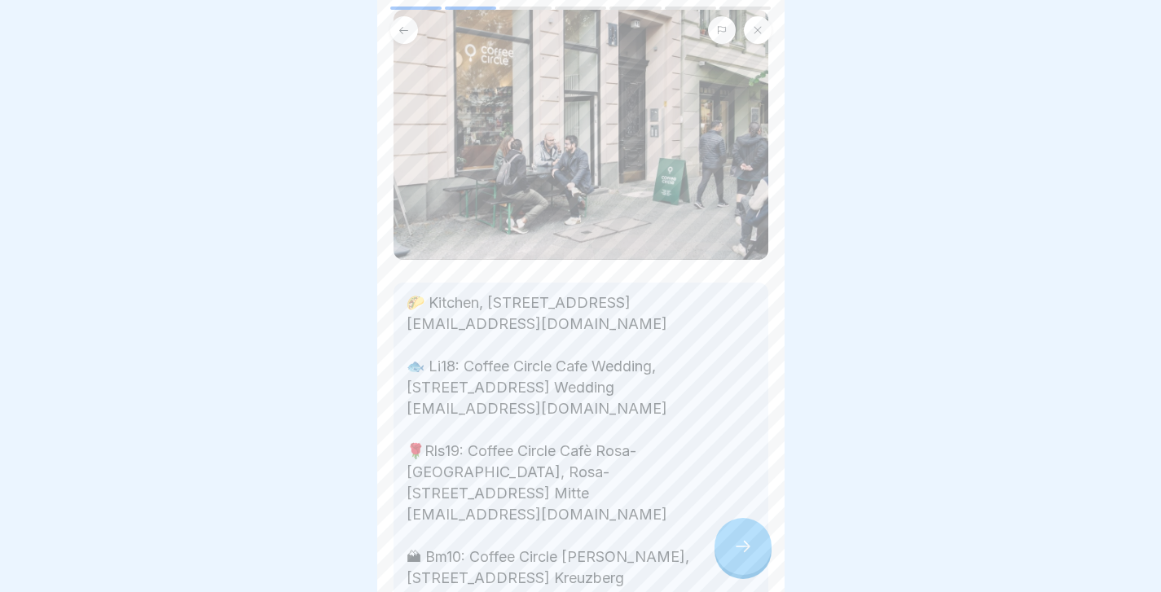
scroll to position [156, 0]
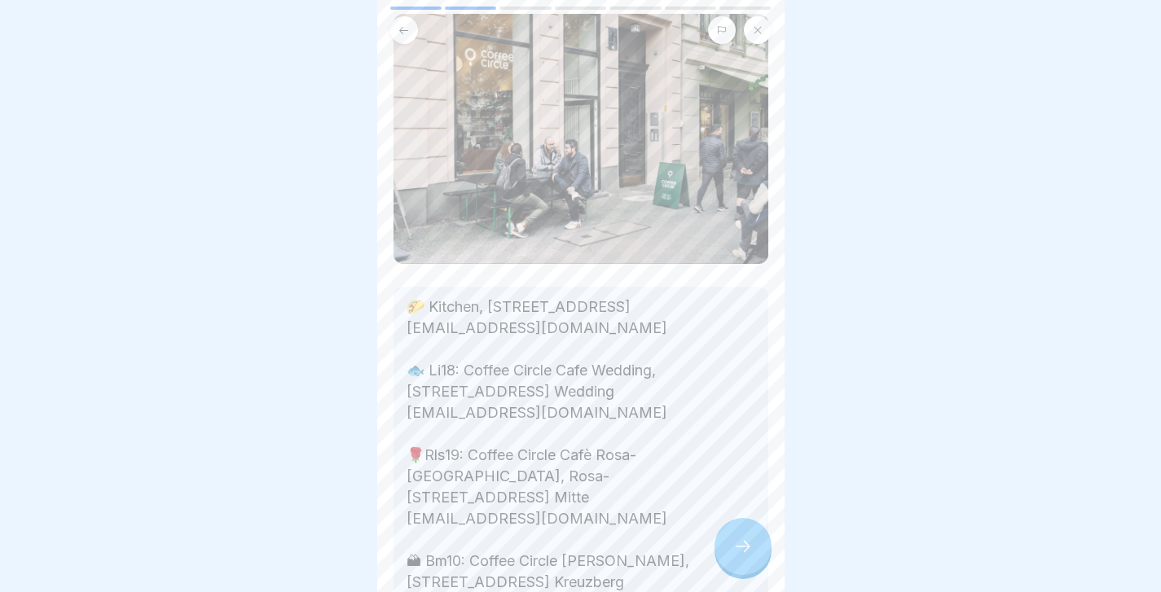
click at [725, 547] on div at bounding box center [743, 546] width 57 height 57
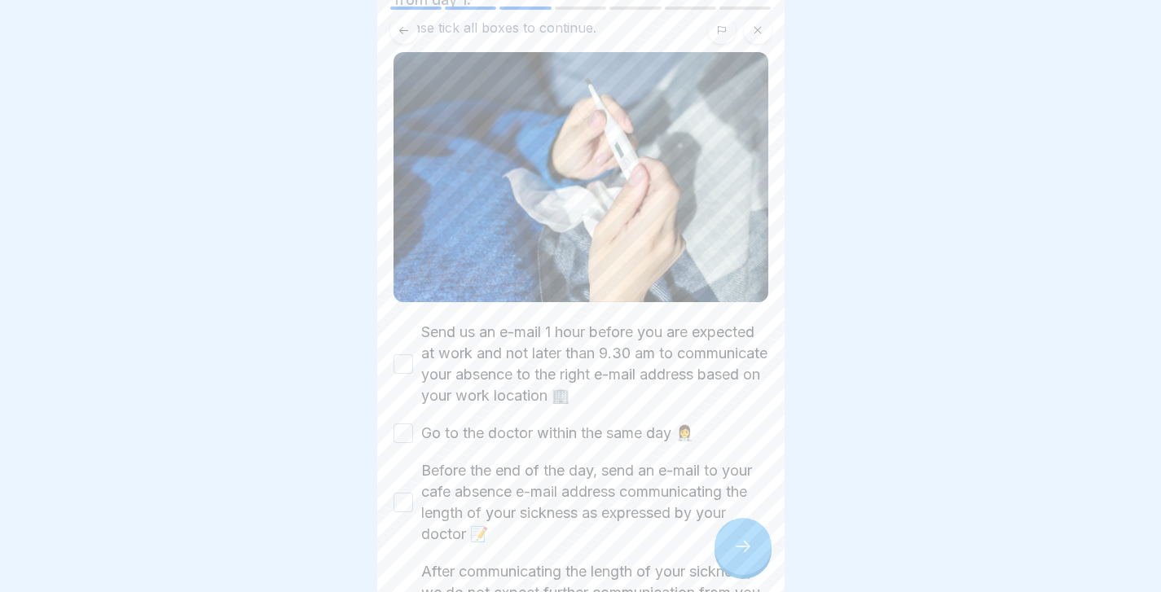
scroll to position [206, 0]
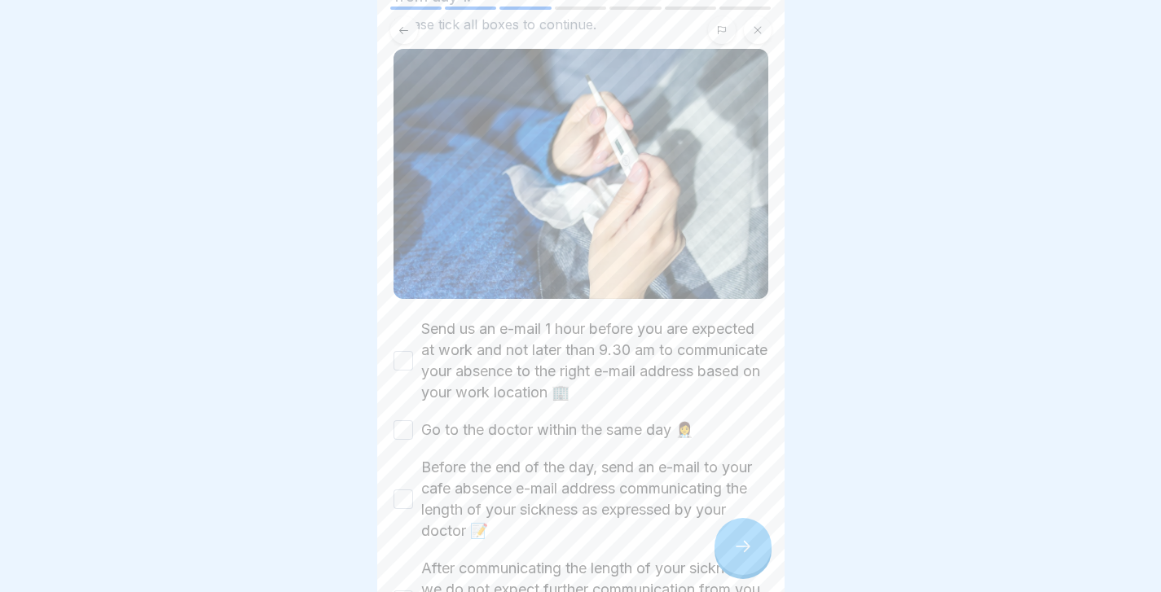
click at [398, 359] on button "Send us an e-mail 1 hour before you are expected at work and not later than 9.3…" at bounding box center [404, 361] width 20 height 20
click at [411, 434] on button "Go to the doctor within the same day 👩‍⚕️" at bounding box center [404, 430] width 20 height 20
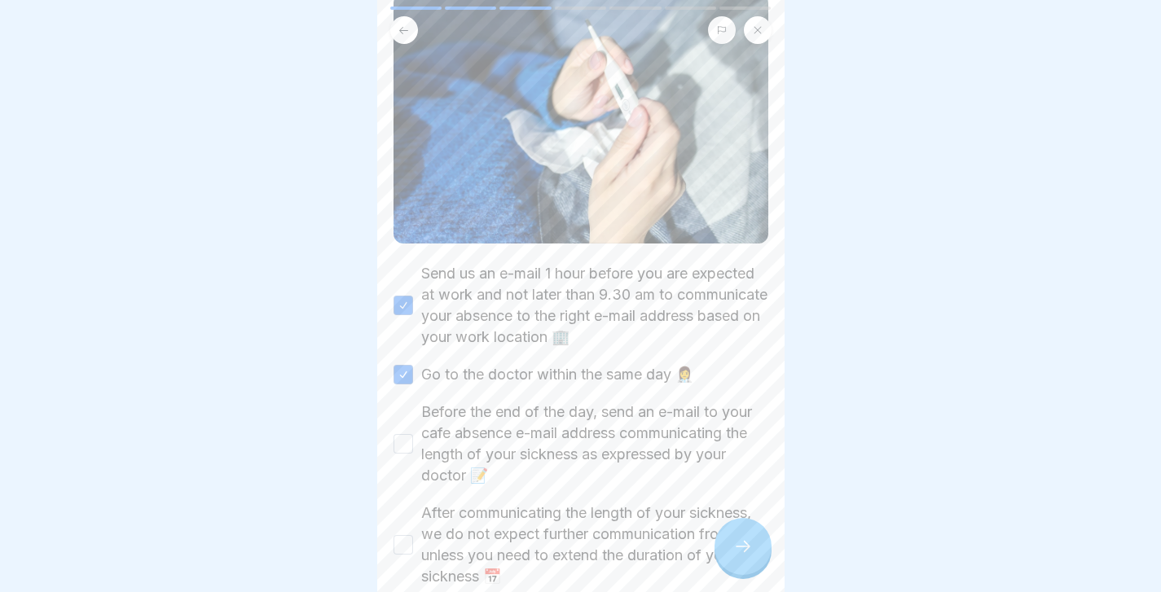
scroll to position [263, 0]
click at [405, 443] on button "Before the end of the day, send an e-mail to your cafe absence e-mail address c…" at bounding box center [404, 443] width 20 height 20
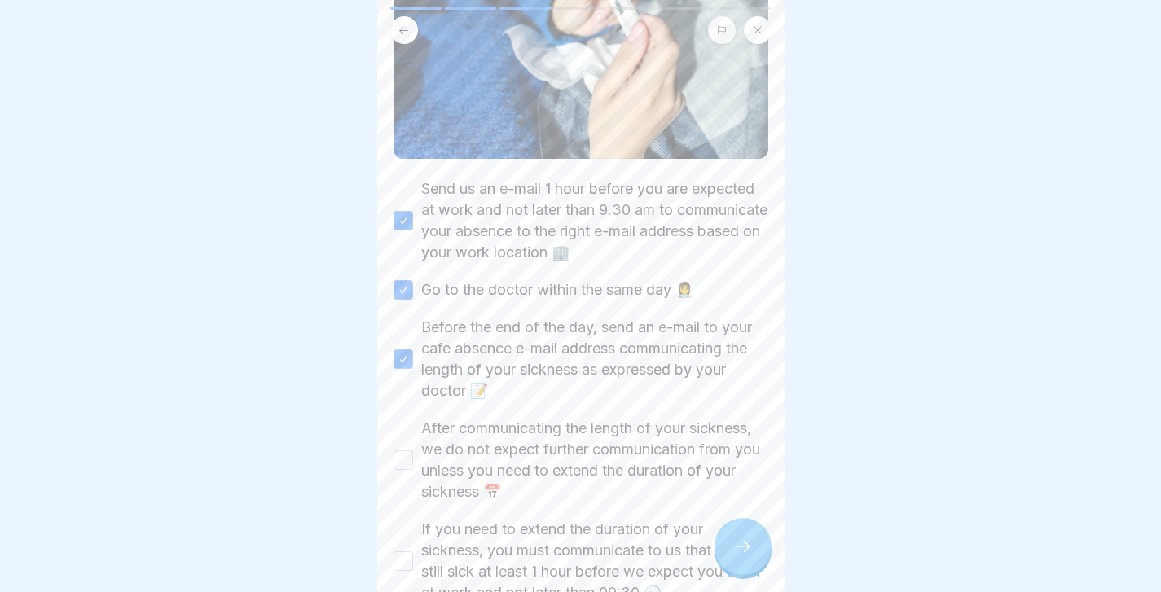
scroll to position [350, 0]
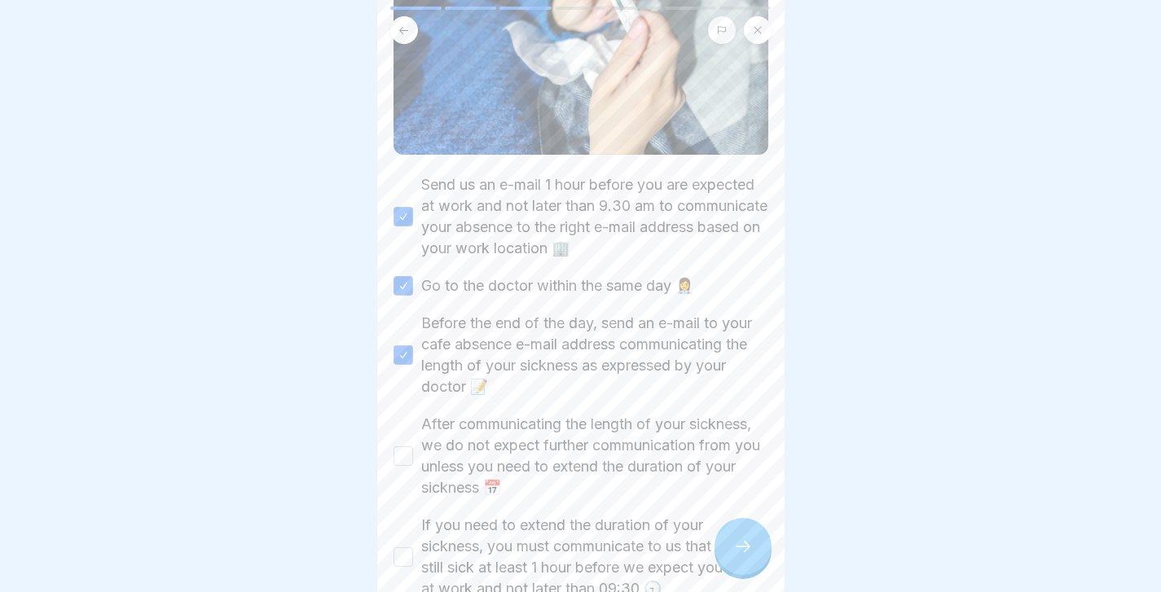
click at [403, 461] on button "After communicating the length of your sickness, we do not expect further commu…" at bounding box center [404, 457] width 20 height 20
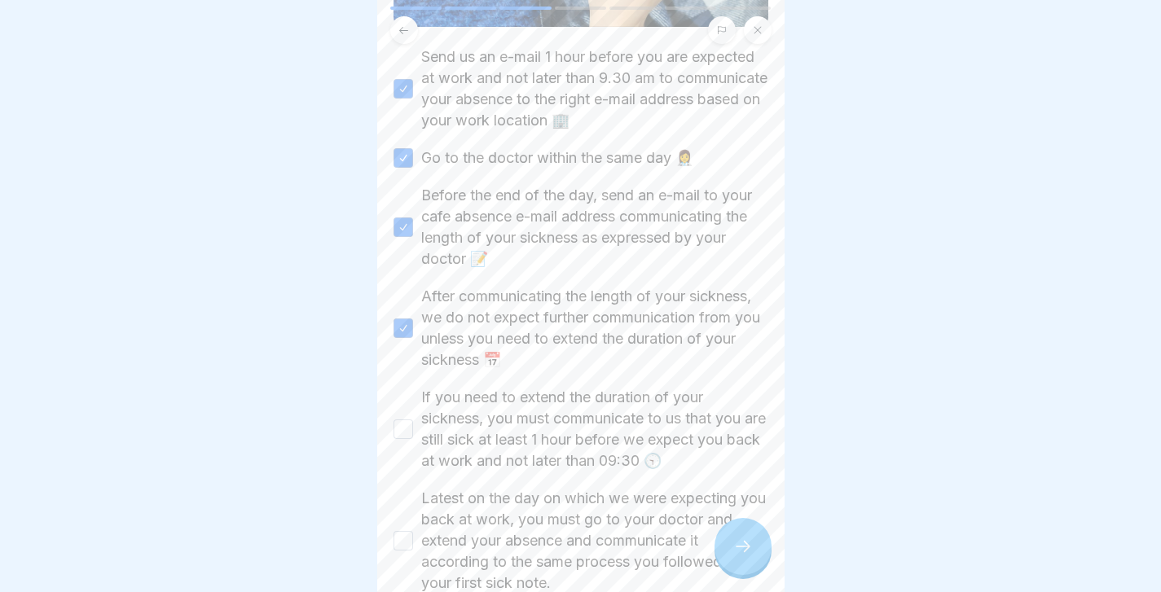
scroll to position [487, 0]
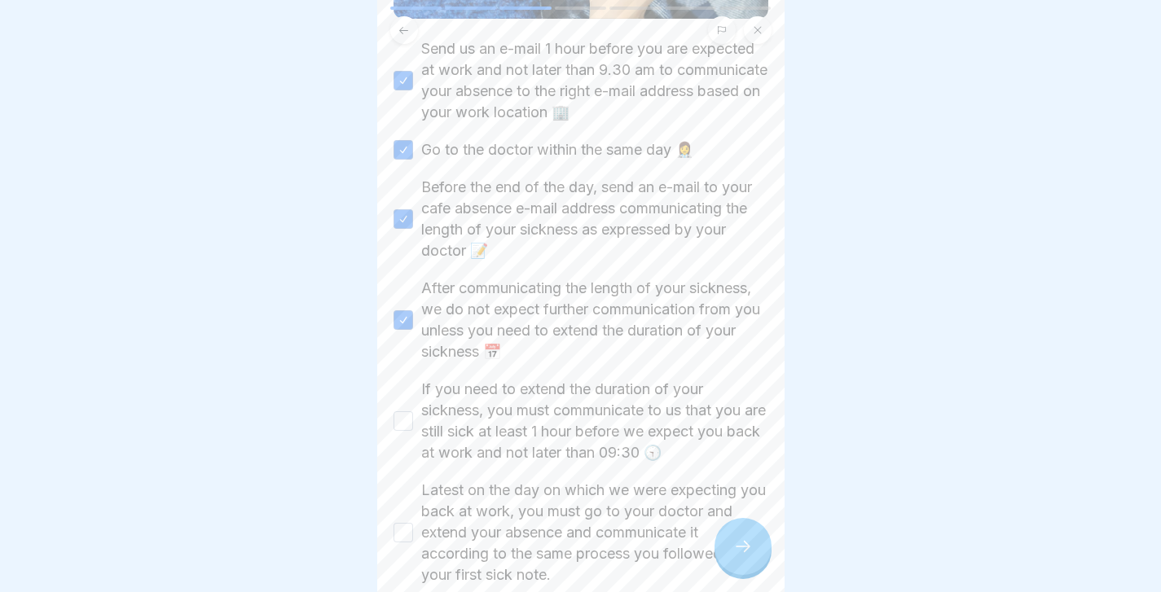
click at [406, 413] on button "If you need to extend the duration of your sickness, you must communicate to us…" at bounding box center [404, 422] width 20 height 20
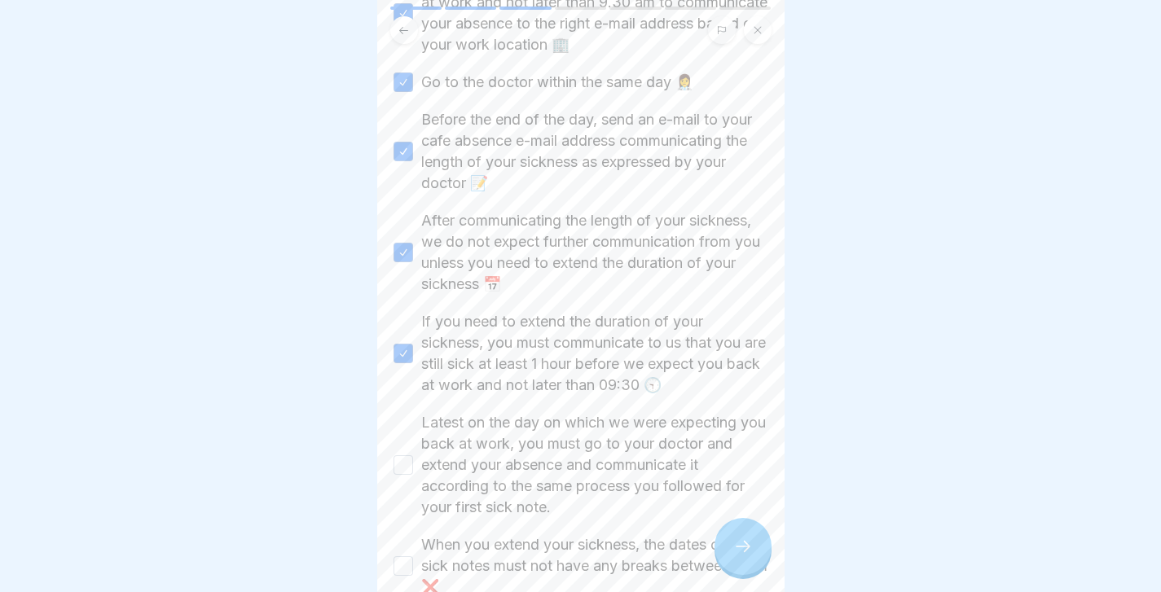
scroll to position [558, 0]
click at [404, 453] on button "Latest on the day on which we were expecting you back at work, you must go to y…" at bounding box center [404, 461] width 20 height 20
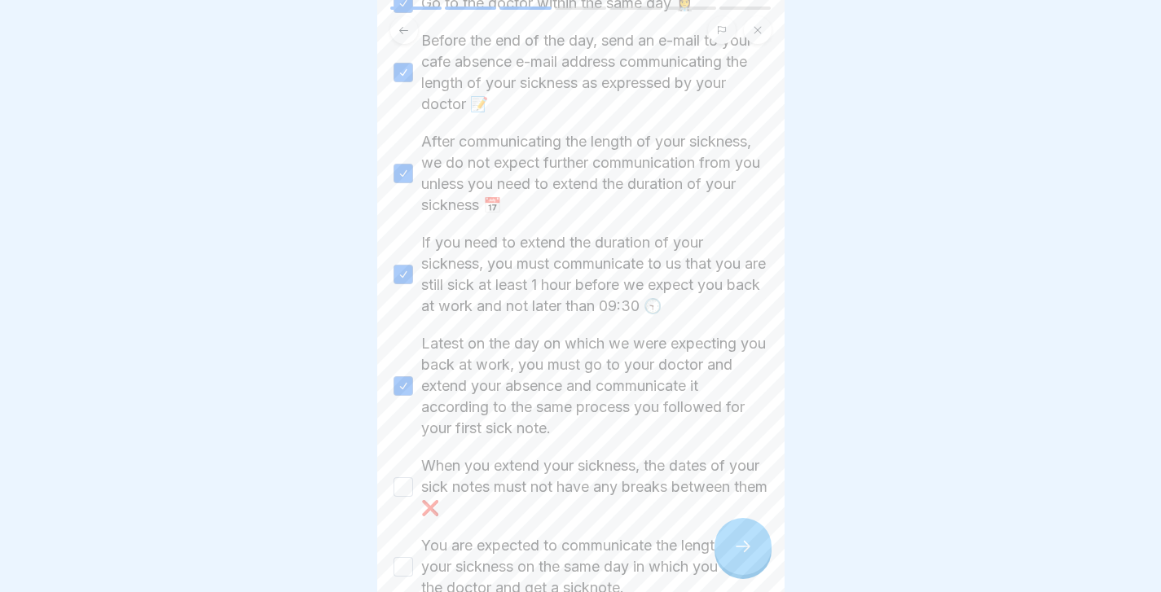
scroll to position [645, 0]
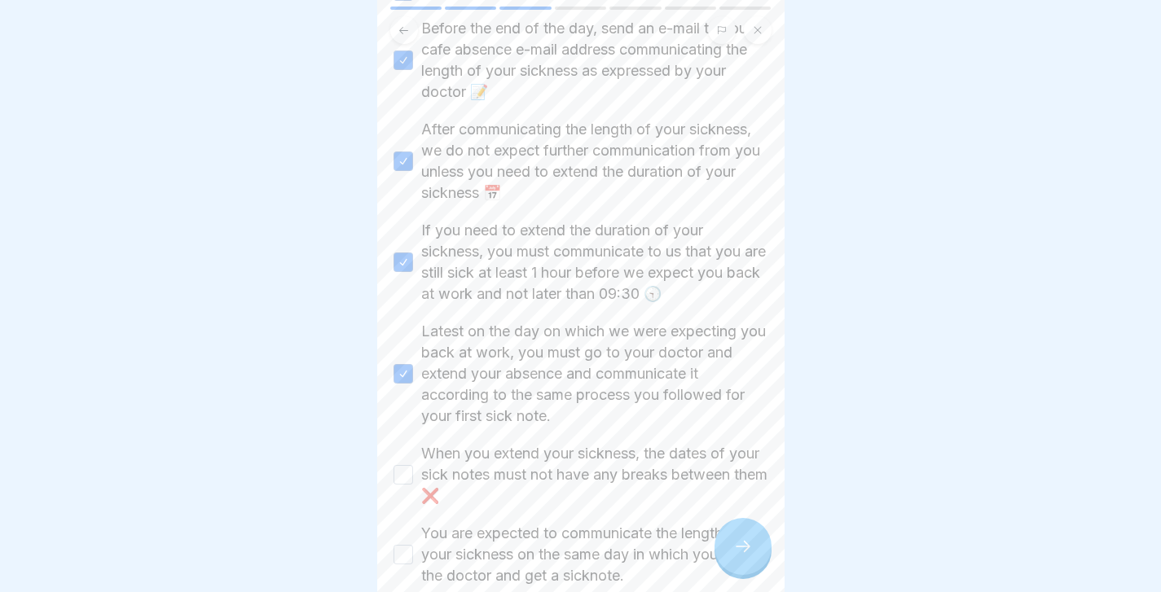
click at [400, 477] on button "When you extend your sickness, the dates of your sick notes must not have any b…" at bounding box center [404, 475] width 20 height 20
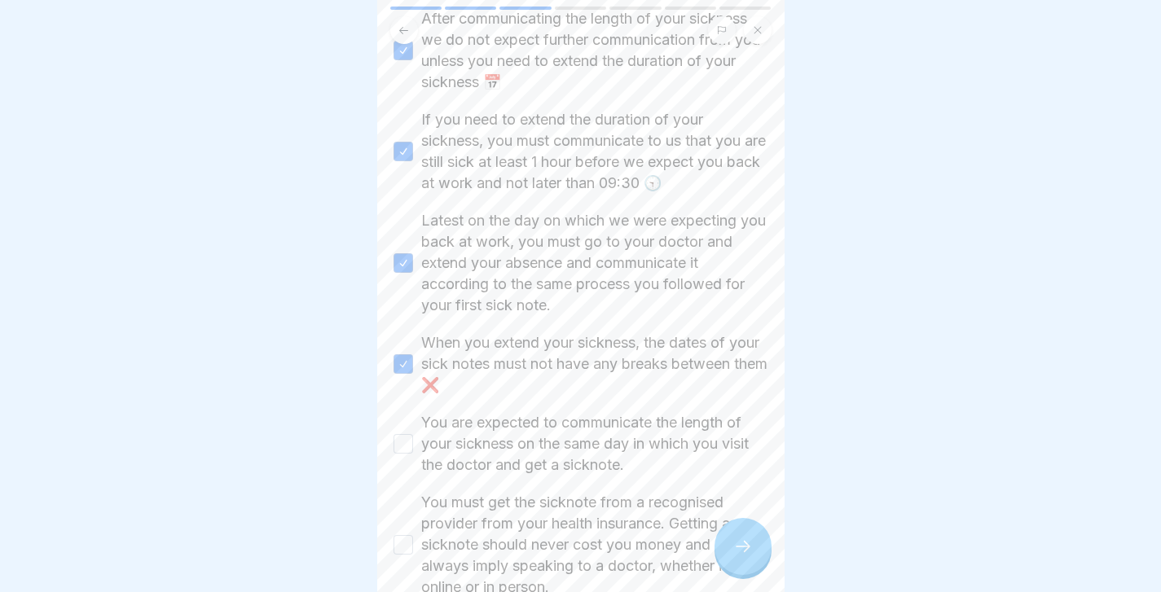
scroll to position [760, 0]
click at [407, 438] on button "You are expected to communicate the length of your sickness on the same day in …" at bounding box center [404, 441] width 20 height 20
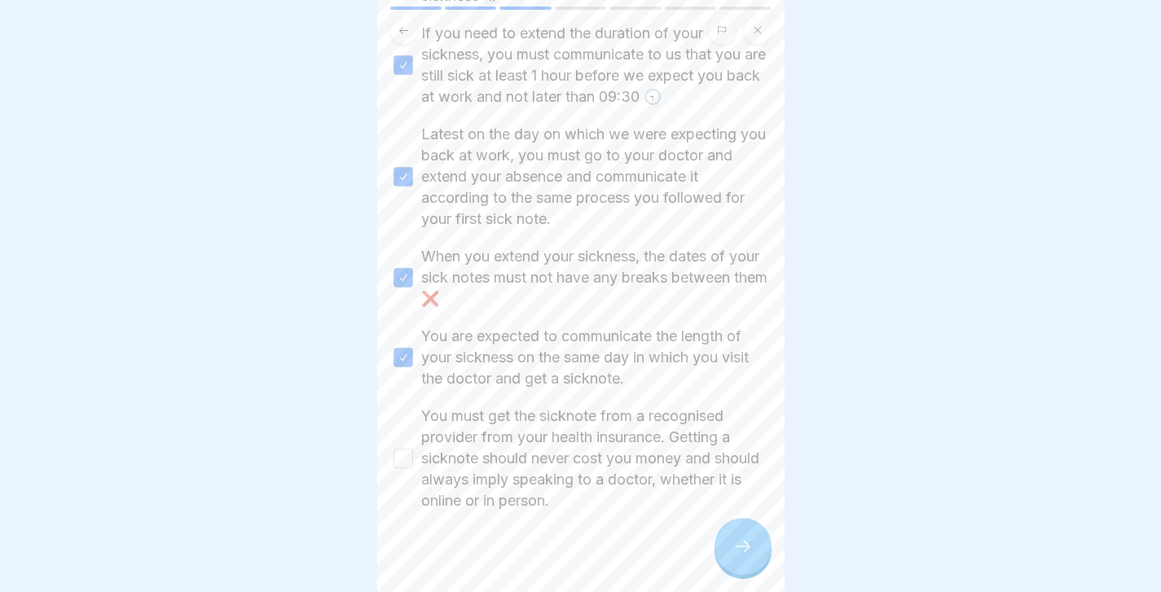
scroll to position [843, 0]
click at [408, 460] on button "You must get the sicknote from a recognised provider from your health insurance…" at bounding box center [404, 458] width 20 height 20
click at [737, 538] on icon at bounding box center [743, 547] width 20 height 20
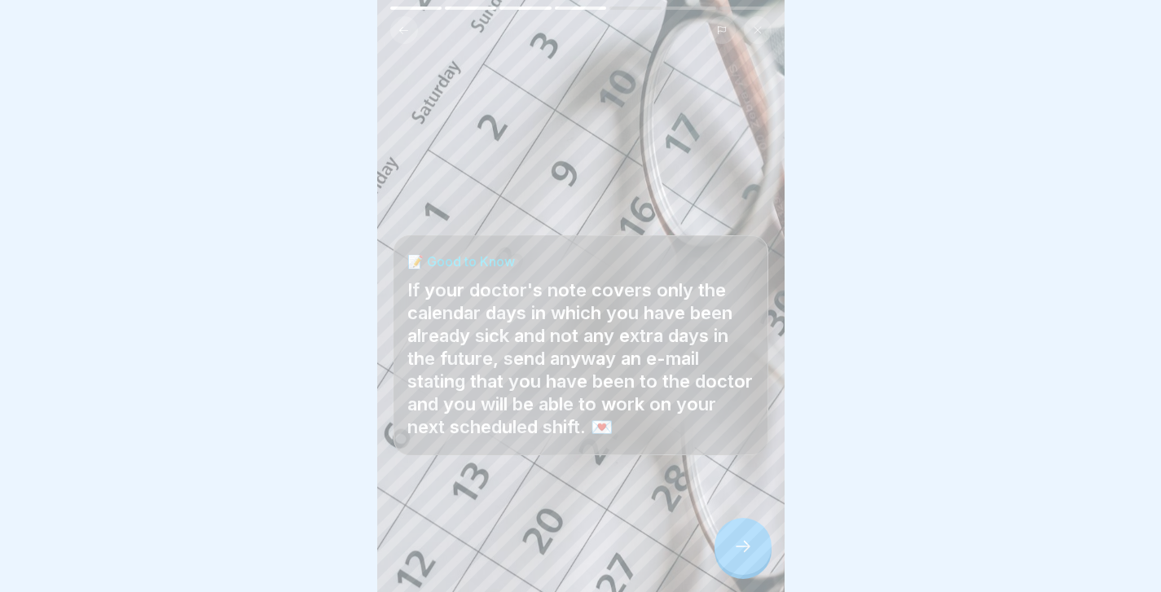
click at [737, 539] on icon at bounding box center [743, 547] width 20 height 20
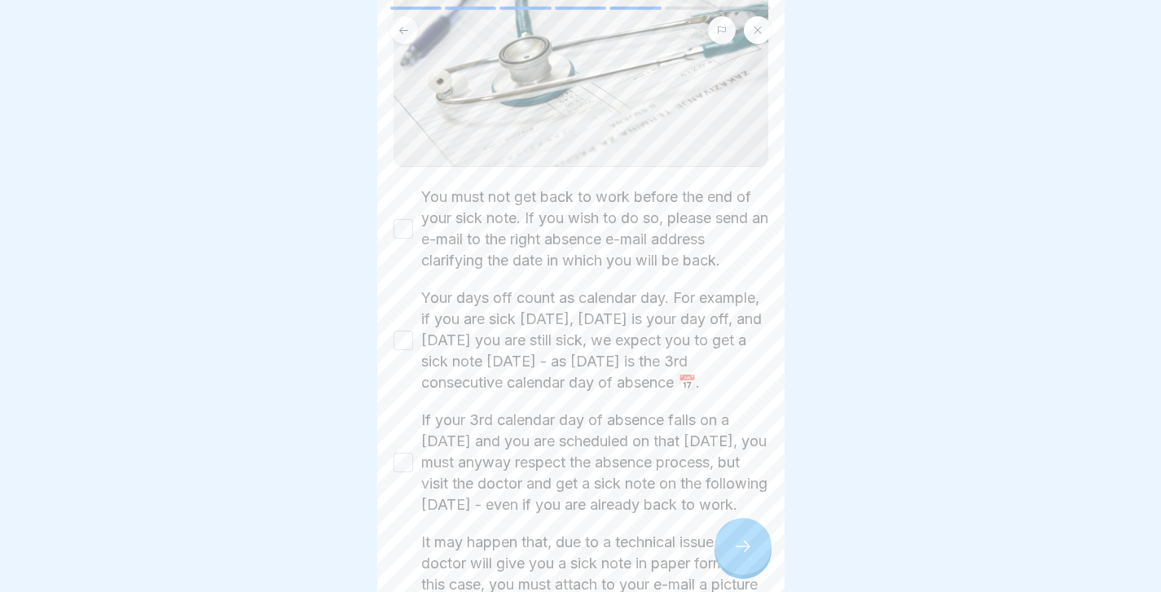
scroll to position [227, 0]
click at [404, 348] on button "Your days off count as calendar day. For example, if you are sick [DATE], [DATE…" at bounding box center [404, 340] width 20 height 20
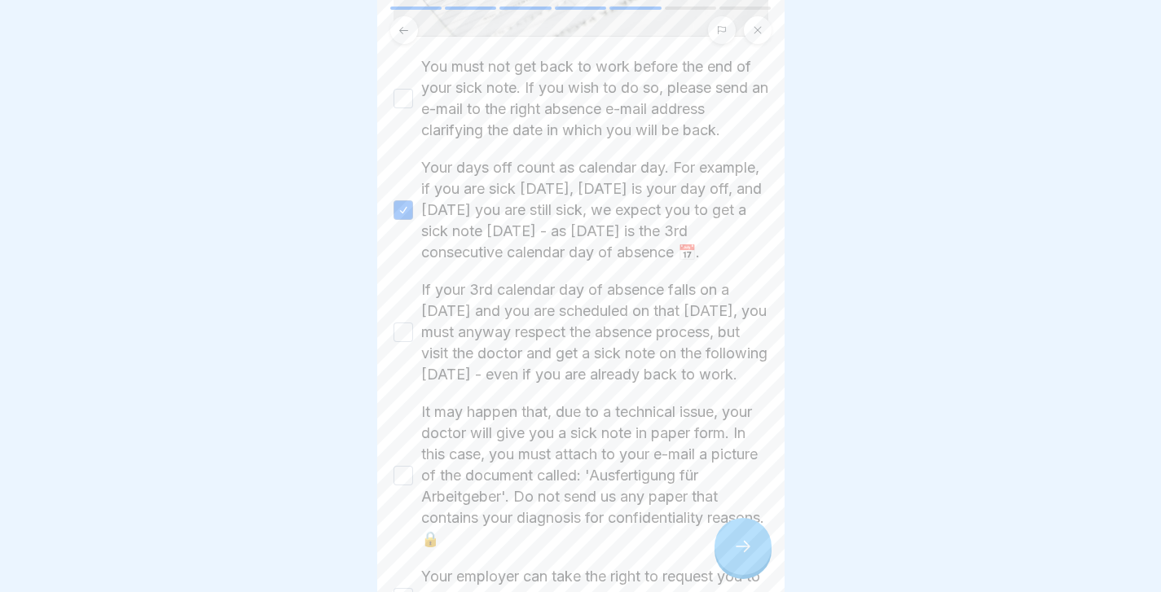
scroll to position [357, 0]
click at [407, 341] on button "If your 3rd calendar day of absence falls on a [DATE] and you are scheduled on …" at bounding box center [404, 332] width 20 height 20
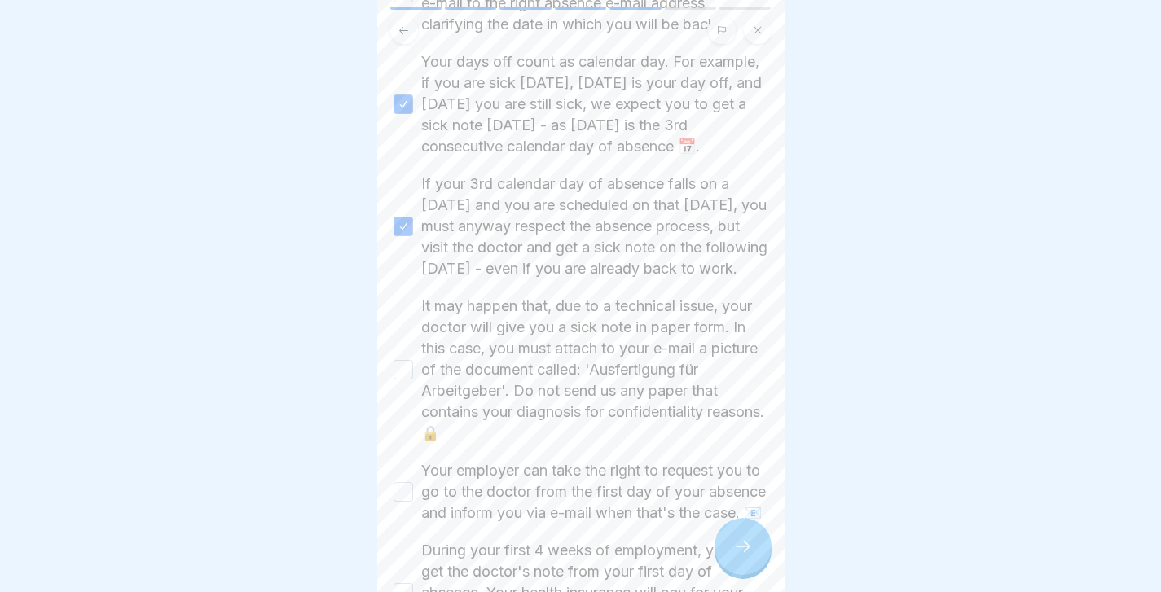
scroll to position [465, 0]
click at [410, 377] on button "It may happen that, due to a technical issue, your doctor will give you a sick …" at bounding box center [404, 368] width 20 height 20
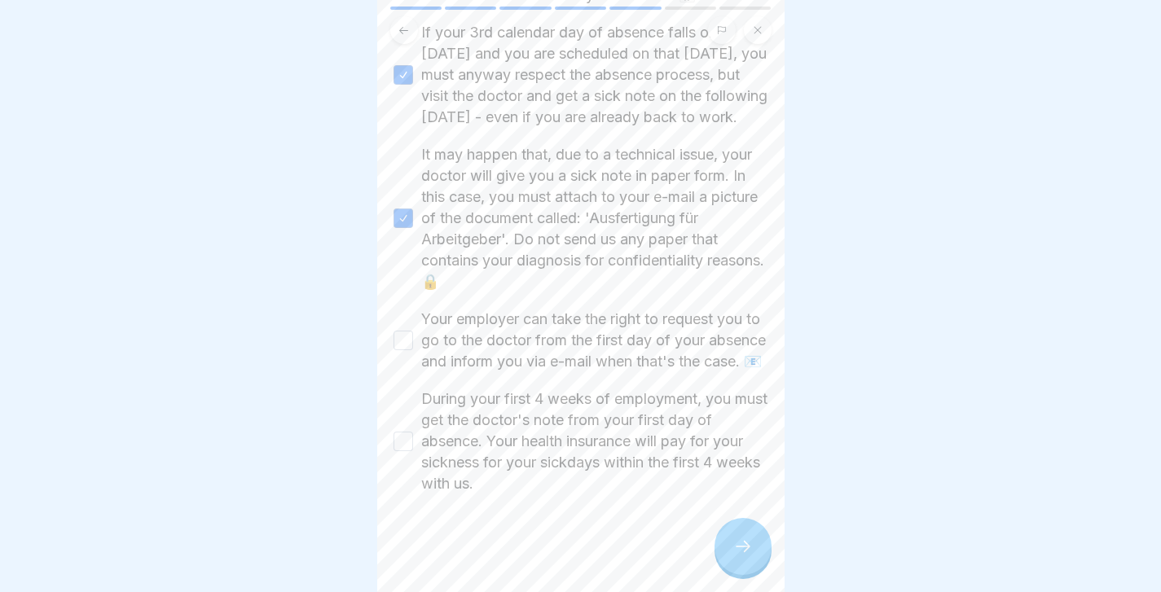
scroll to position [617, 0]
click at [410, 350] on button "Your employer can take the right to request you to go to the doctor from the fi…" at bounding box center [404, 341] width 20 height 20
click at [403, 442] on button "During your first 4 weeks of employment, you must get the doctor's note from yo…" at bounding box center [404, 442] width 20 height 20
click at [752, 541] on div at bounding box center [743, 546] width 57 height 57
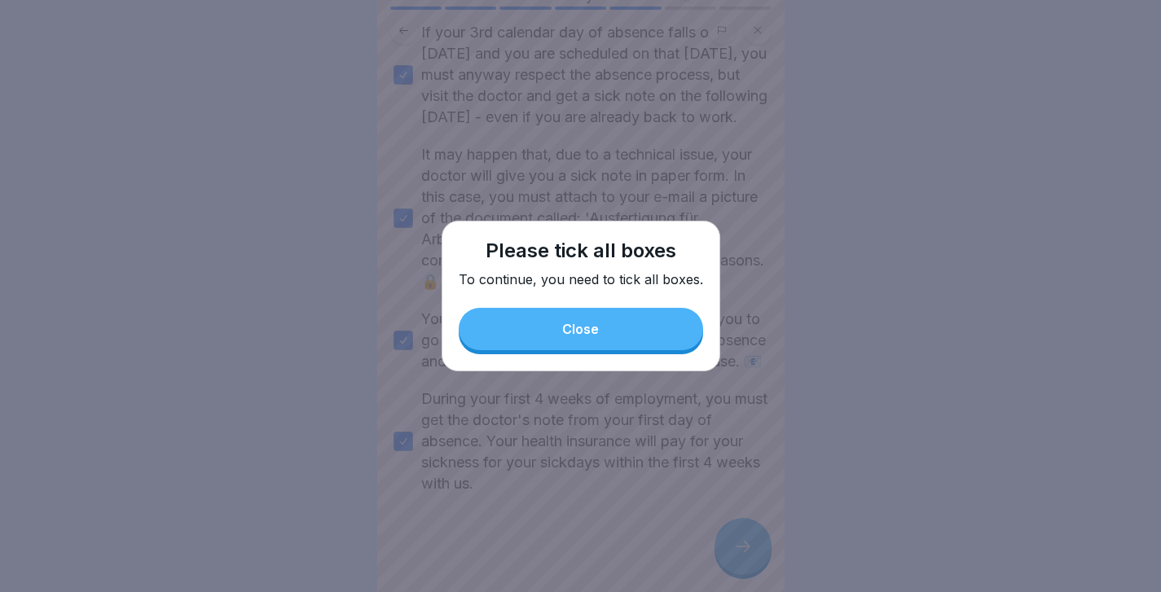
click at [603, 332] on button "Close" at bounding box center [581, 329] width 244 height 42
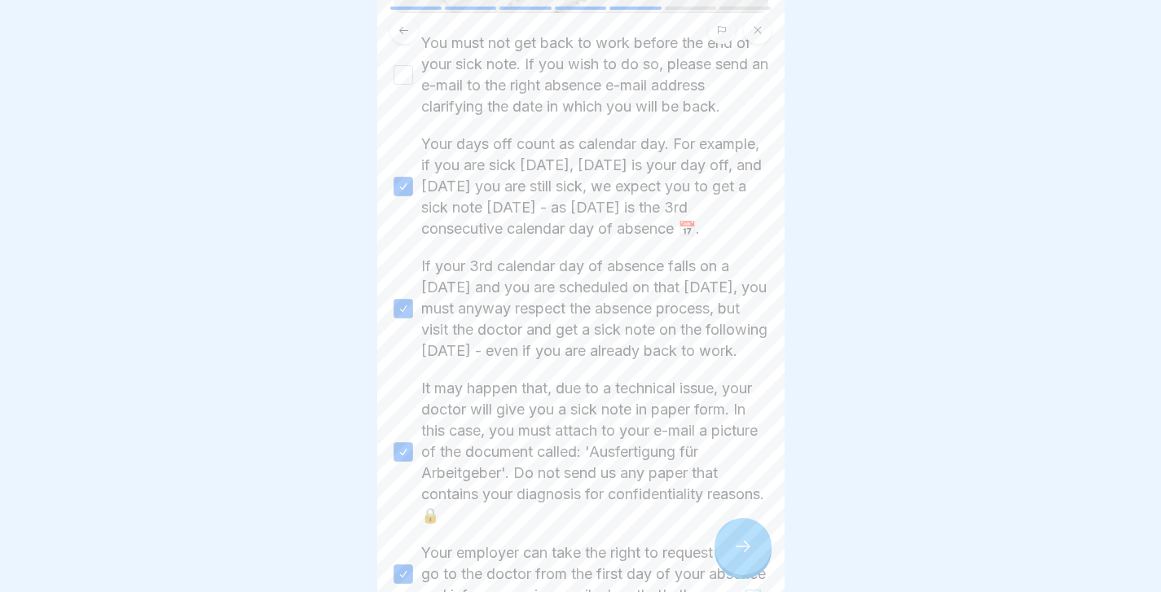
scroll to position [240, 0]
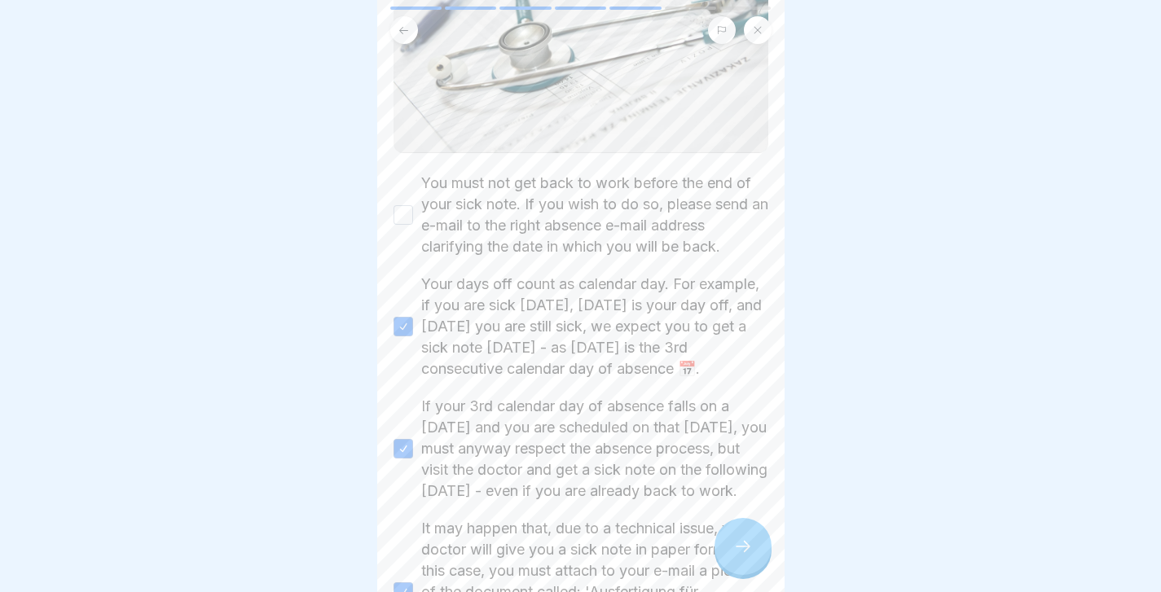
click at [420, 218] on div "You must not get back to work before the end of your sick note. If you wish to …" at bounding box center [581, 215] width 375 height 85
click at [407, 212] on button "You must not get back to work before the end of your sick note. If you wish to …" at bounding box center [404, 215] width 20 height 20
click at [731, 554] on div at bounding box center [743, 546] width 57 height 57
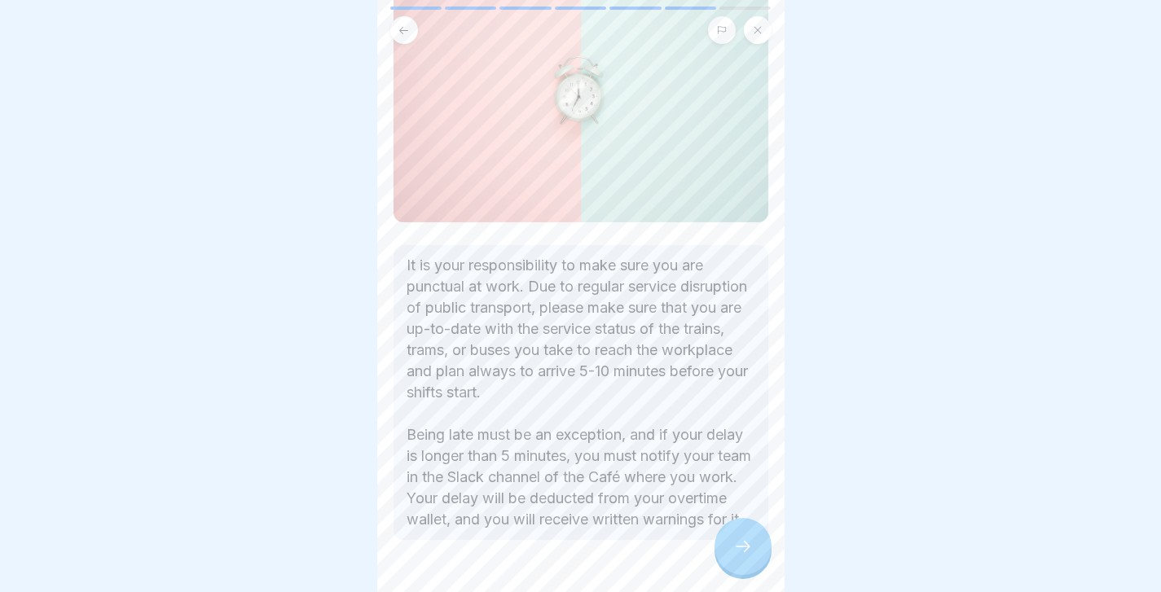
scroll to position [143, 0]
click at [739, 532] on div at bounding box center [743, 546] width 57 height 57
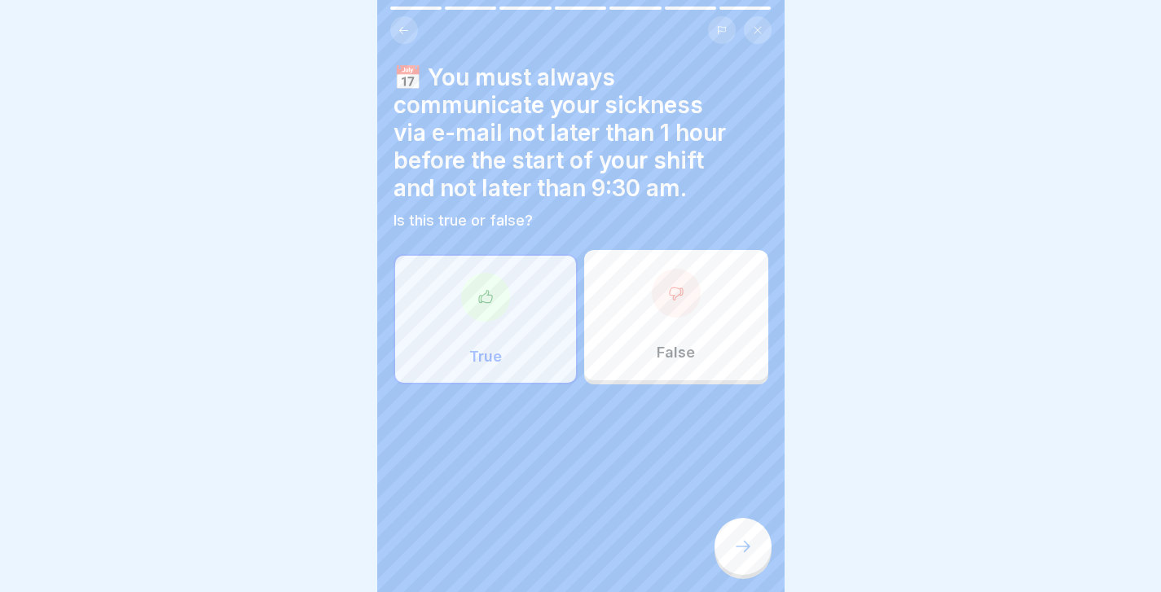
click at [482, 350] on p "True" at bounding box center [485, 357] width 33 height 18
click at [731, 547] on div at bounding box center [743, 546] width 57 height 57
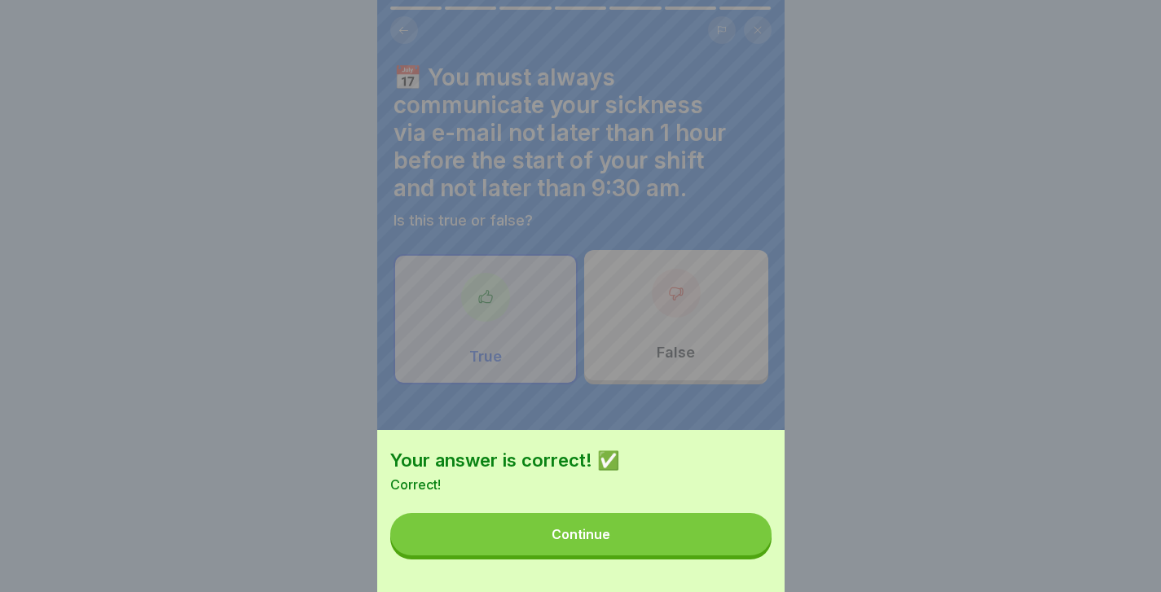
click at [731, 547] on button "Continue" at bounding box center [580, 534] width 381 height 42
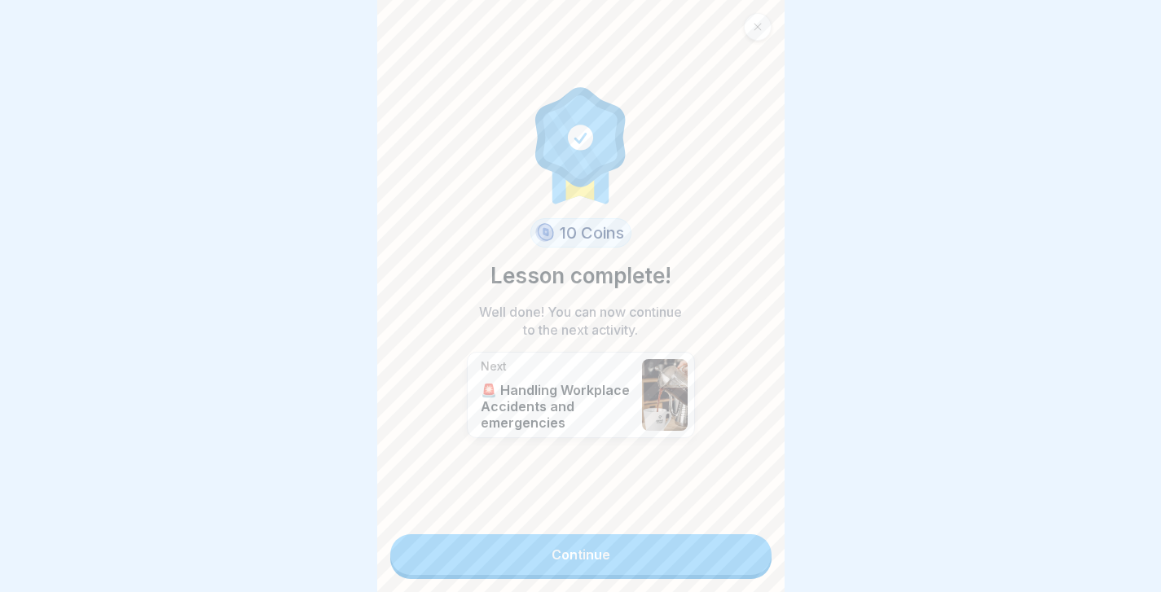
click at [683, 583] on div "10 Coins Lesson complete! Well done! You can now continue to the next activity.…" at bounding box center [580, 296] width 407 height 592
click at [663, 559] on link "Continue" at bounding box center [580, 555] width 381 height 41
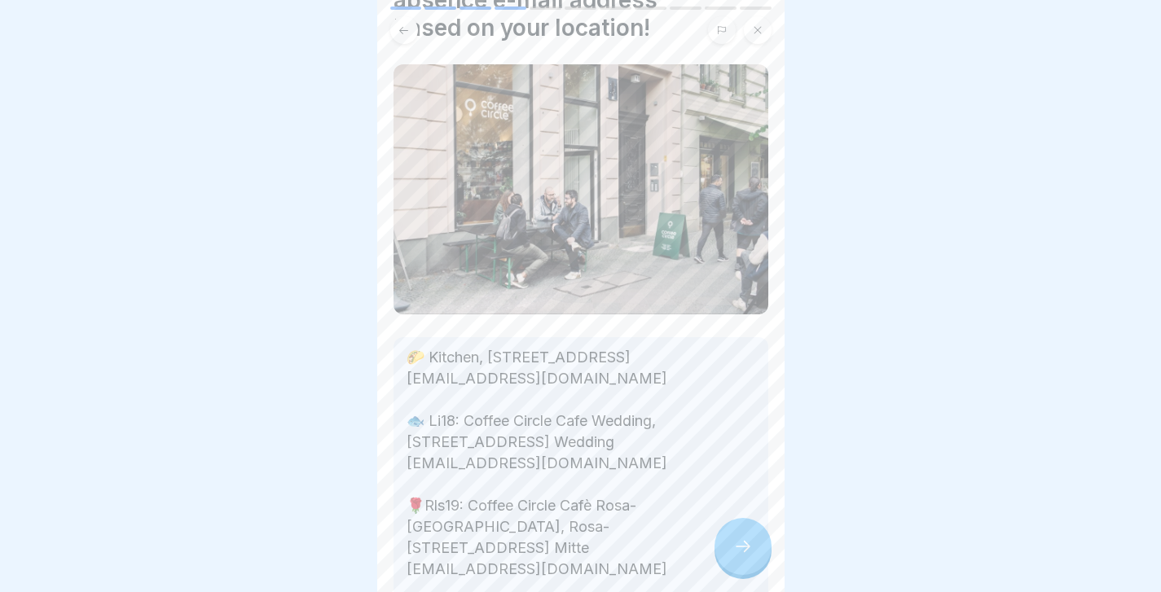
scroll to position [117, 0]
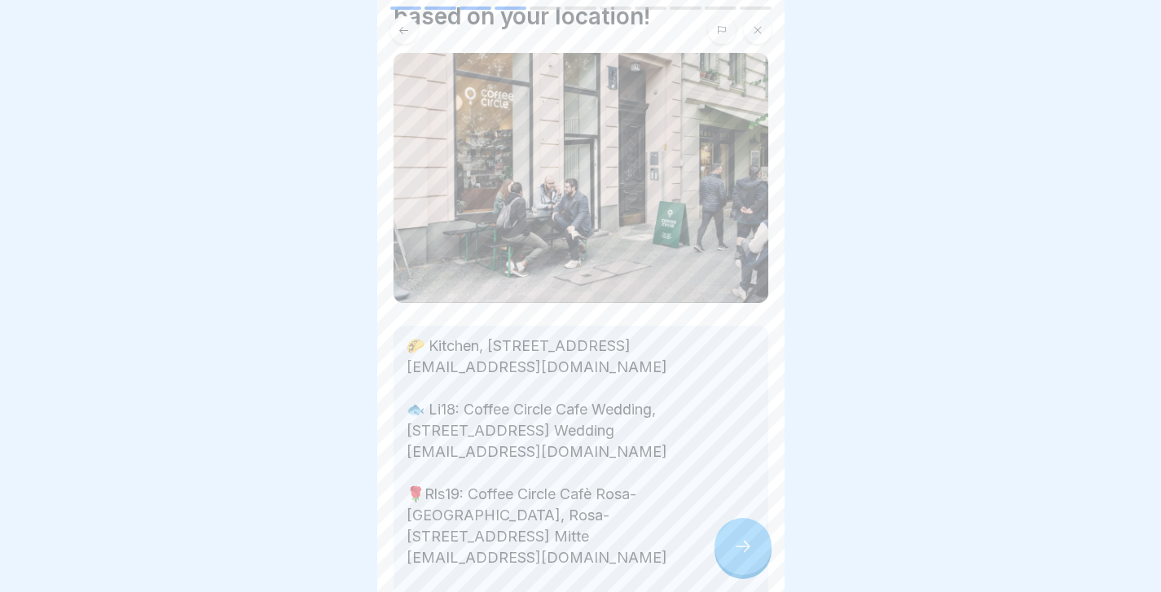
click at [739, 560] on div at bounding box center [743, 546] width 57 height 57
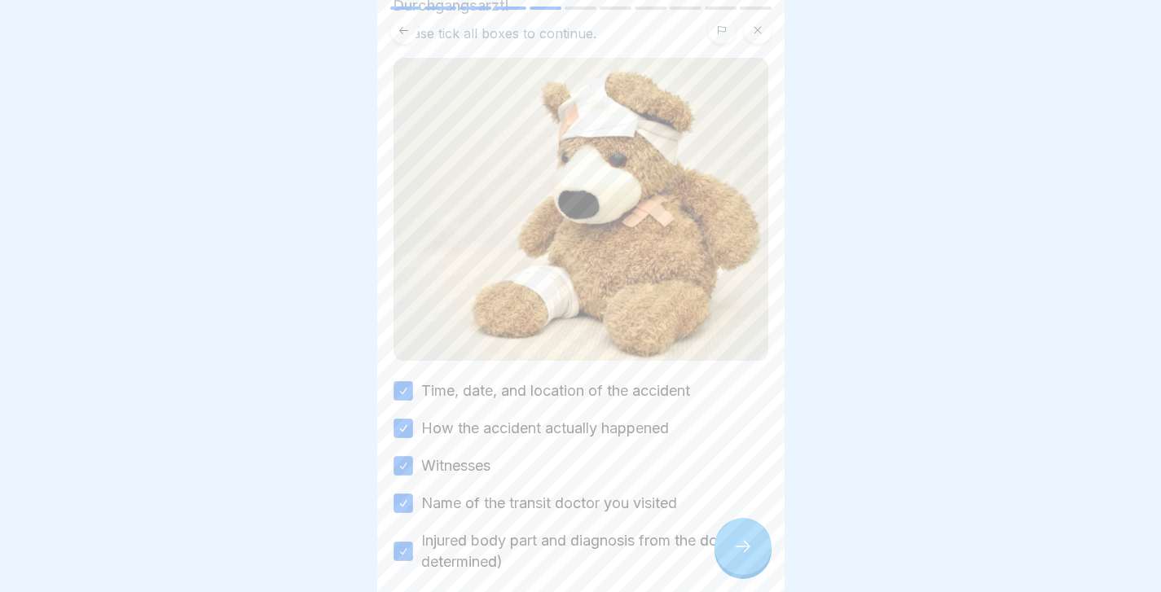
scroll to position [238, 0]
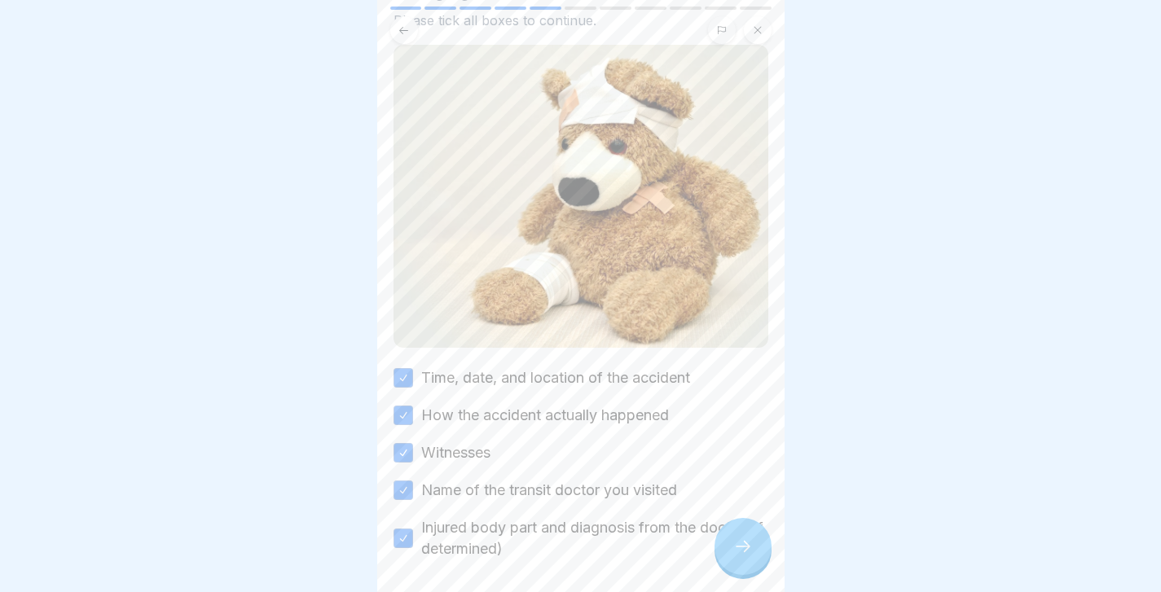
click at [742, 547] on icon at bounding box center [743, 547] width 20 height 20
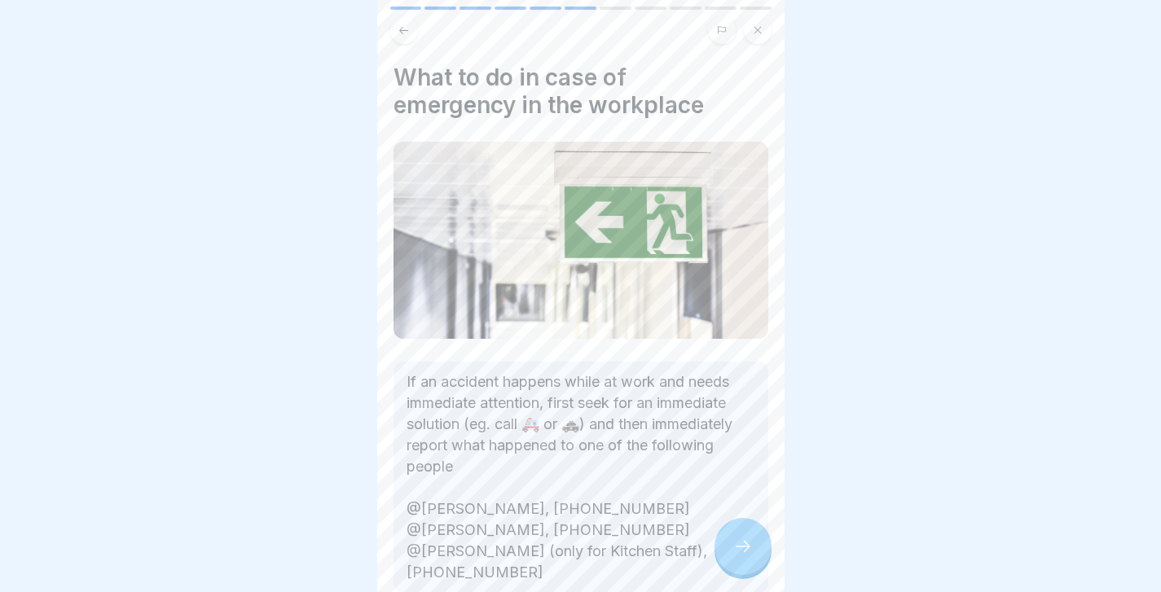
click at [742, 547] on icon at bounding box center [743, 547] width 20 height 20
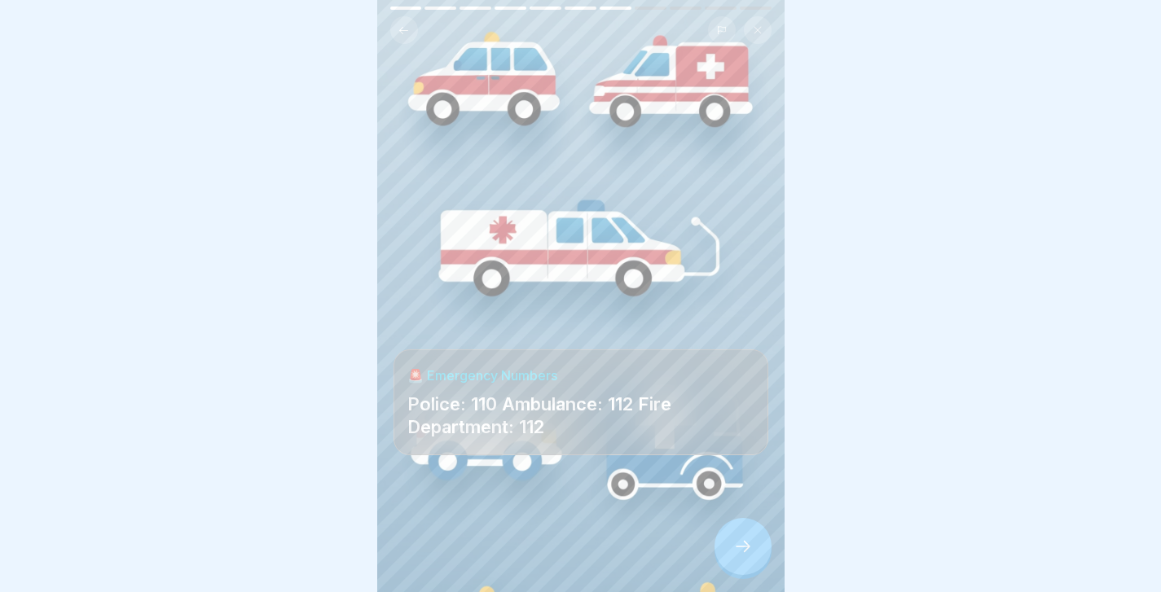
click at [742, 547] on icon at bounding box center [743, 547] width 20 height 20
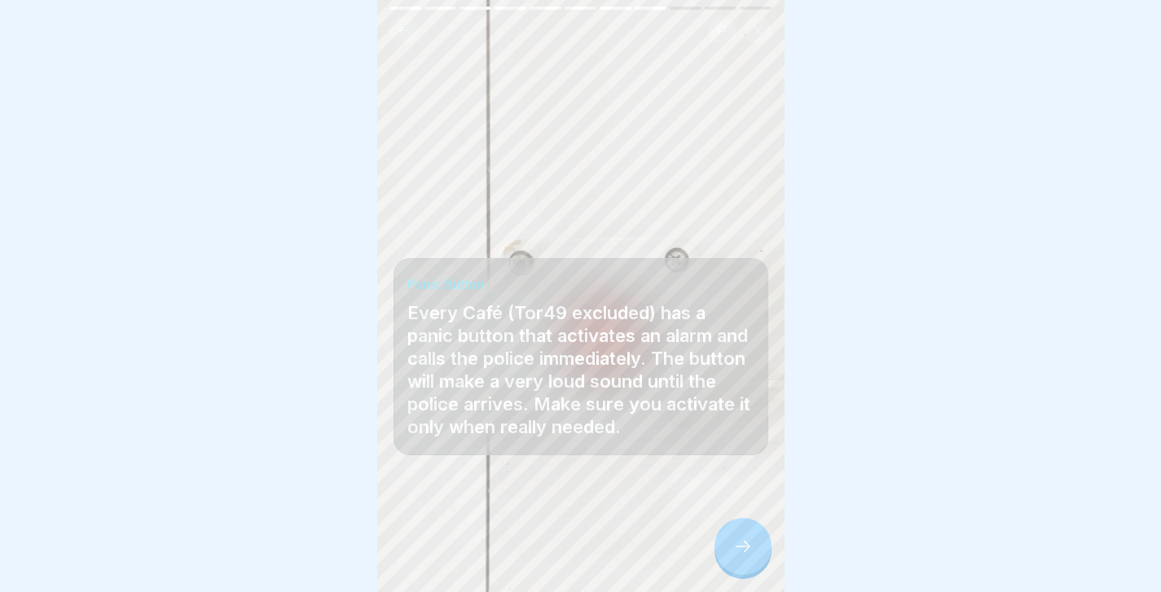
click at [751, 543] on icon at bounding box center [743, 547] width 20 height 20
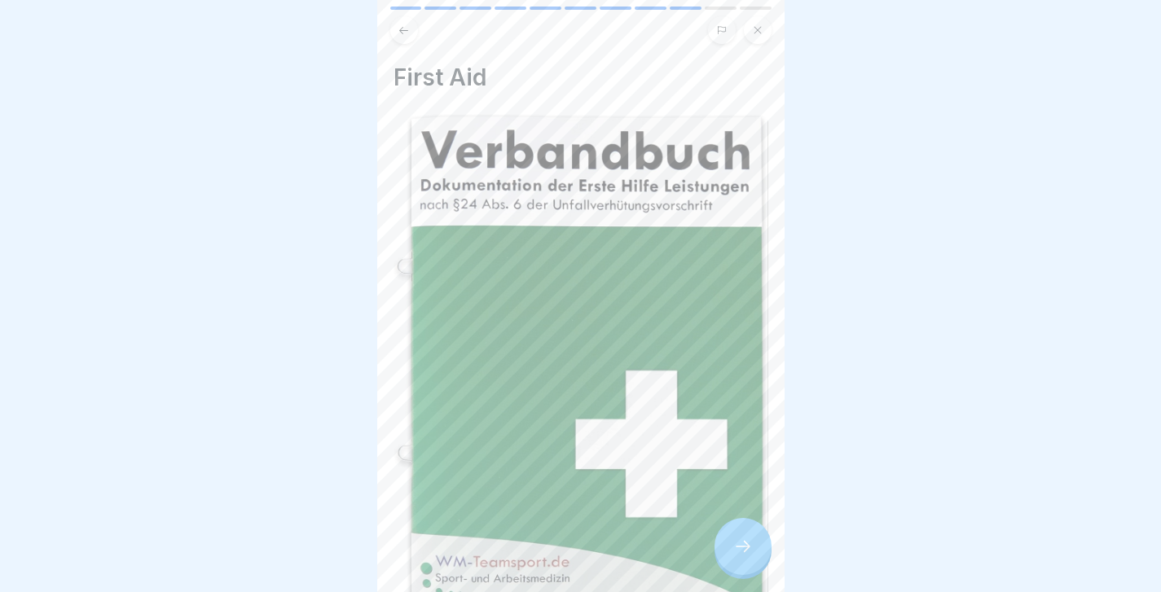
click at [751, 543] on icon at bounding box center [743, 547] width 20 height 20
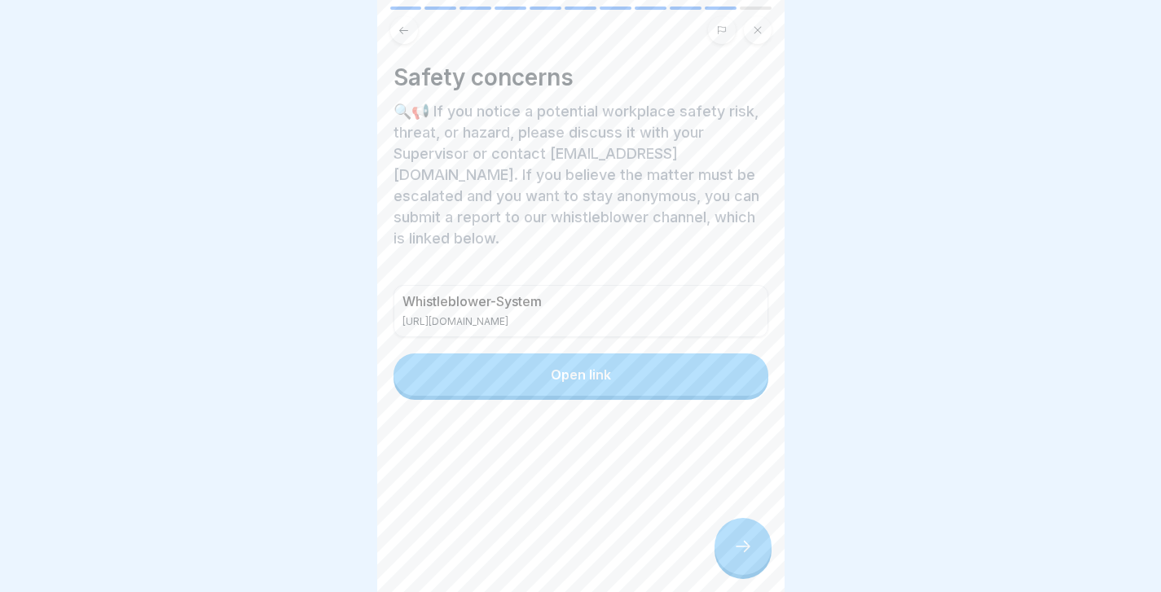
click at [751, 543] on icon at bounding box center [743, 547] width 20 height 20
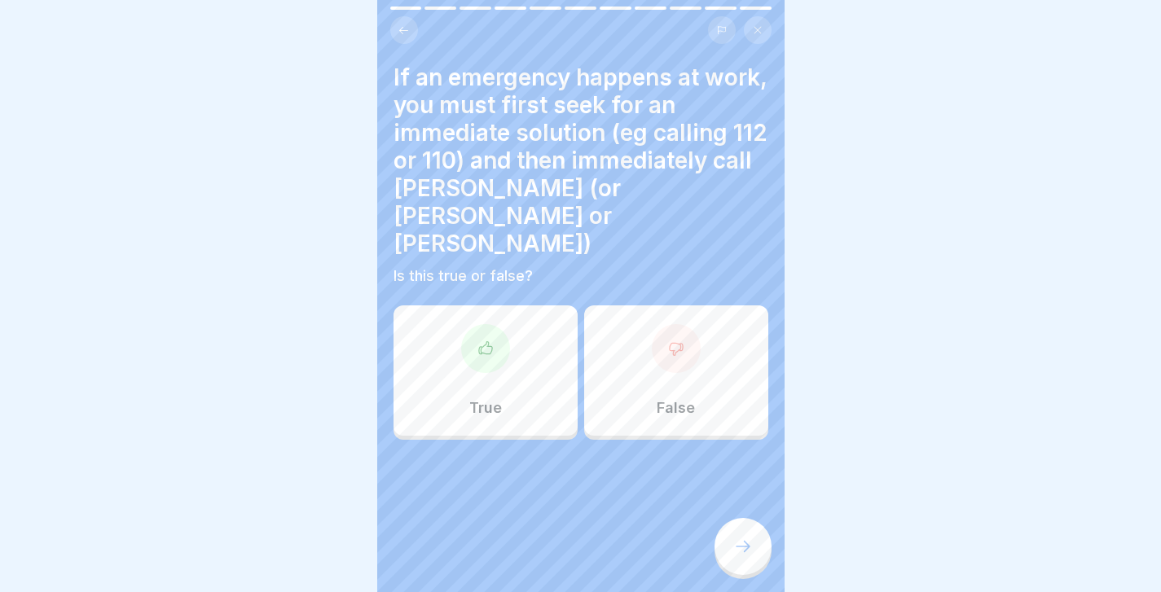
click at [652, 306] on div "False" at bounding box center [676, 371] width 184 height 130
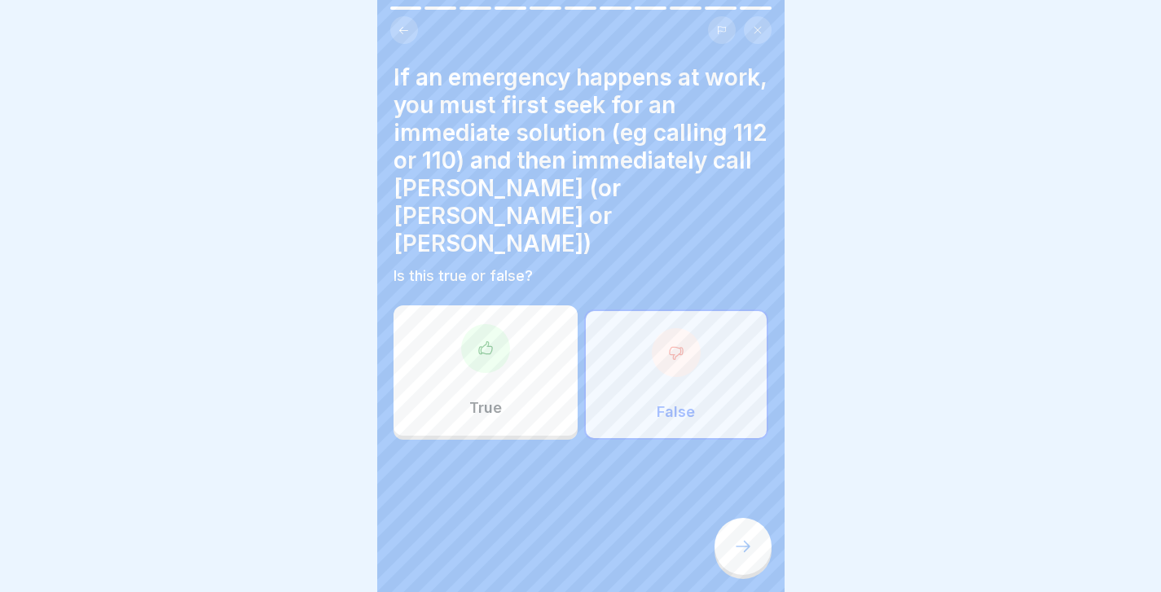
click at [759, 548] on div at bounding box center [743, 546] width 57 height 57
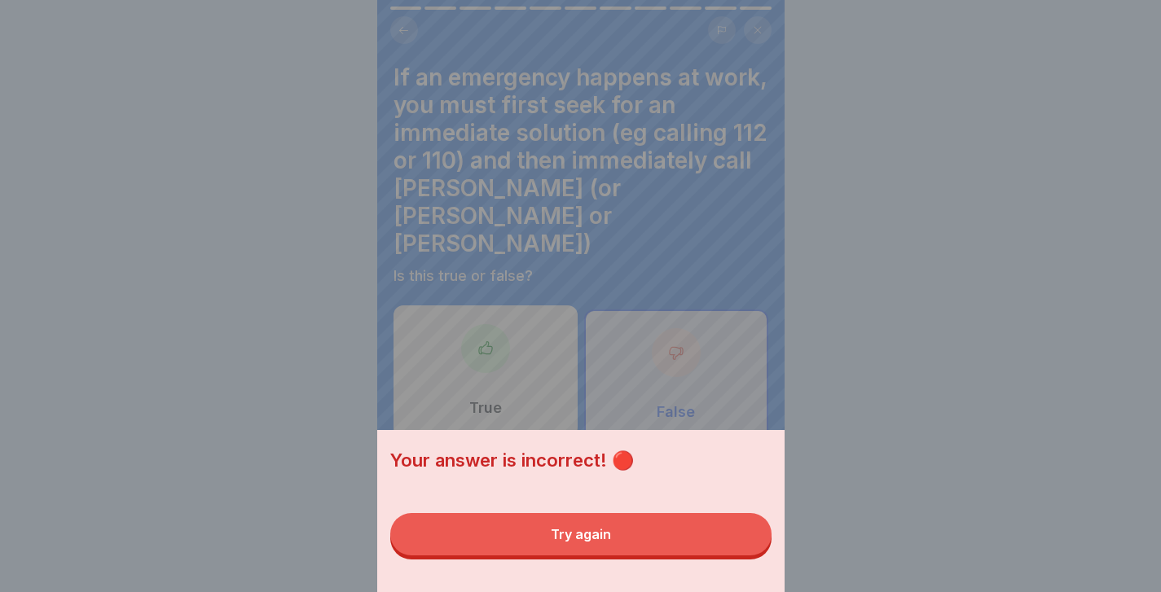
click at [746, 549] on button "Try again" at bounding box center [580, 534] width 381 height 42
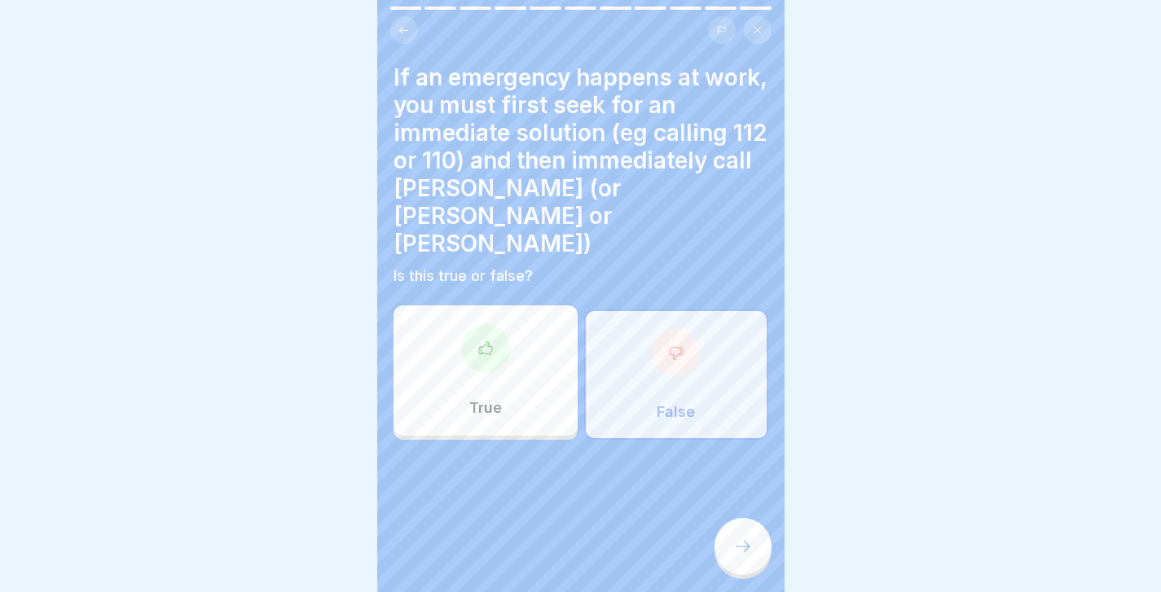
click at [538, 351] on div "True" at bounding box center [486, 371] width 184 height 130
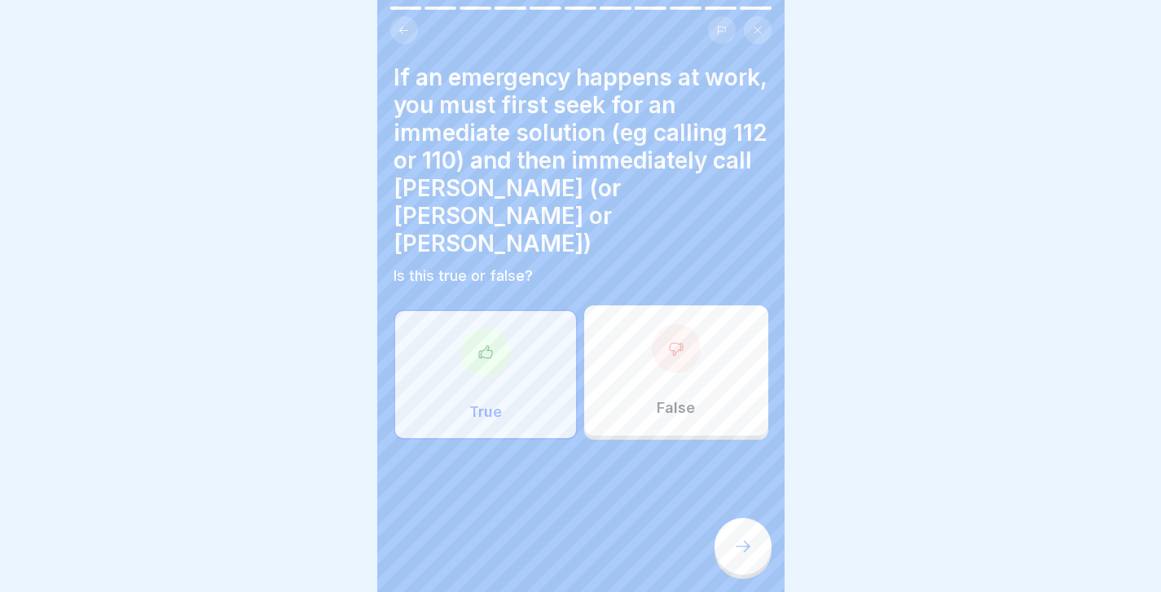
click at [743, 541] on icon at bounding box center [743, 547] width 20 height 20
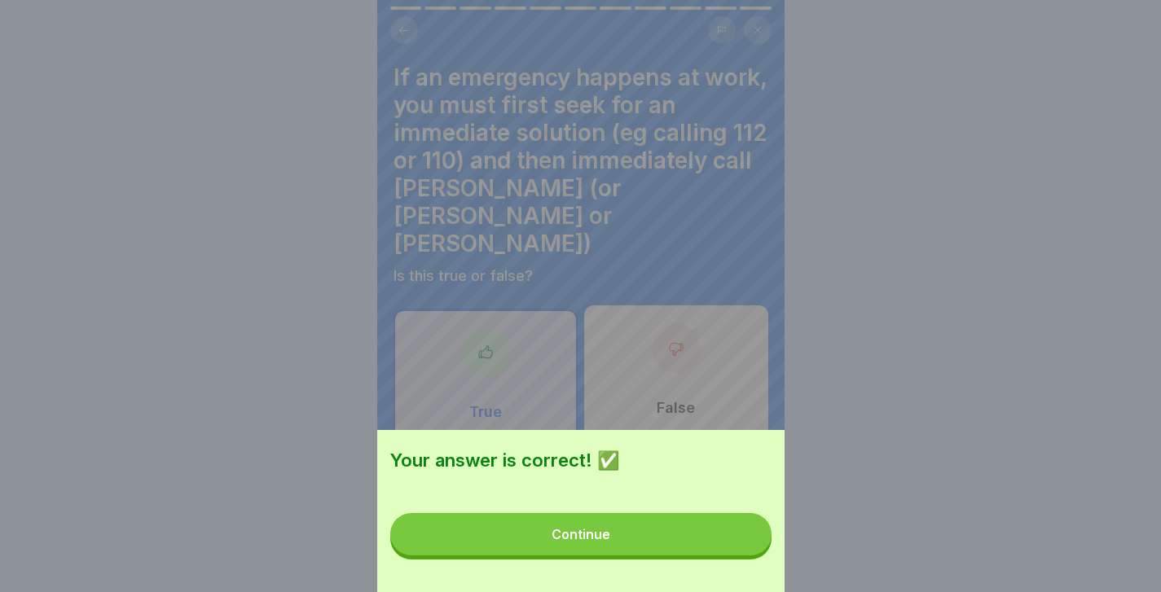
click at [743, 541] on button "Continue" at bounding box center [580, 534] width 381 height 42
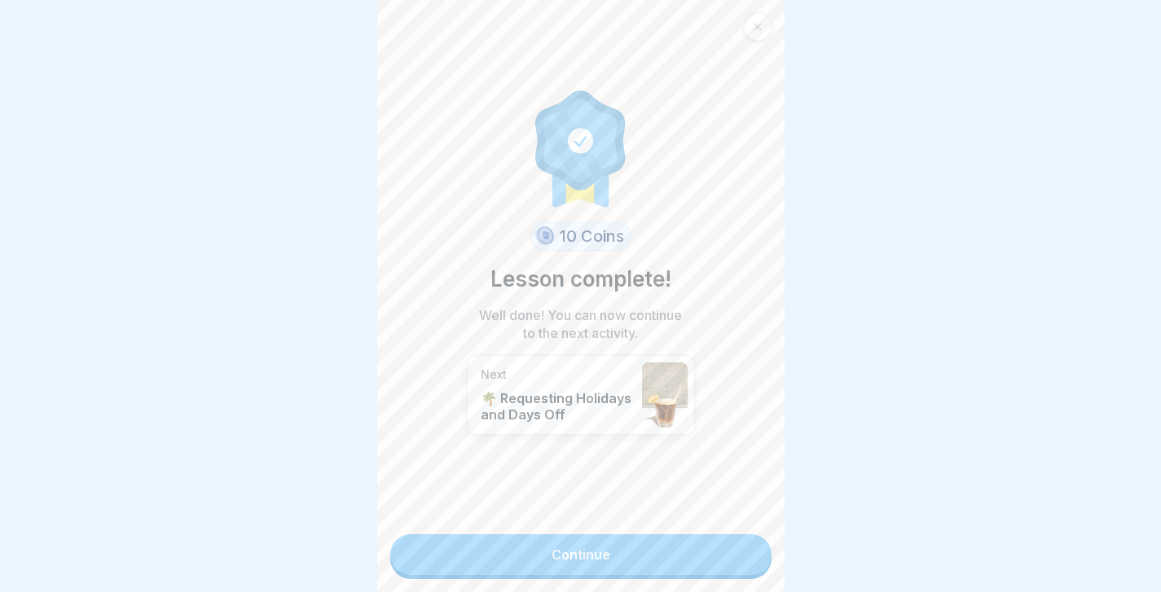
click at [715, 545] on link "Continue" at bounding box center [580, 555] width 381 height 41
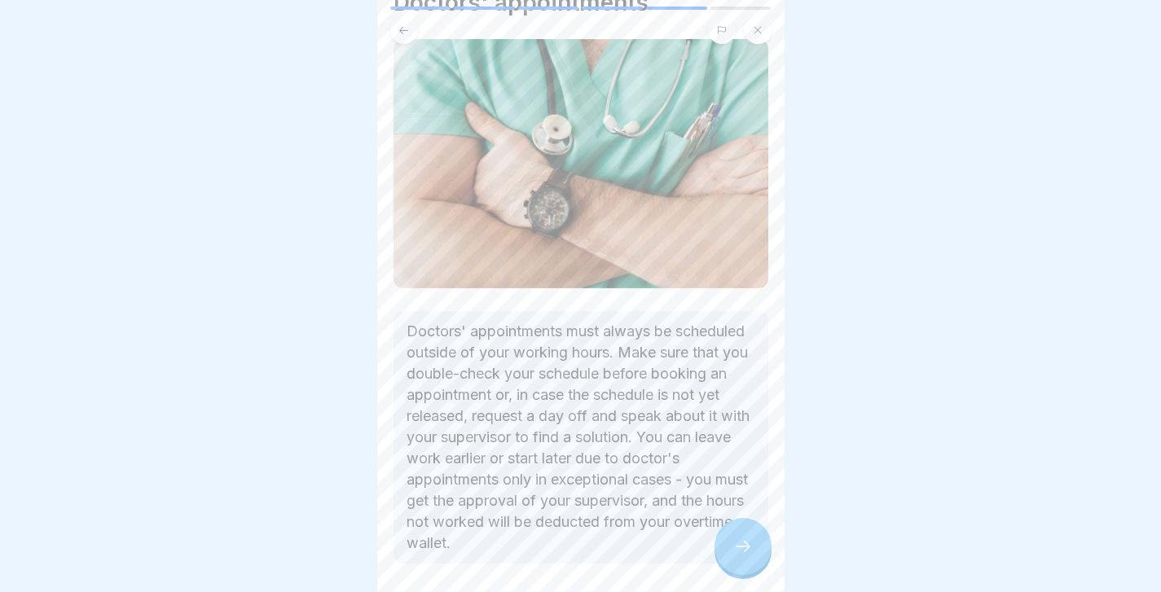
scroll to position [97, 0]
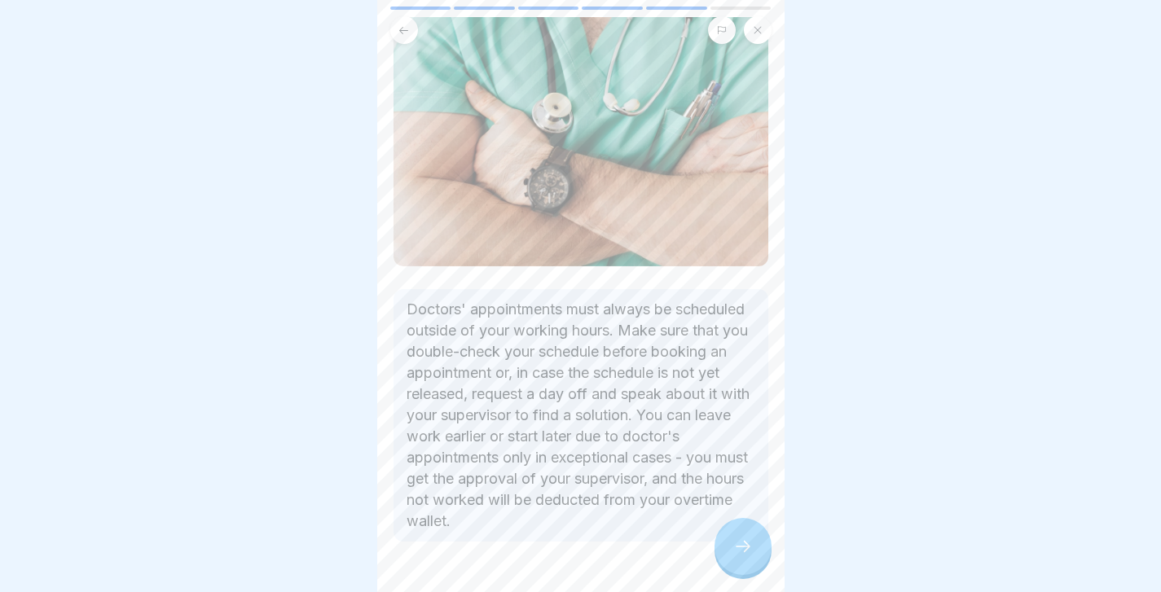
click at [746, 551] on icon at bounding box center [743, 547] width 20 height 20
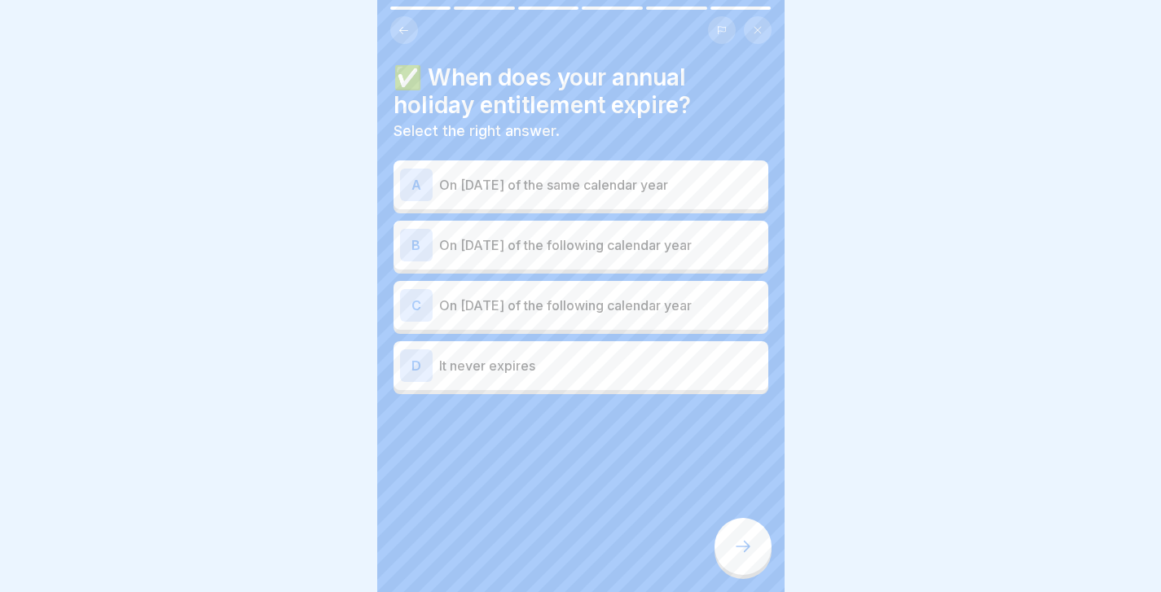
click at [556, 306] on p "On [DATE] of the following calendar year" at bounding box center [600, 306] width 323 height 20
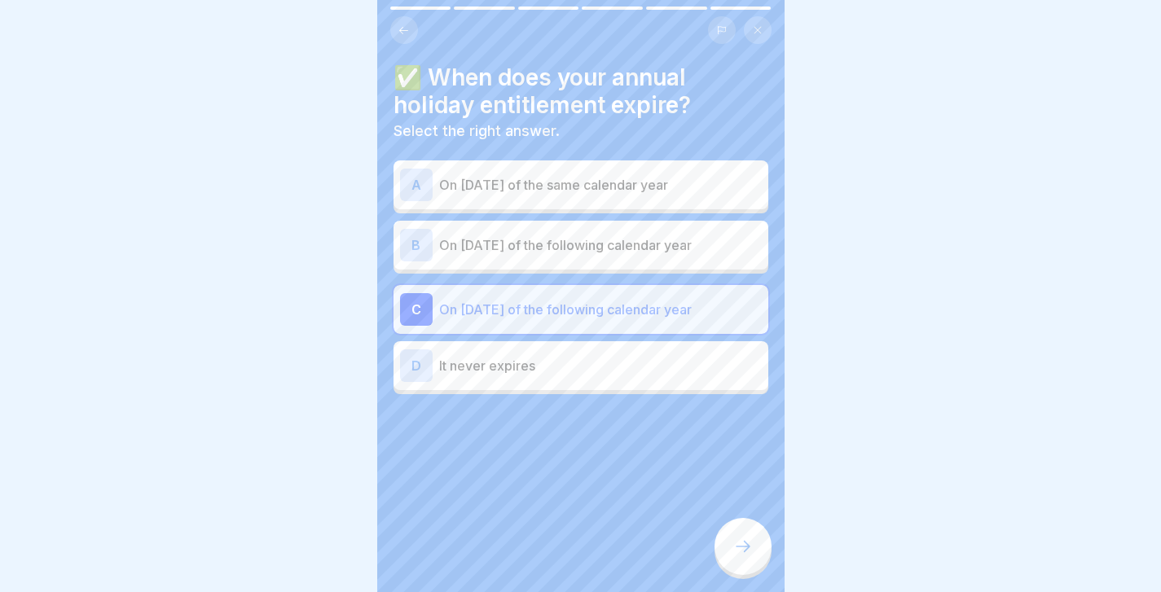
click at [737, 558] on div at bounding box center [743, 546] width 57 height 57
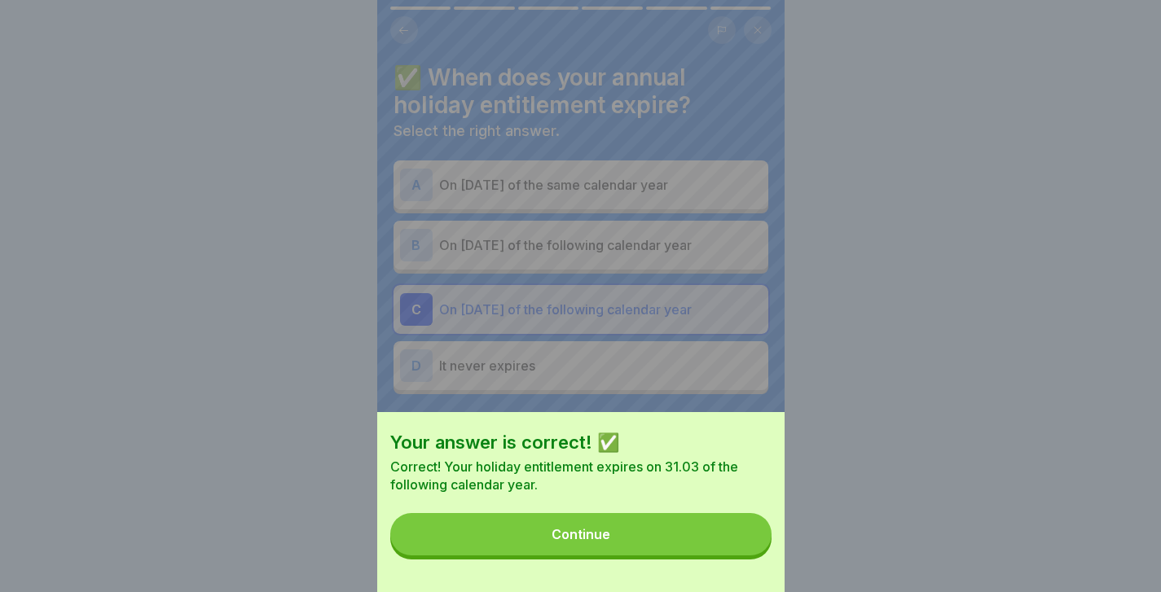
click at [720, 544] on button "Continue" at bounding box center [580, 534] width 381 height 42
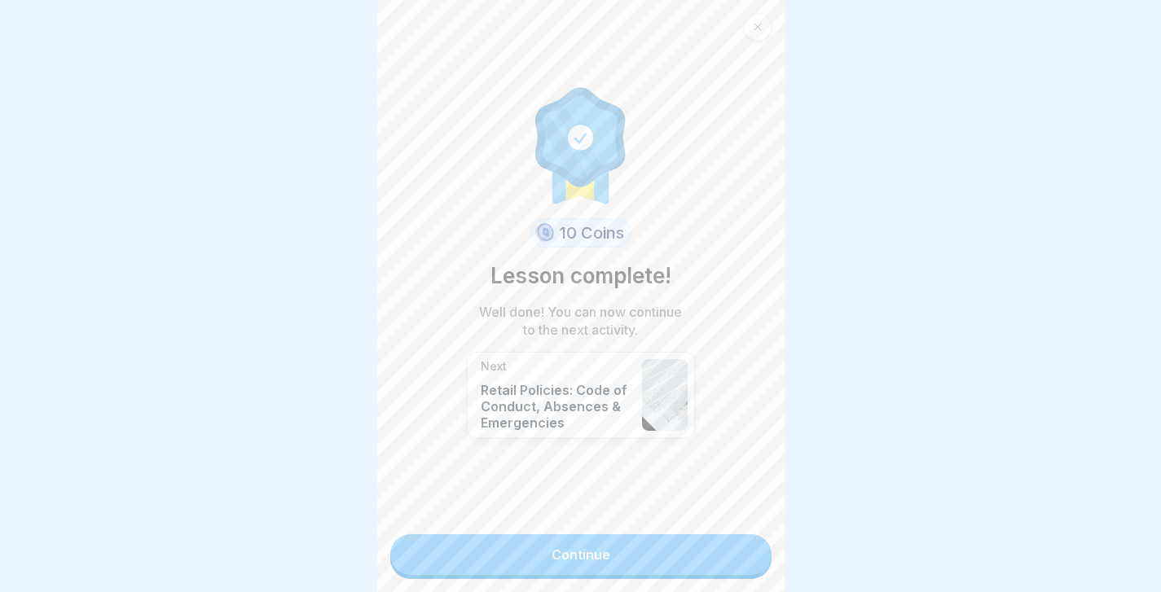
click at [702, 551] on link "Continue" at bounding box center [580, 555] width 381 height 41
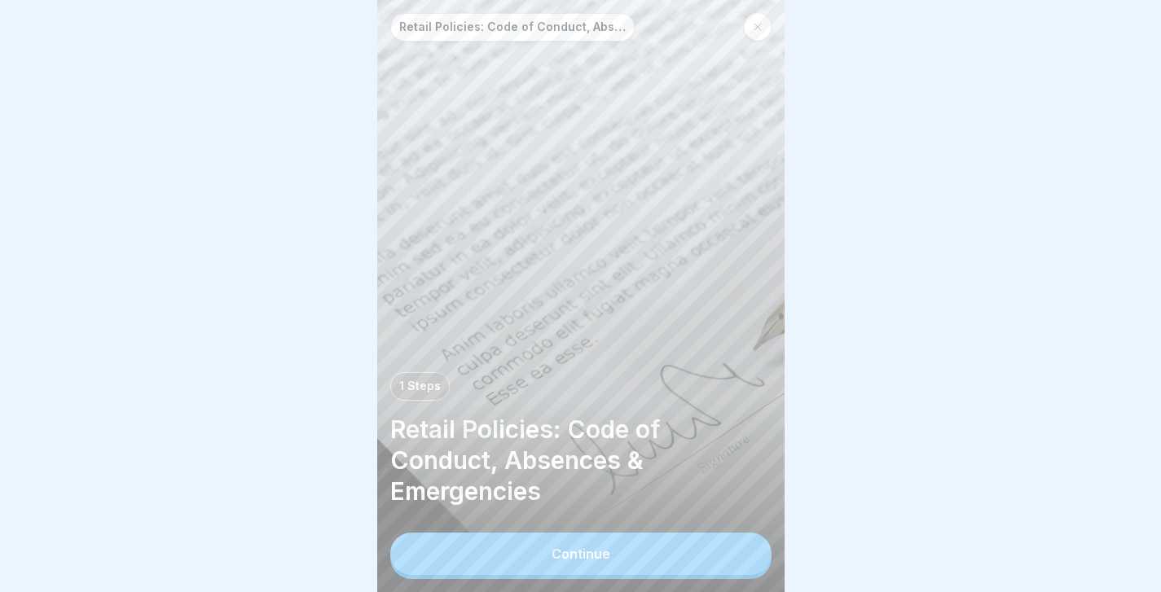
click at [702, 551] on button "Continue" at bounding box center [580, 554] width 381 height 42
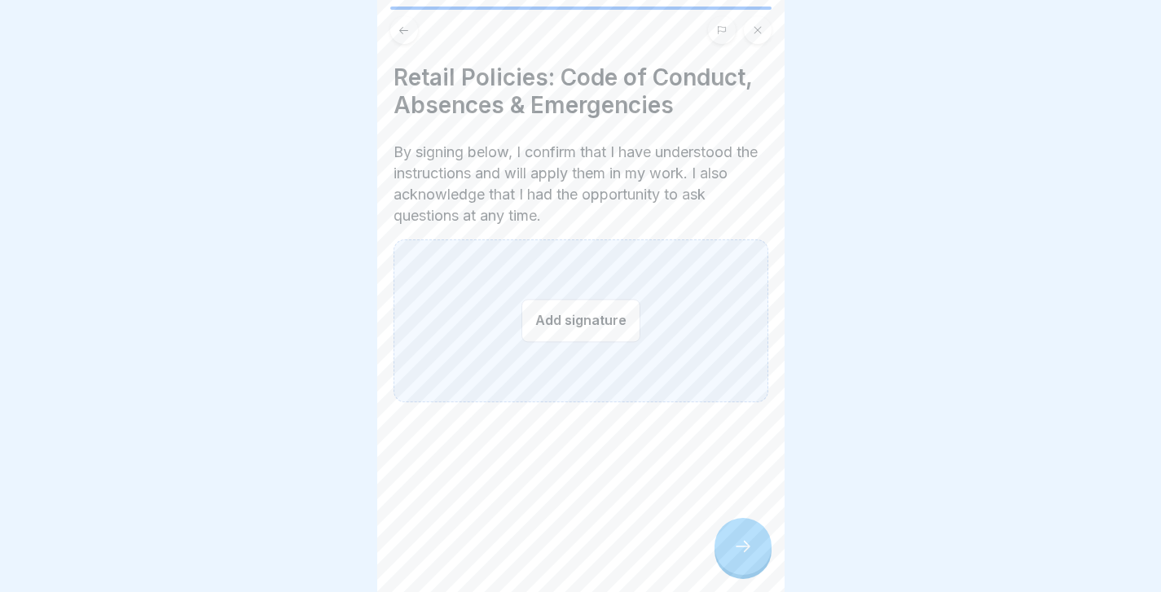
click at [608, 324] on button "Add signature" at bounding box center [581, 320] width 119 height 43
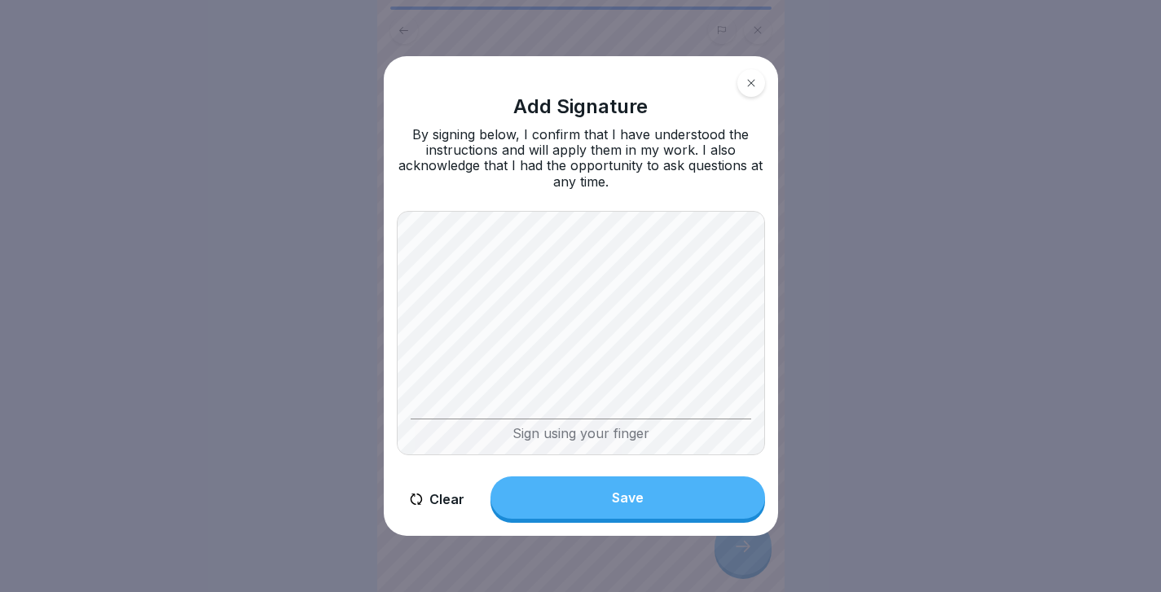
click at [552, 423] on div "Sign using your finger" at bounding box center [581, 430] width 341 height 23
click at [557, 434] on div "Sign using your finger" at bounding box center [581, 430] width 341 height 23
click at [649, 488] on button "Save" at bounding box center [628, 498] width 275 height 42
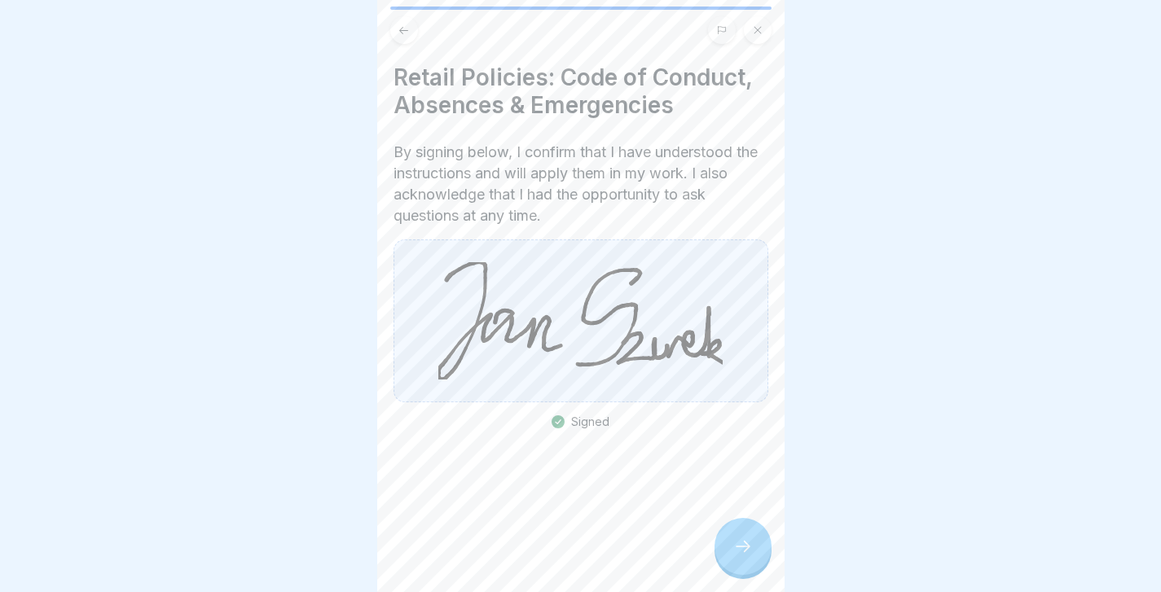
click at [739, 545] on icon at bounding box center [743, 547] width 20 height 20
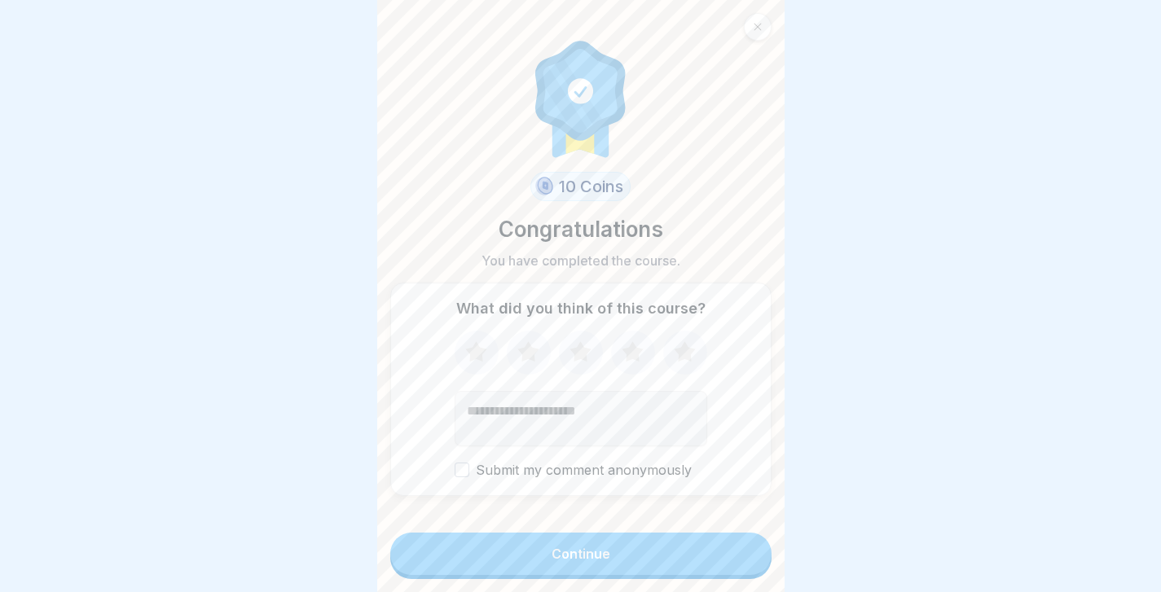
click at [708, 353] on div "What did you think of this course? Submit my comment anonymously" at bounding box center [580, 389] width 381 height 213
click at [695, 348] on icon at bounding box center [684, 353] width 43 height 42
click at [570, 403] on textarea "Add comment (optional)" at bounding box center [581, 418] width 253 height 55
type textarea "**********"
click at [614, 551] on button "Continue" at bounding box center [580, 554] width 381 height 42
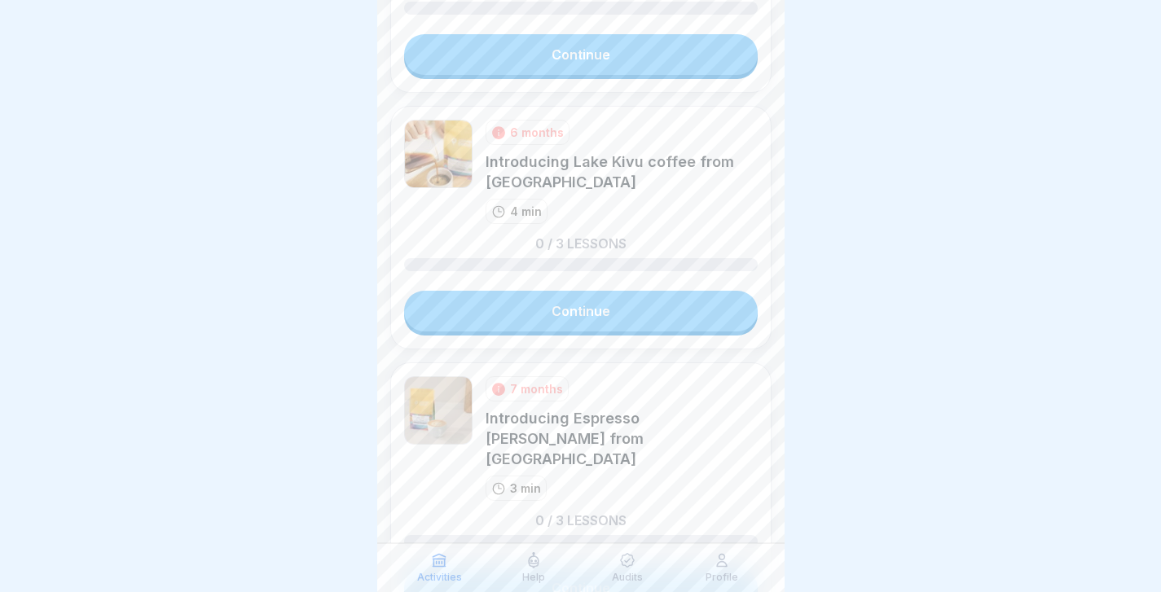
scroll to position [341, 0]
